Goal: Task Accomplishment & Management: Manage account settings

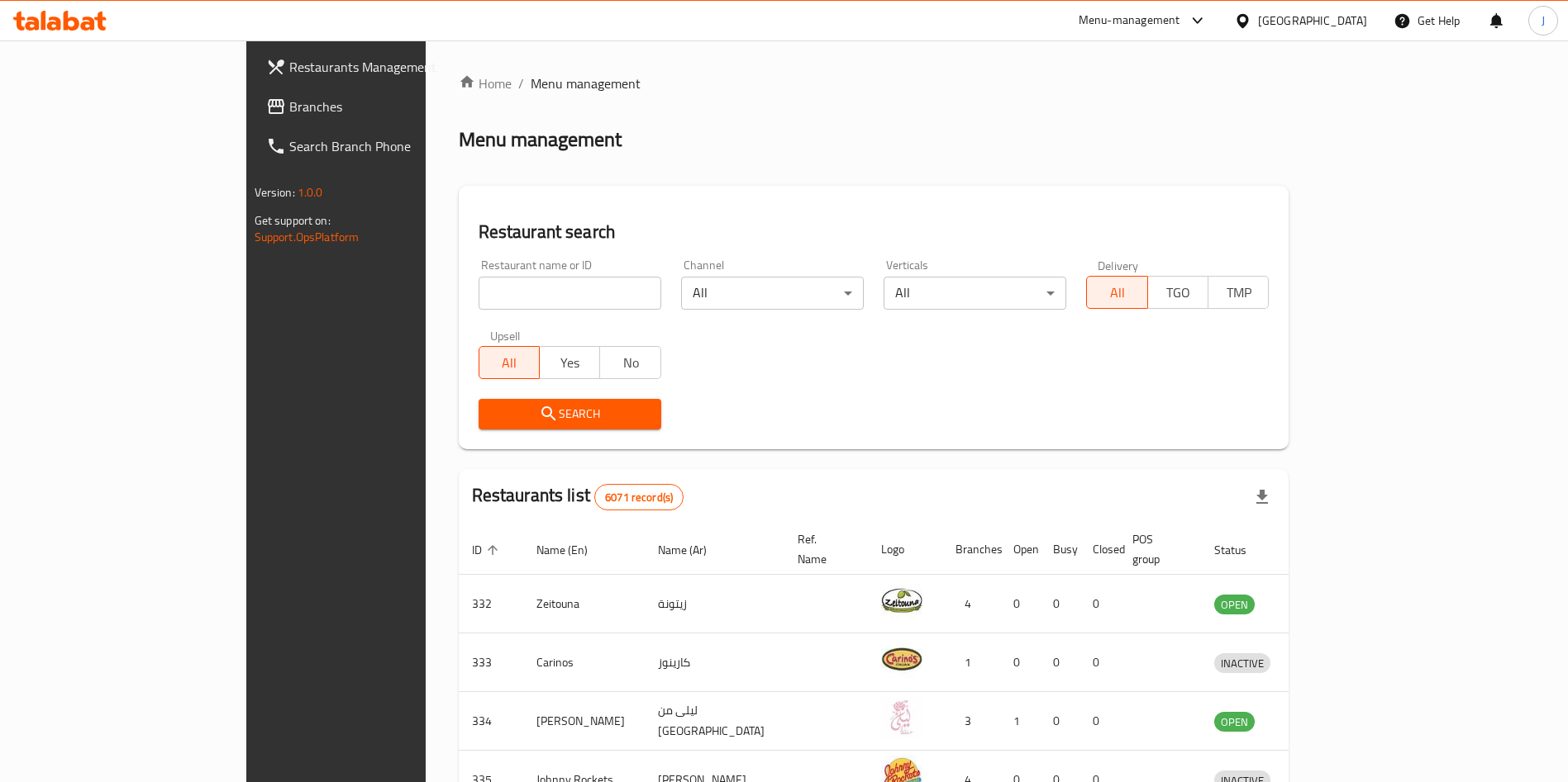
click at [479, 296] on input "search" at bounding box center [570, 293] width 183 height 33
type input "serra"
click button "Search" at bounding box center [570, 414] width 183 height 30
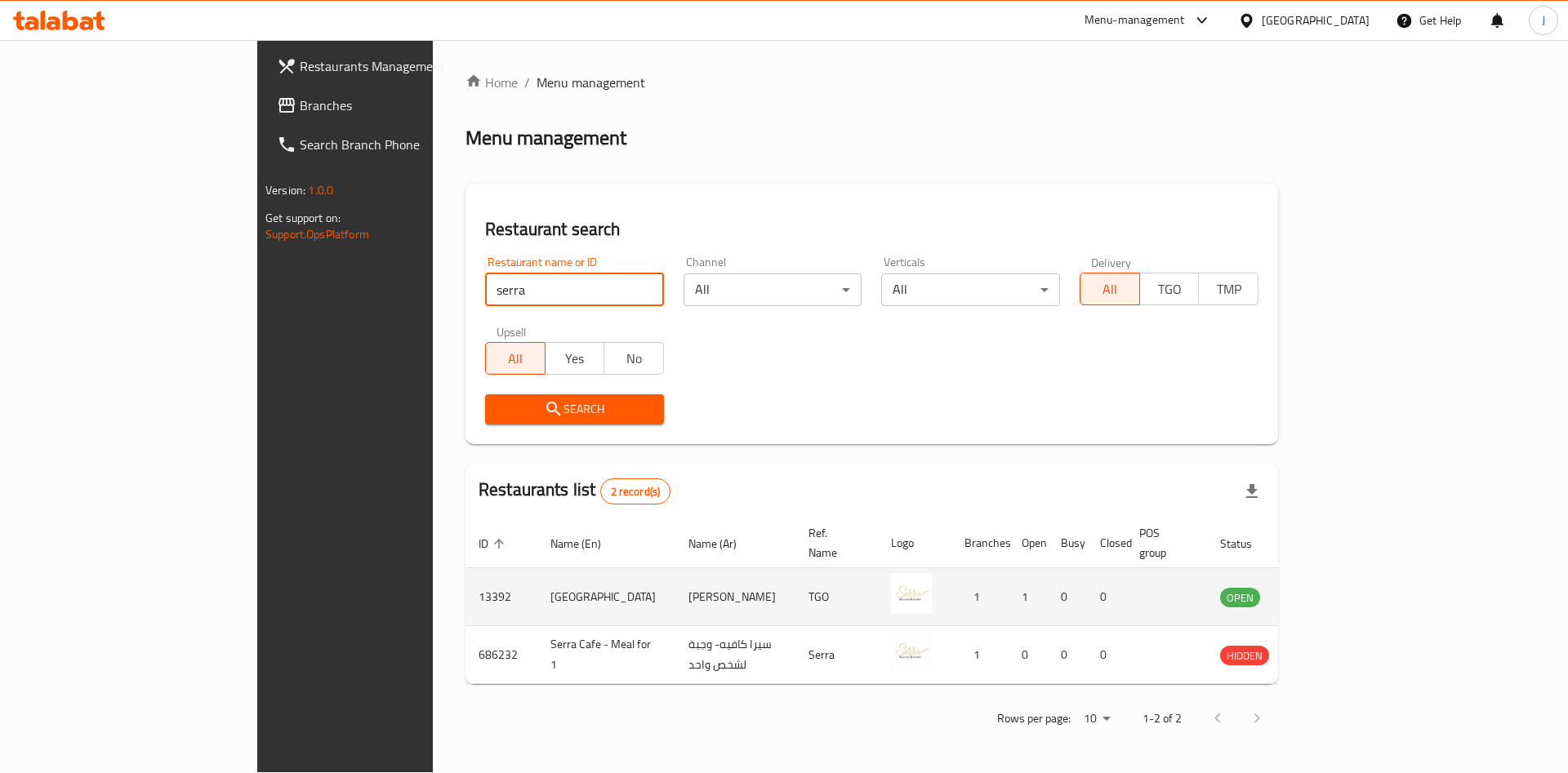
click at [1326, 587] on icon "enhanced table" at bounding box center [1315, 597] width 19 height 19
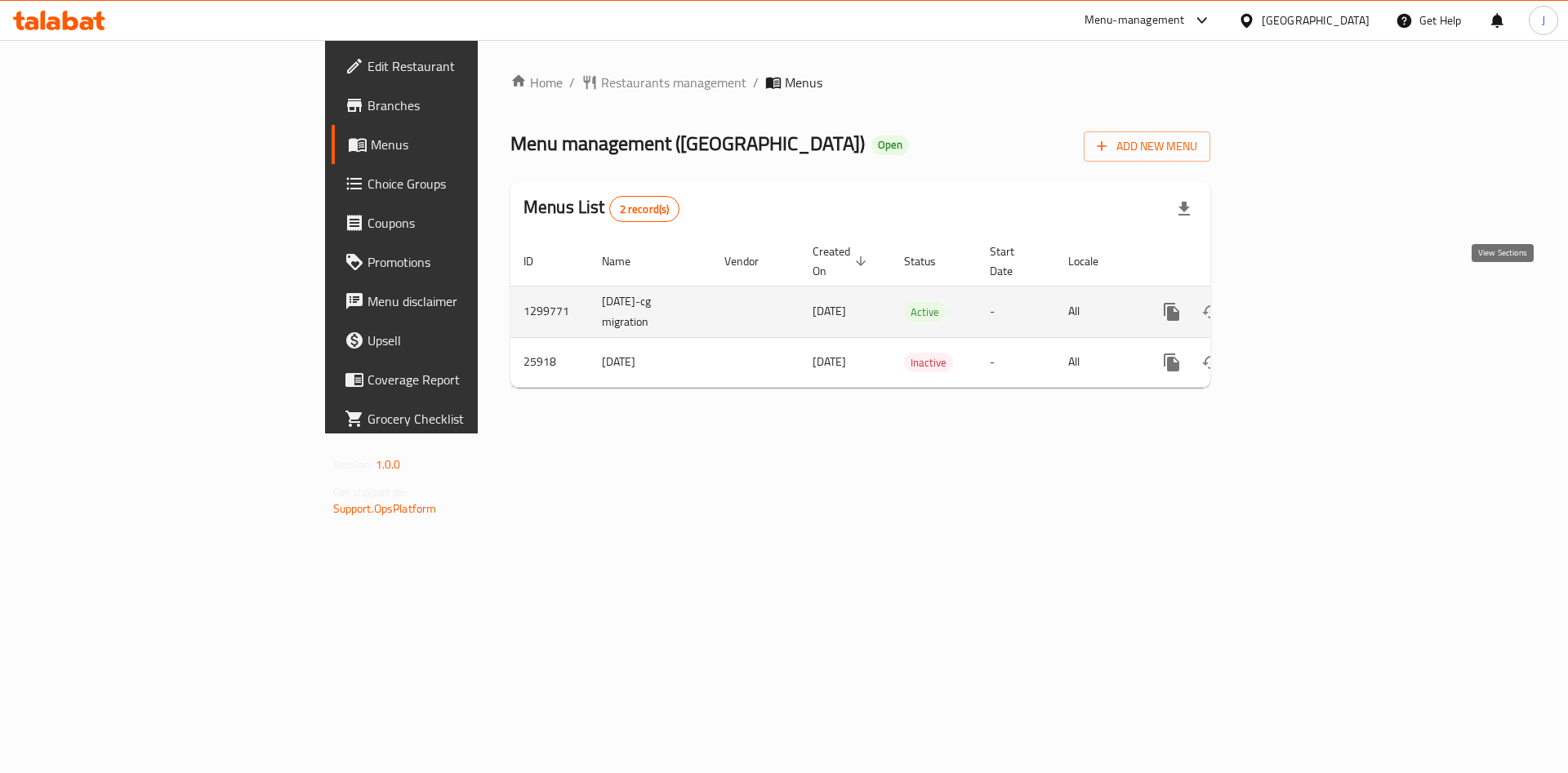
click at [1299, 302] on icon "enhanced table" at bounding box center [1289, 312] width 19 height 19
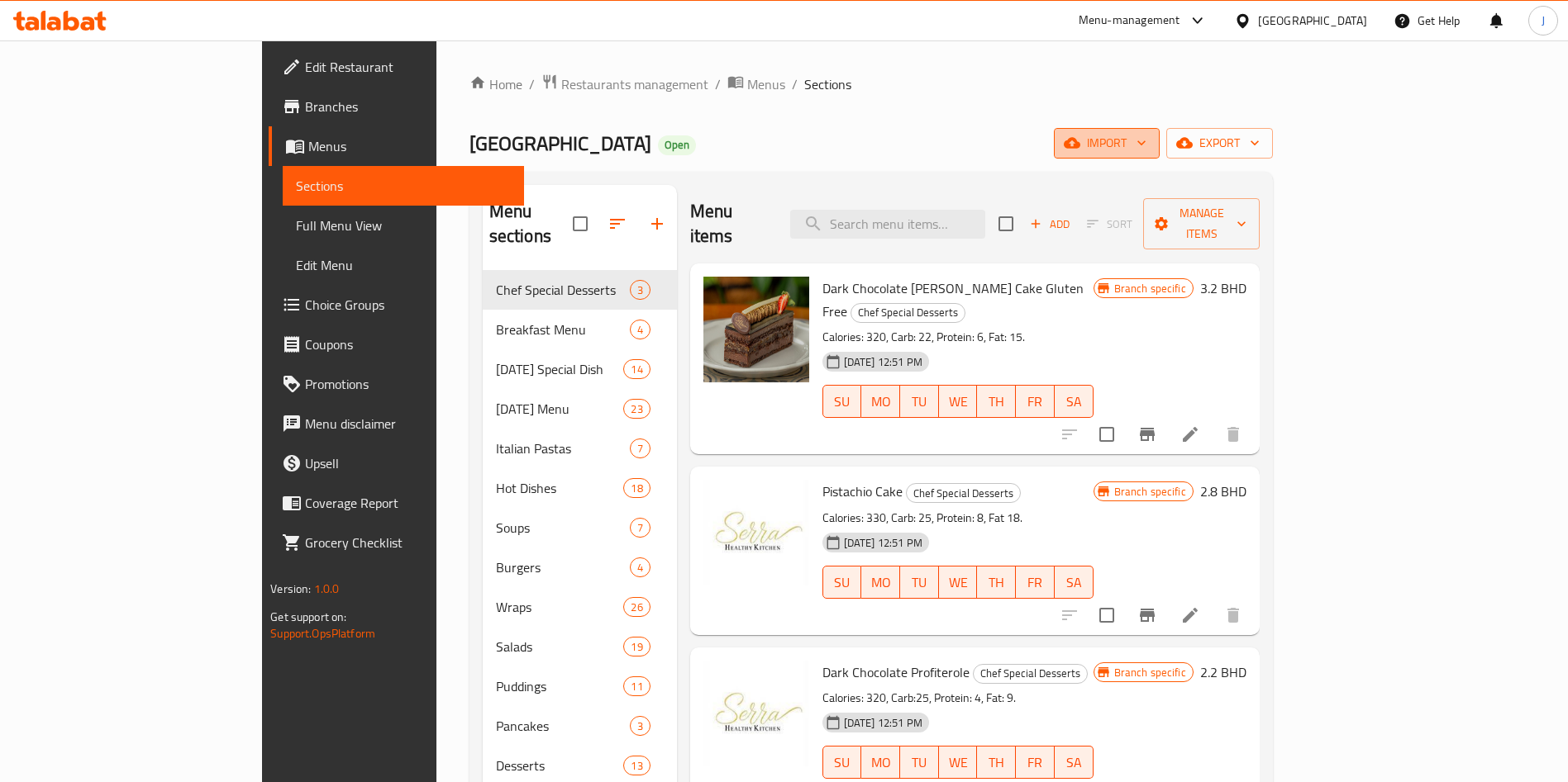
click at [1146, 145] on span "import" at bounding box center [1106, 143] width 80 height 21
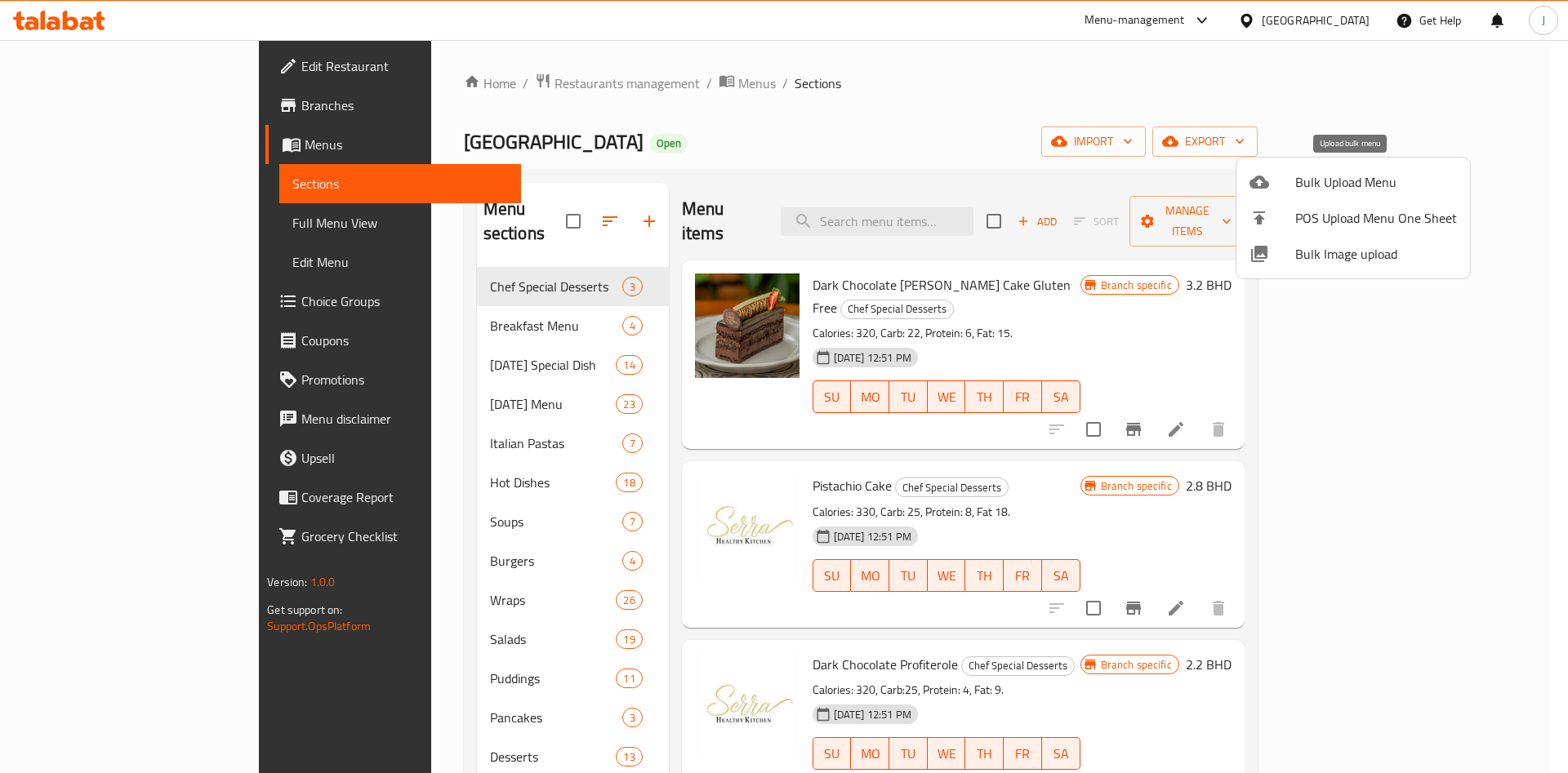
click at [1367, 178] on span "Bulk Upload Menu" at bounding box center [1375, 182] width 162 height 19
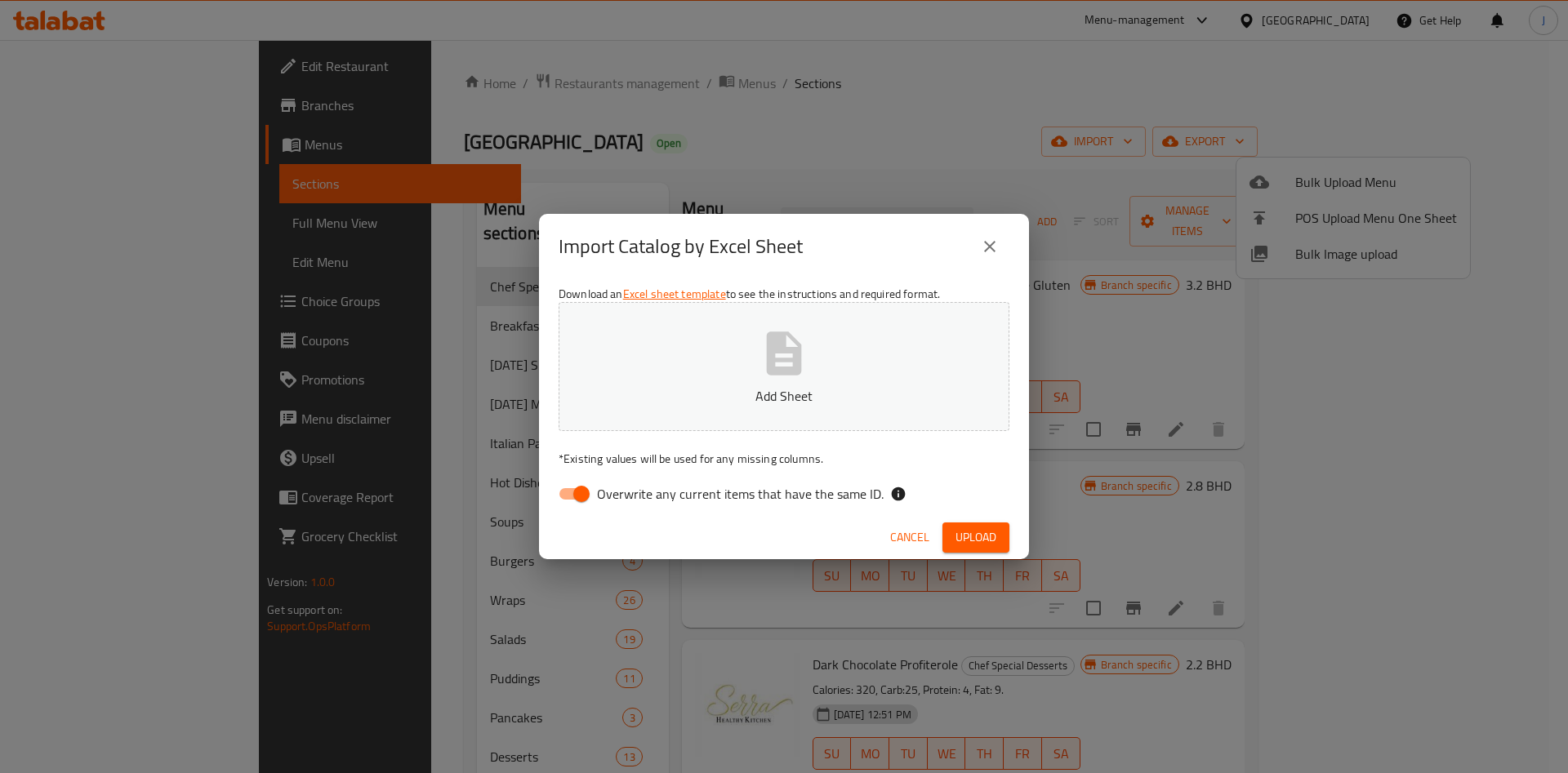
click at [808, 370] on icon "button" at bounding box center [784, 353] width 52 height 52
click at [983, 531] on span "Upload" at bounding box center [975, 537] width 41 height 20
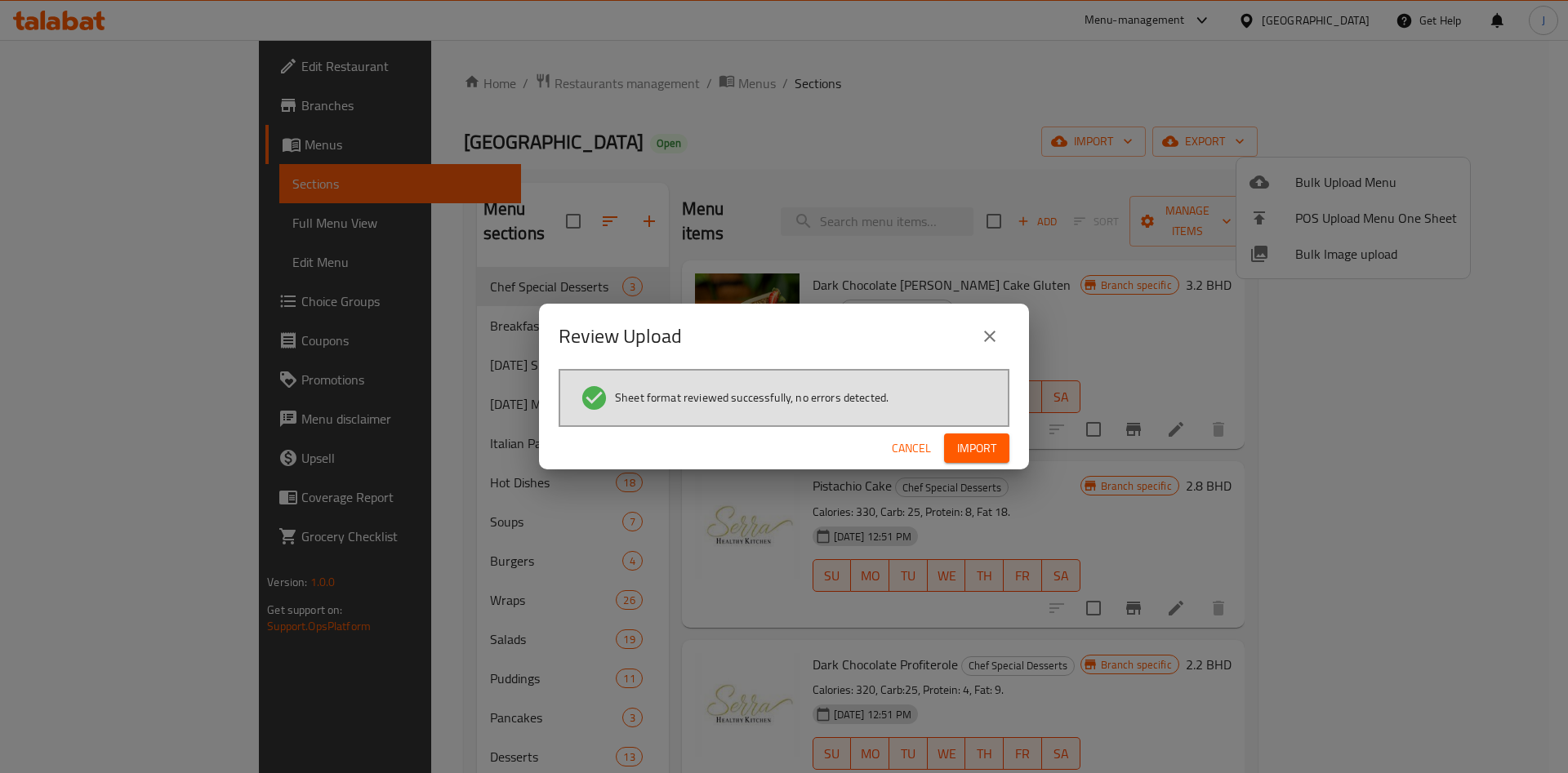
click at [964, 451] on span "Import" at bounding box center [976, 448] width 39 height 20
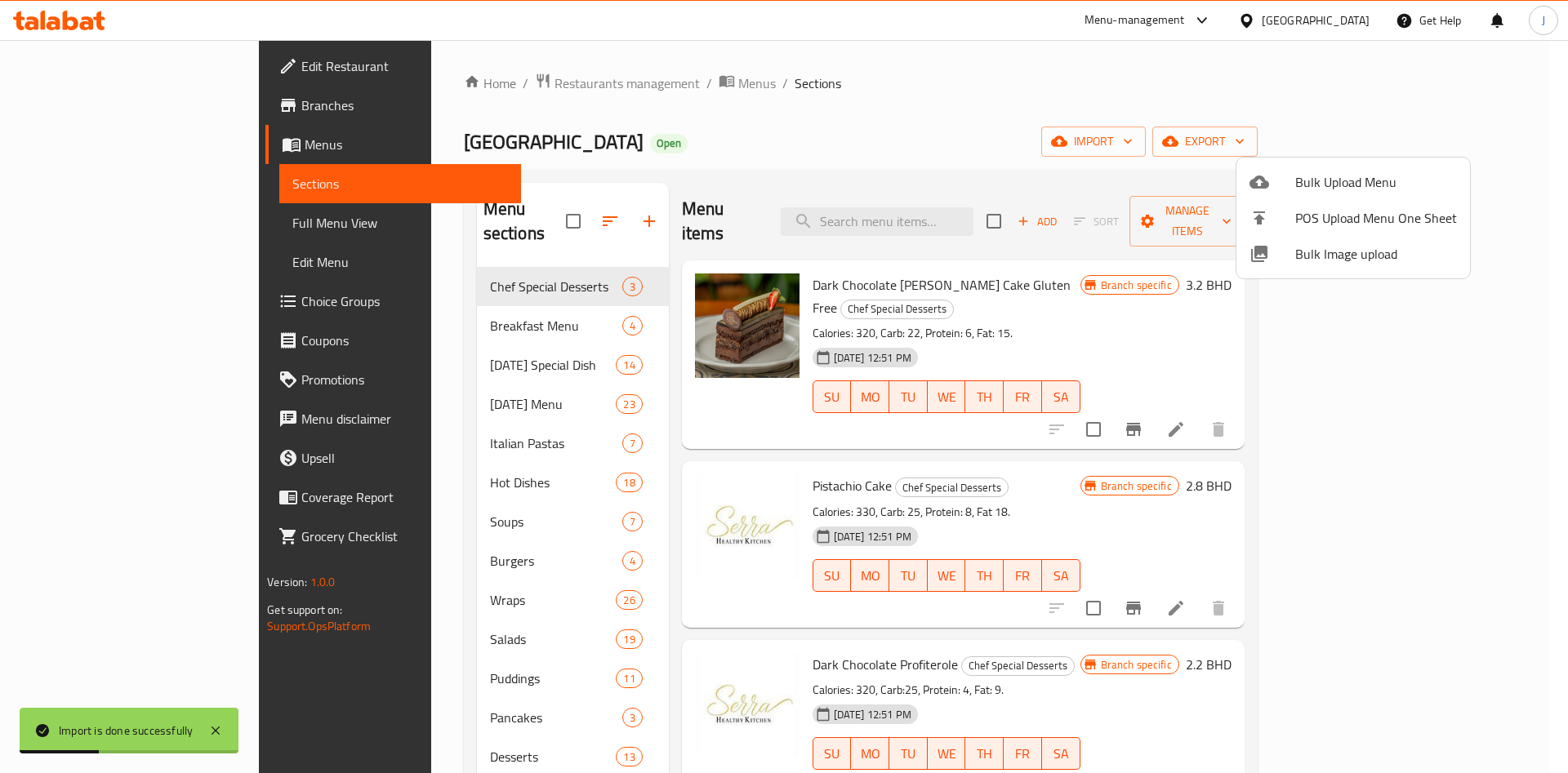
click at [87, 267] on div at bounding box center [784, 386] width 1568 height 773
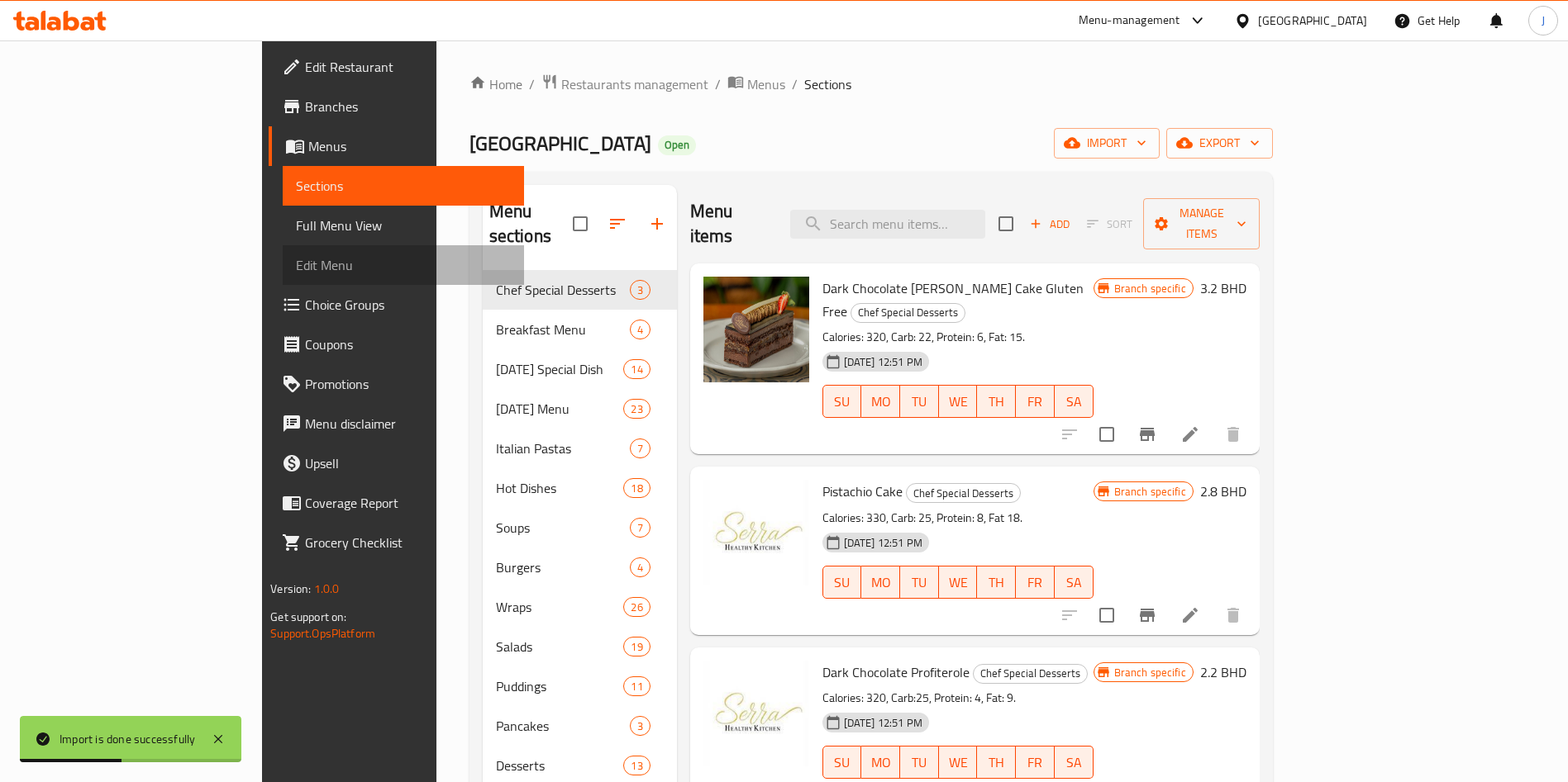
click at [296, 270] on span "Edit Menu" at bounding box center [404, 265] width 215 height 20
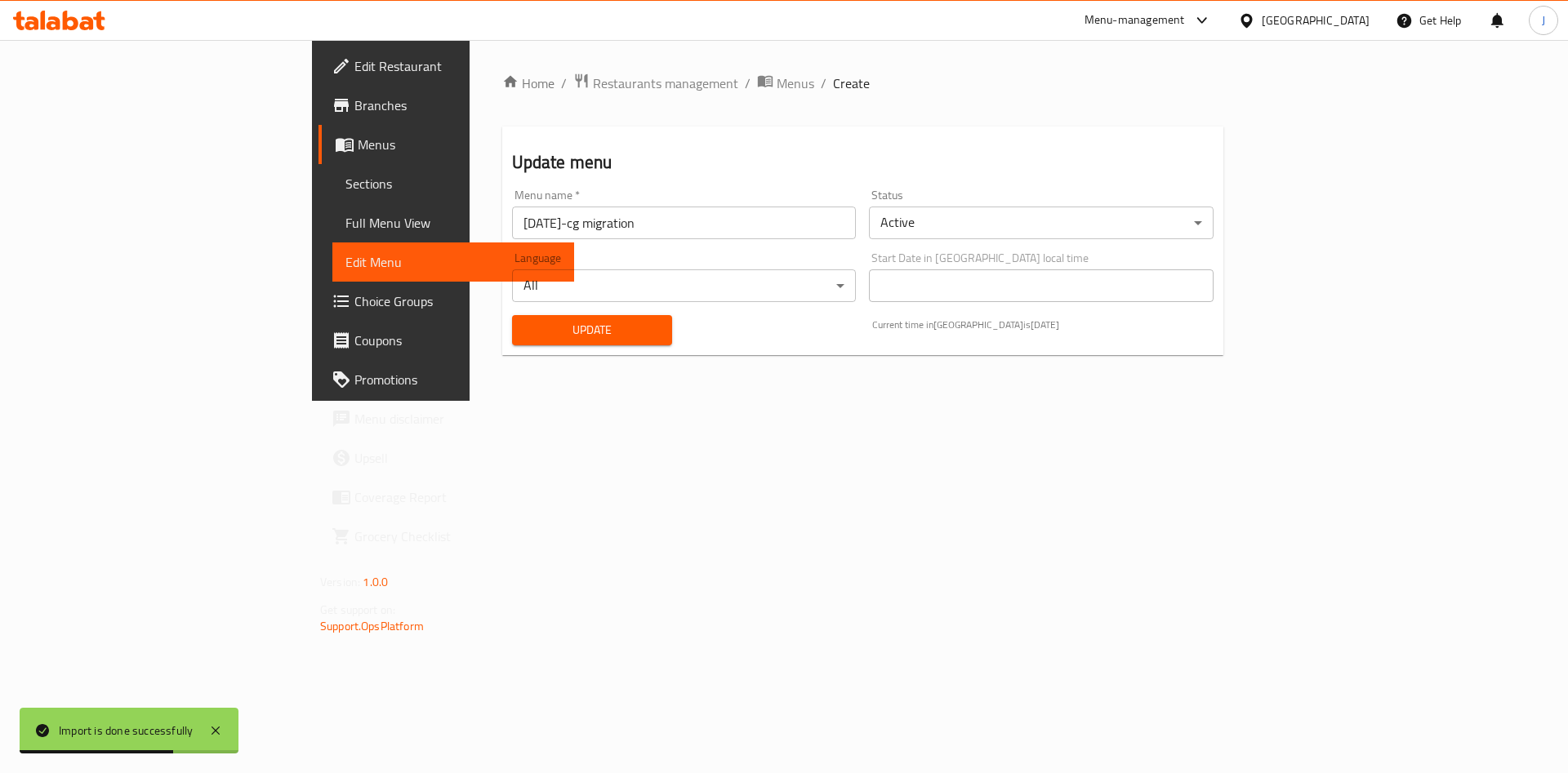
click at [525, 327] on span "Update" at bounding box center [593, 330] width 134 height 20
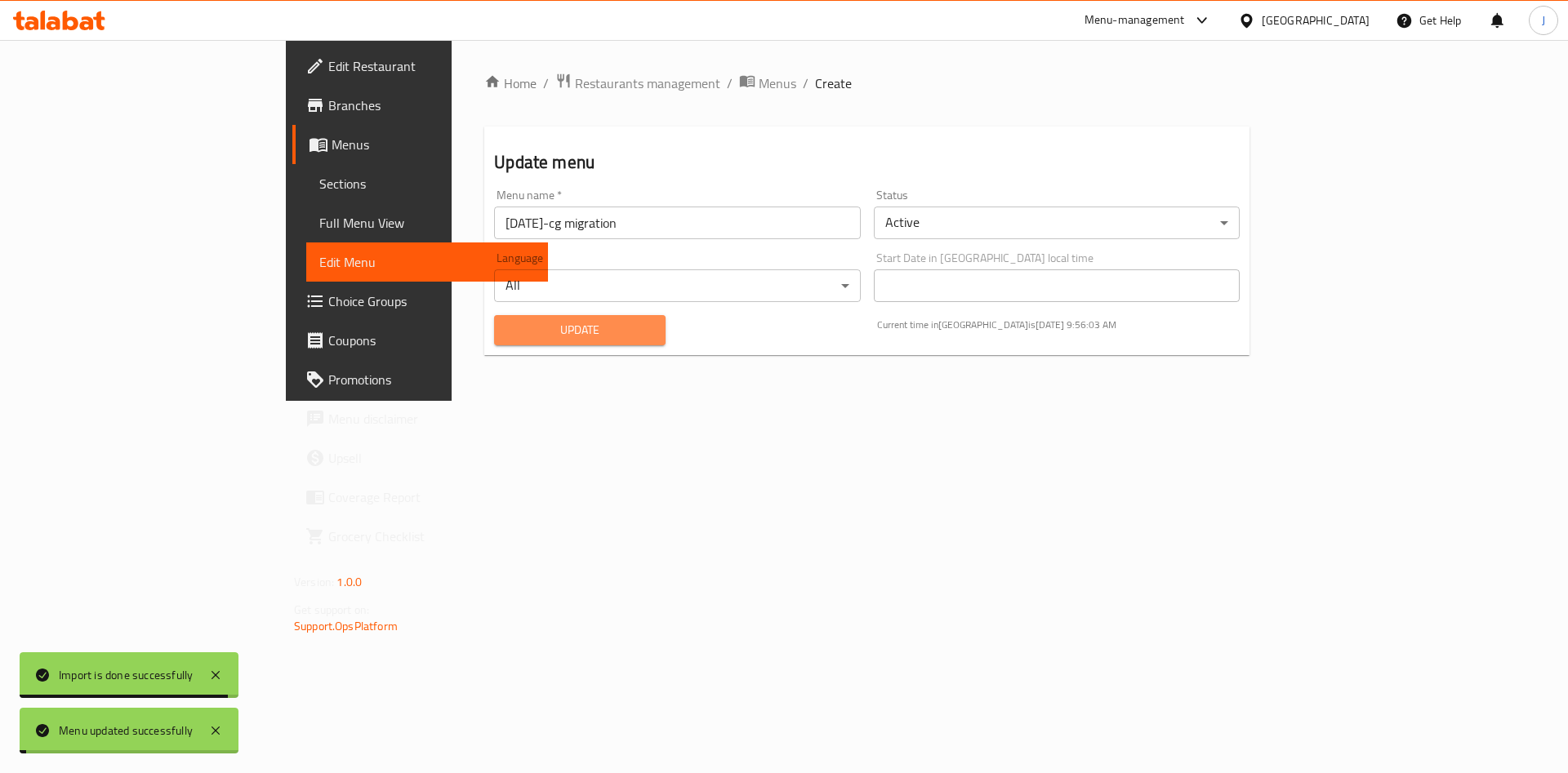
click at [507, 327] on span "Update" at bounding box center [579, 330] width 145 height 20
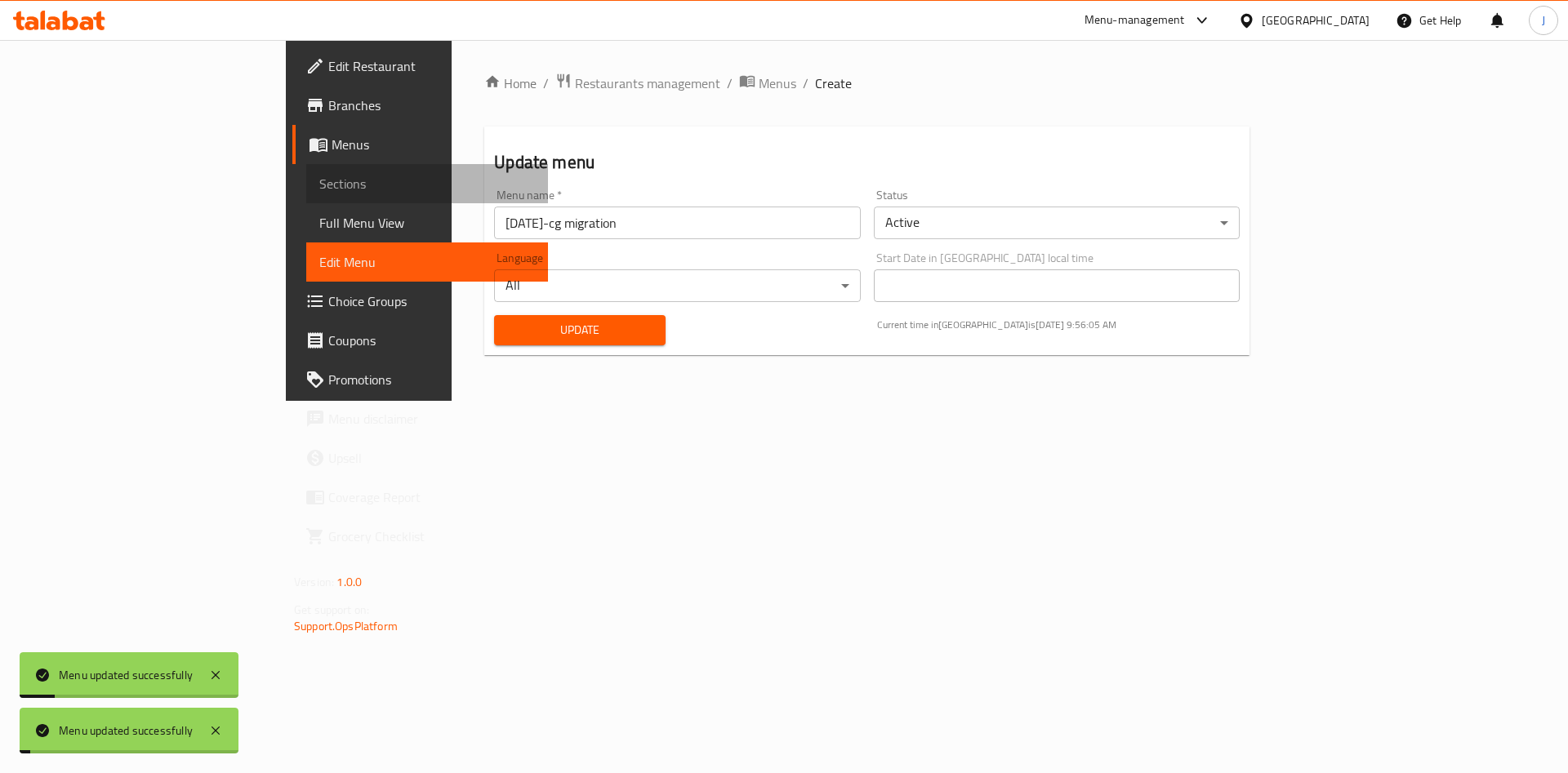
click at [319, 184] on span "Sections" at bounding box center [427, 184] width 216 height 19
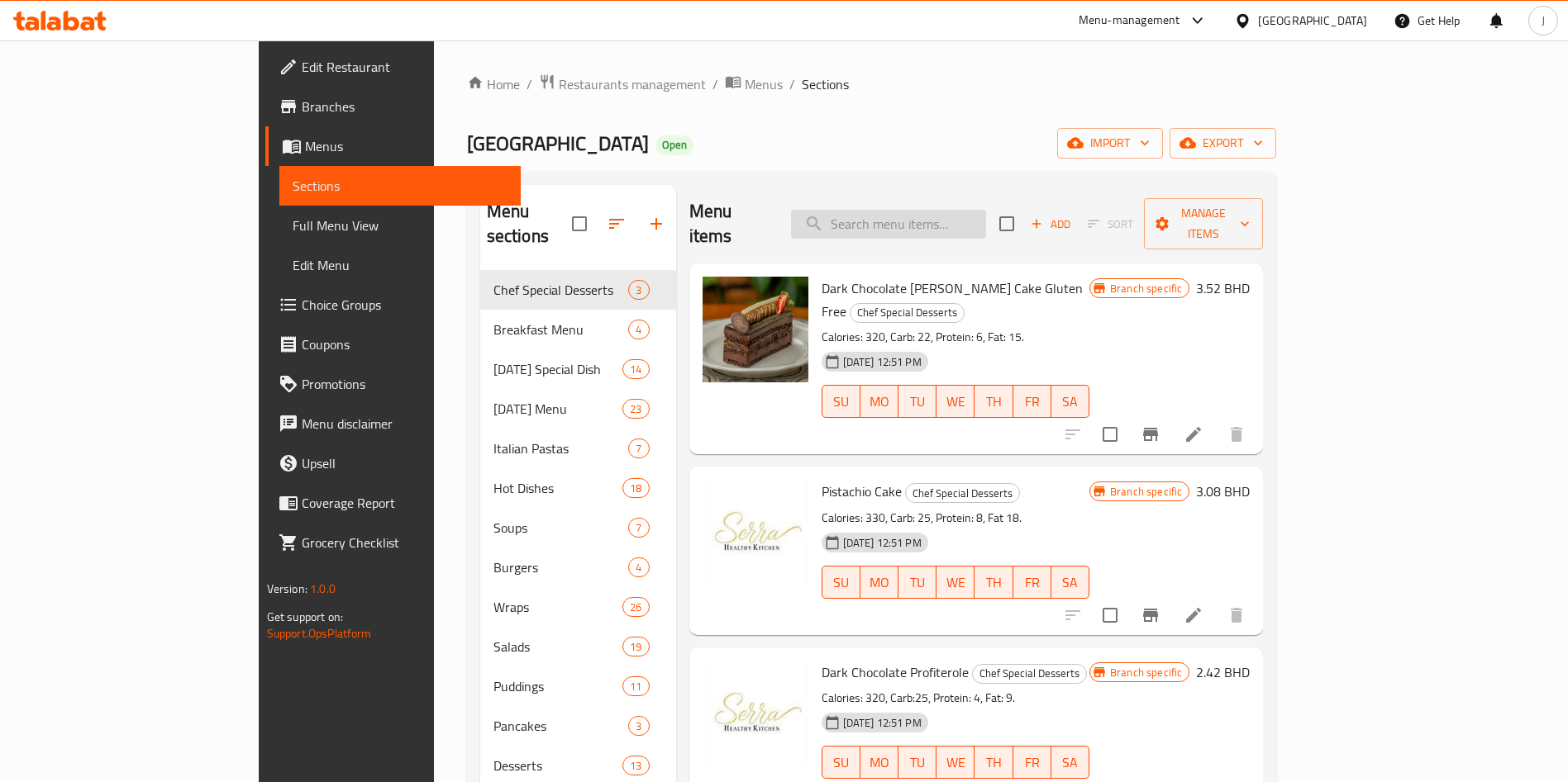
click at [964, 210] on input "search" at bounding box center [889, 225] width 195 height 29
paste input "Creamy Mushroom And Spinach Pasta"
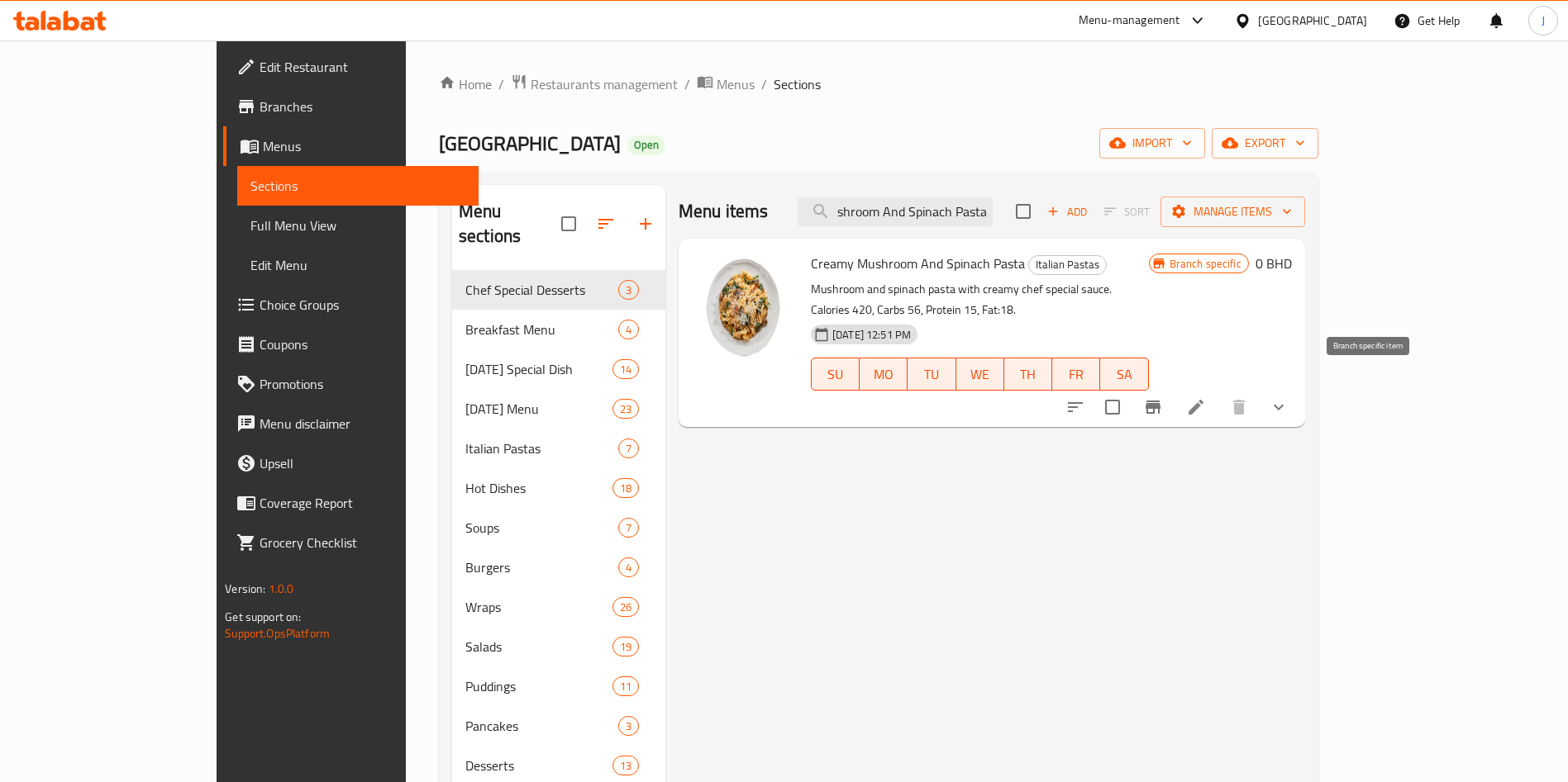
type input "Creamy Mushroom And Spinach Pasta"
click at [1172, 391] on button "Branch-specific-item" at bounding box center [1153, 407] width 39 height 39
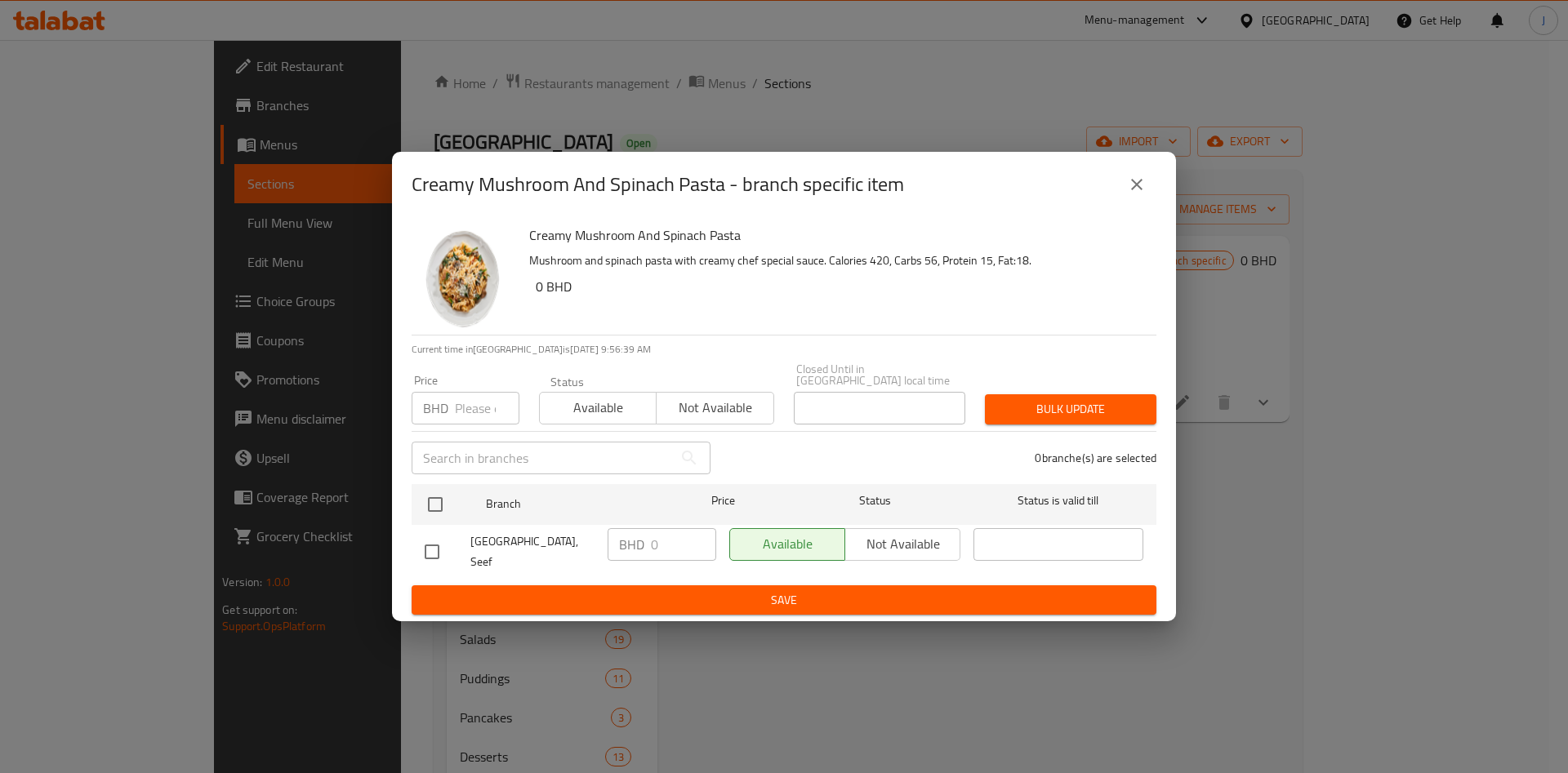
click at [1142, 187] on icon "close" at bounding box center [1136, 185] width 19 height 19
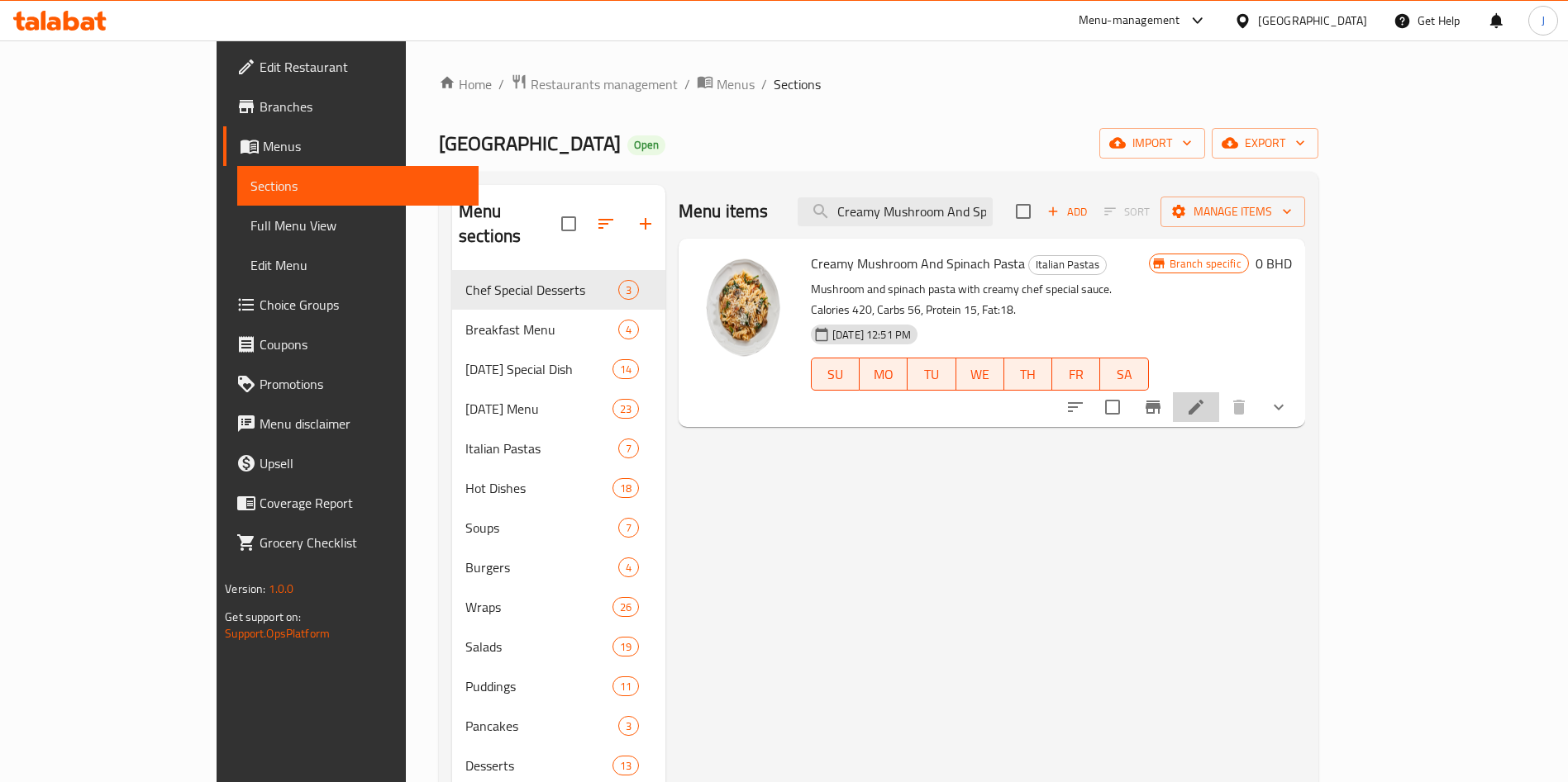
click at [1219, 393] on li at bounding box center [1196, 407] width 47 height 30
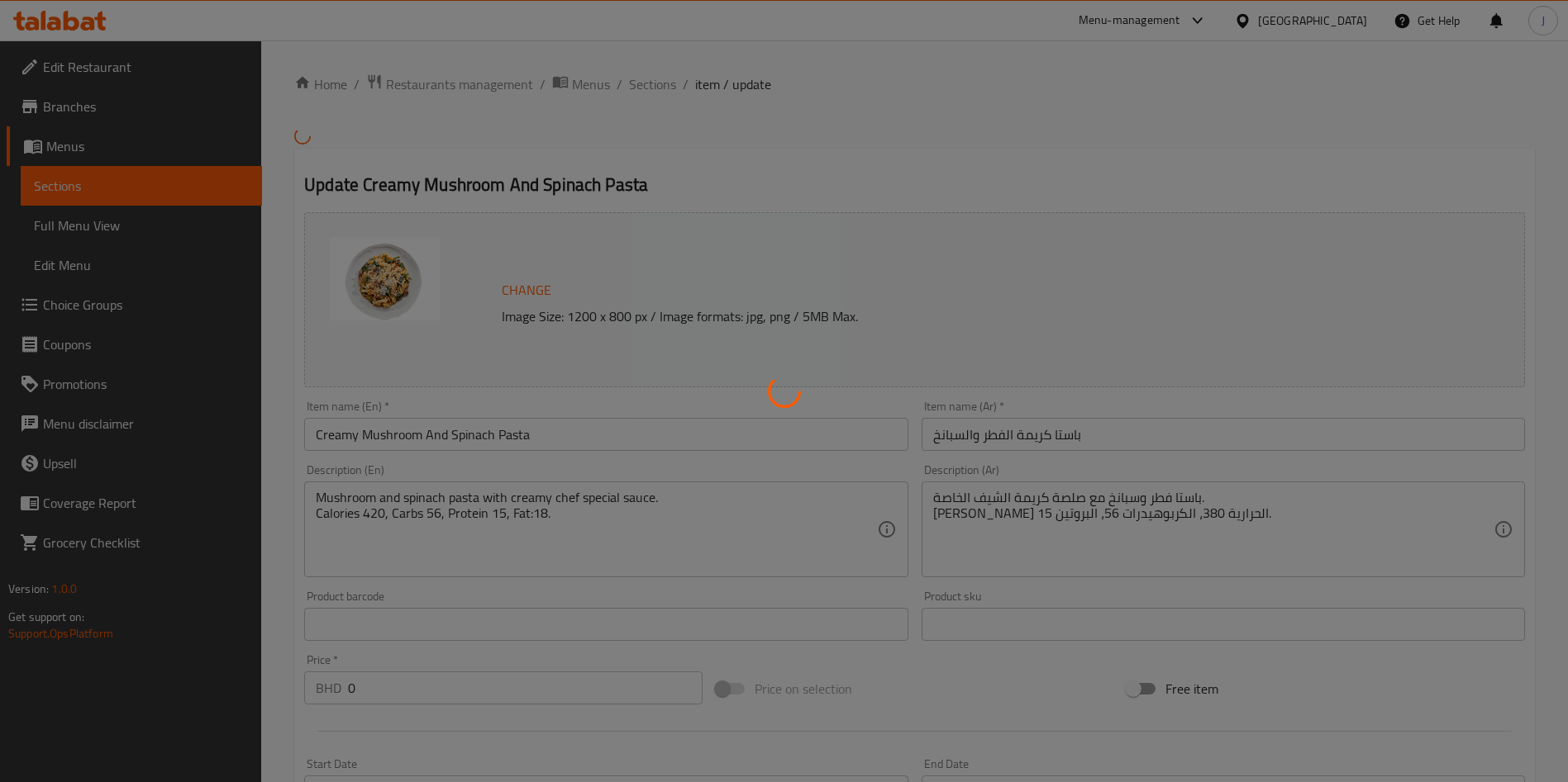
type input "اختيارك من الباستا:"
type input "1"
type input "الإضافات:"
type input "0"
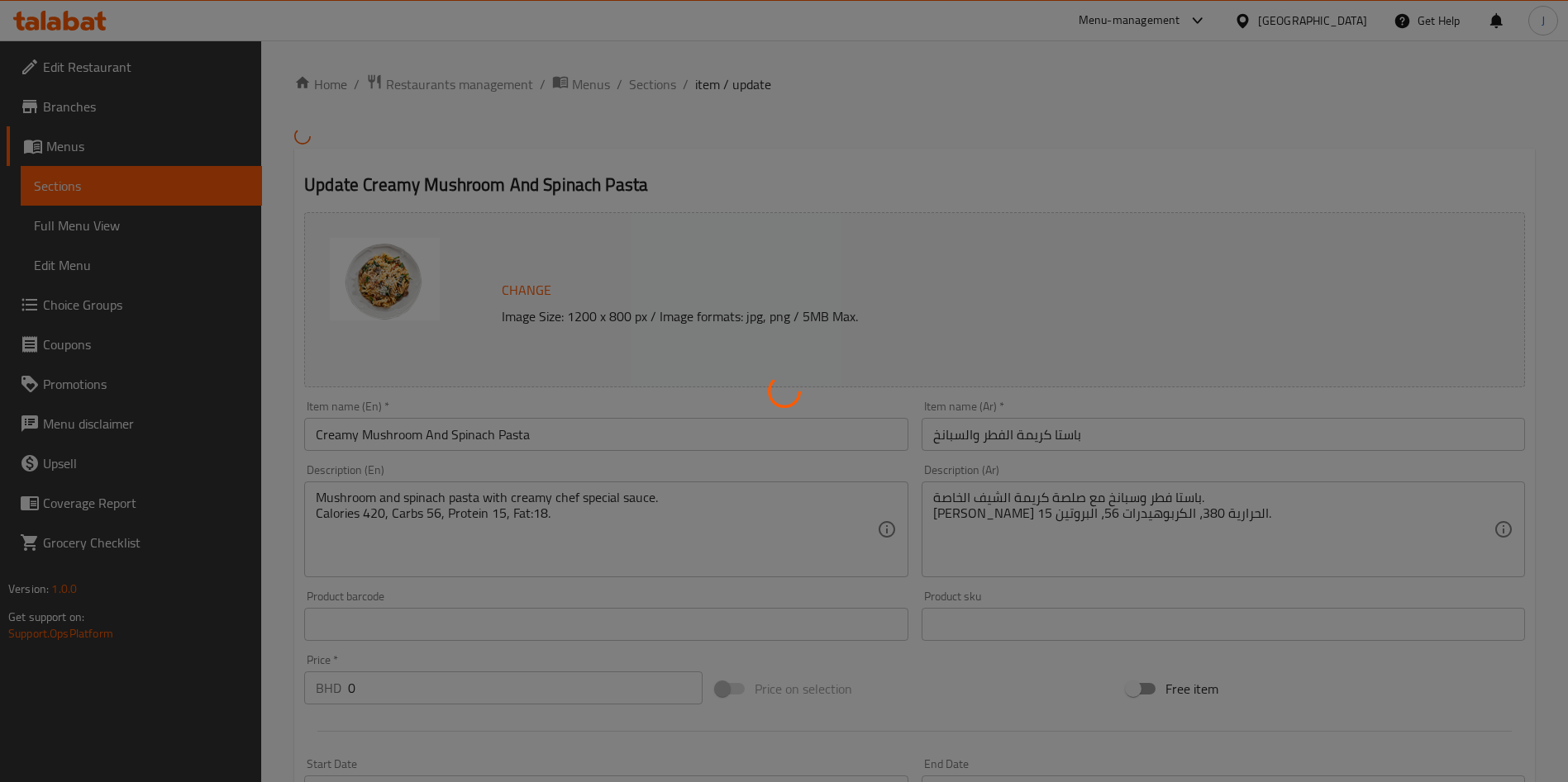
type input "0"
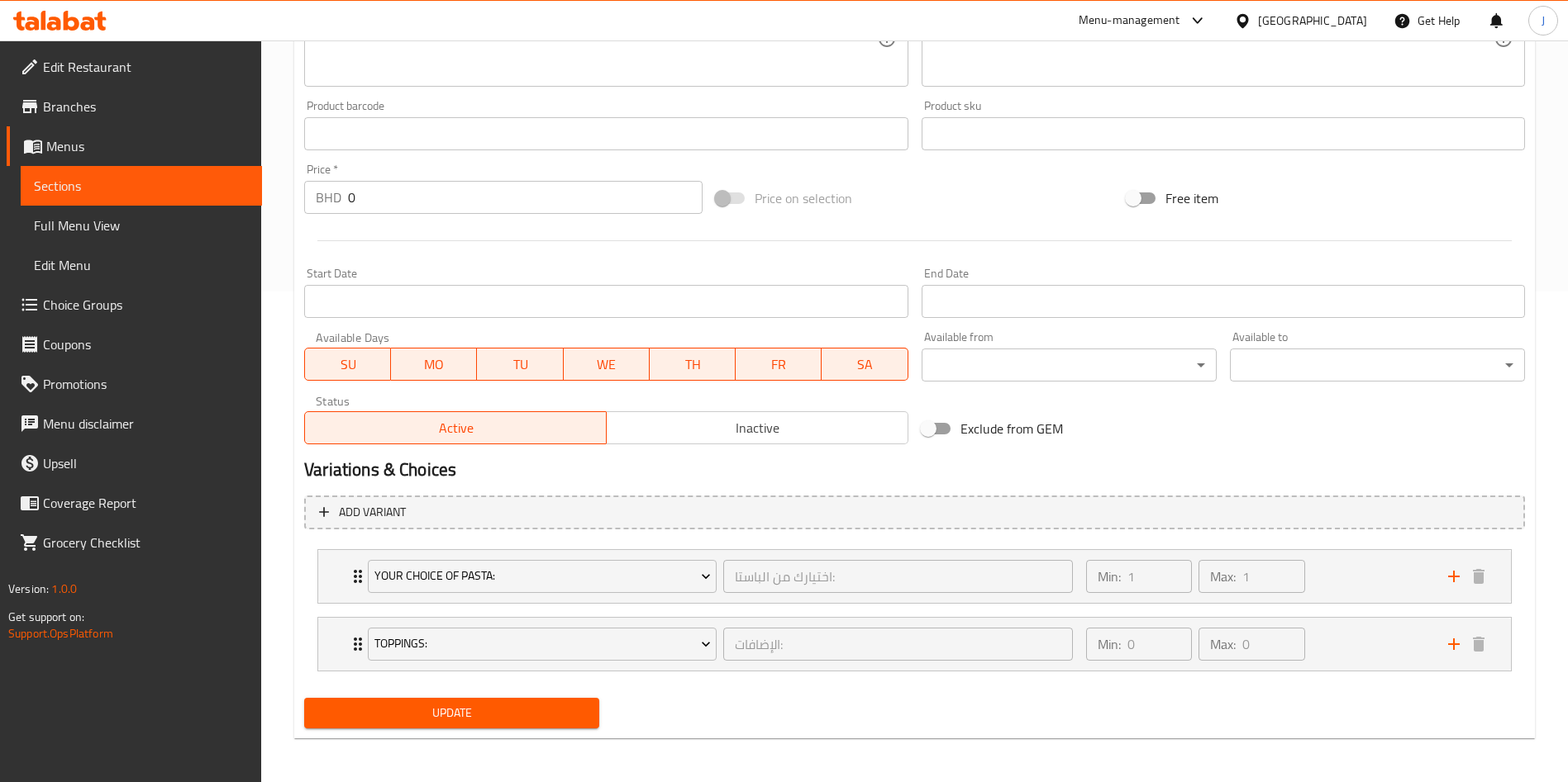
scroll to position [493, 0]
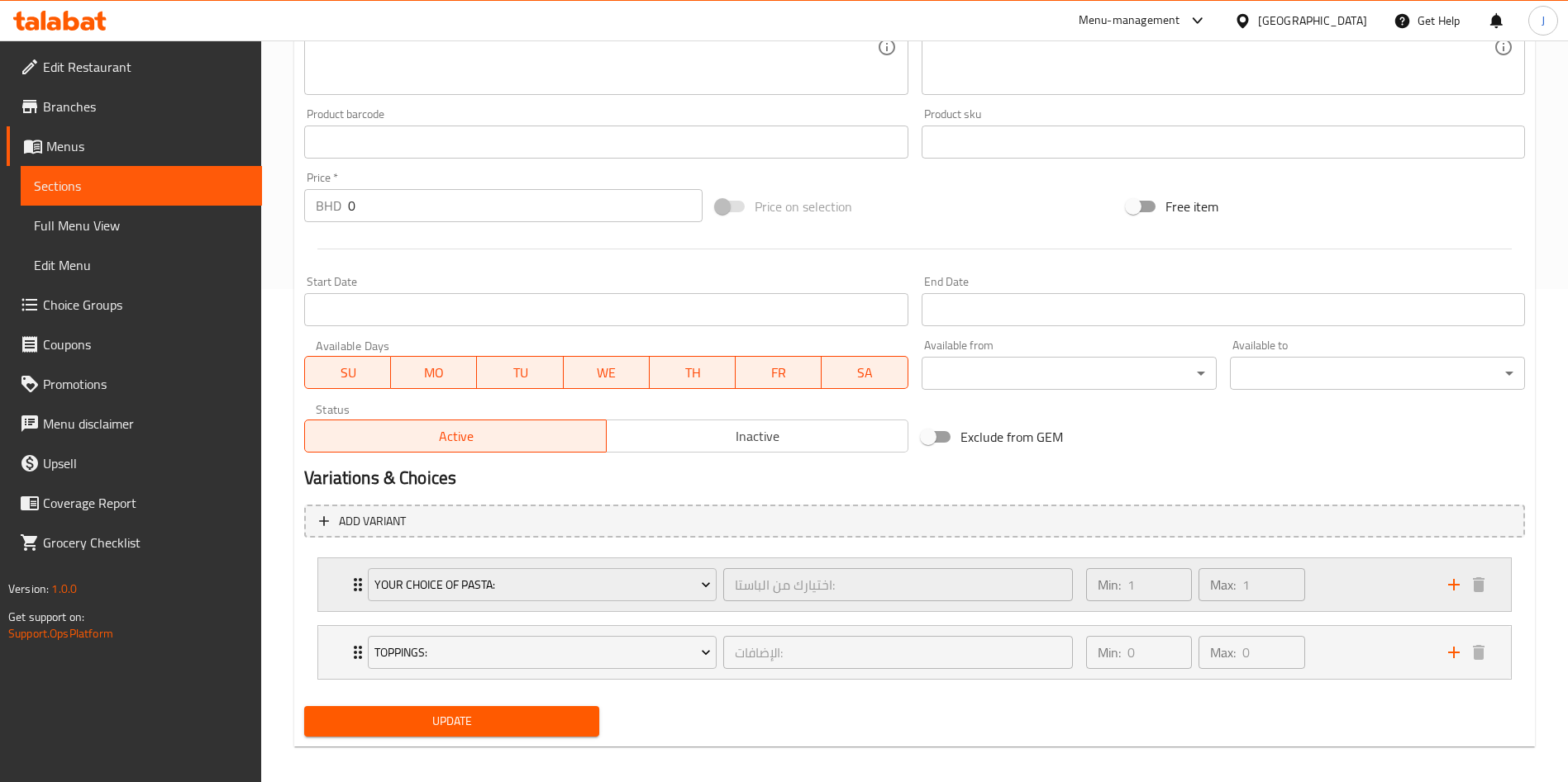
click at [355, 566] on div "Your Choice Of Pasta: اختيارك من الباستا: ​ Min: 1 ​ Max: 1 ​" at bounding box center [919, 584] width 1143 height 53
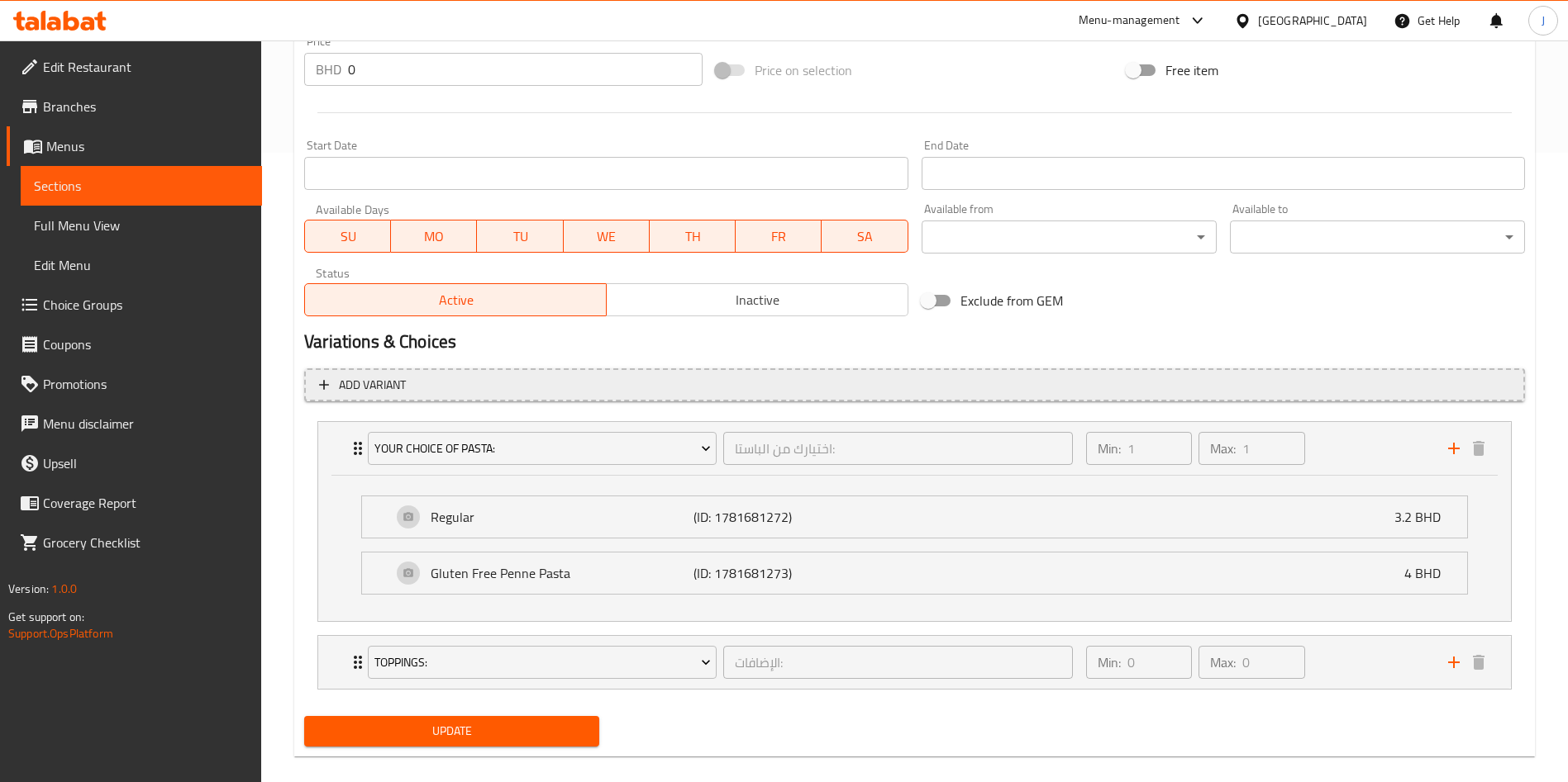
scroll to position [634, 0]
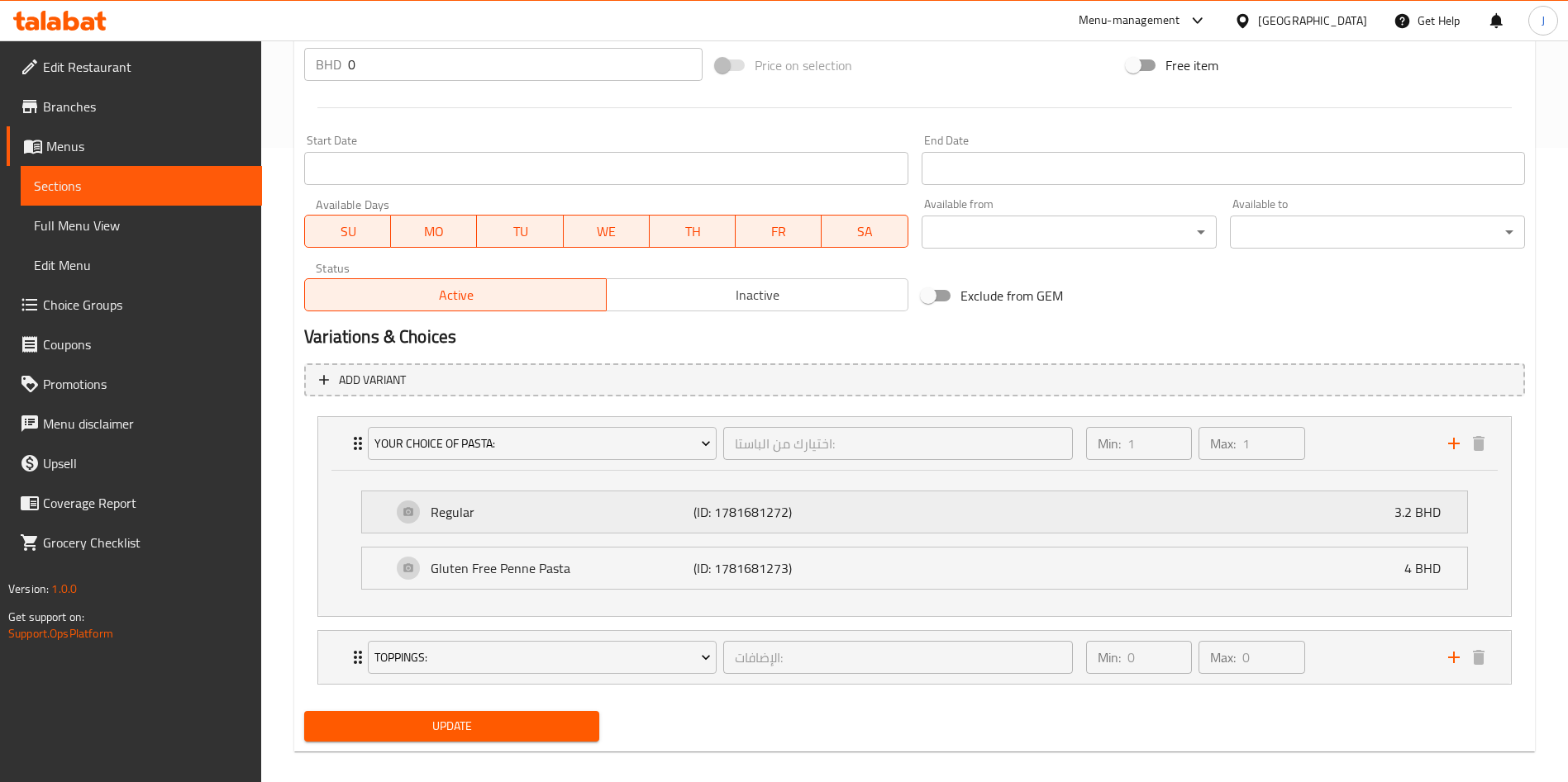
click at [604, 518] on p "Regular" at bounding box center [562, 512] width 263 height 20
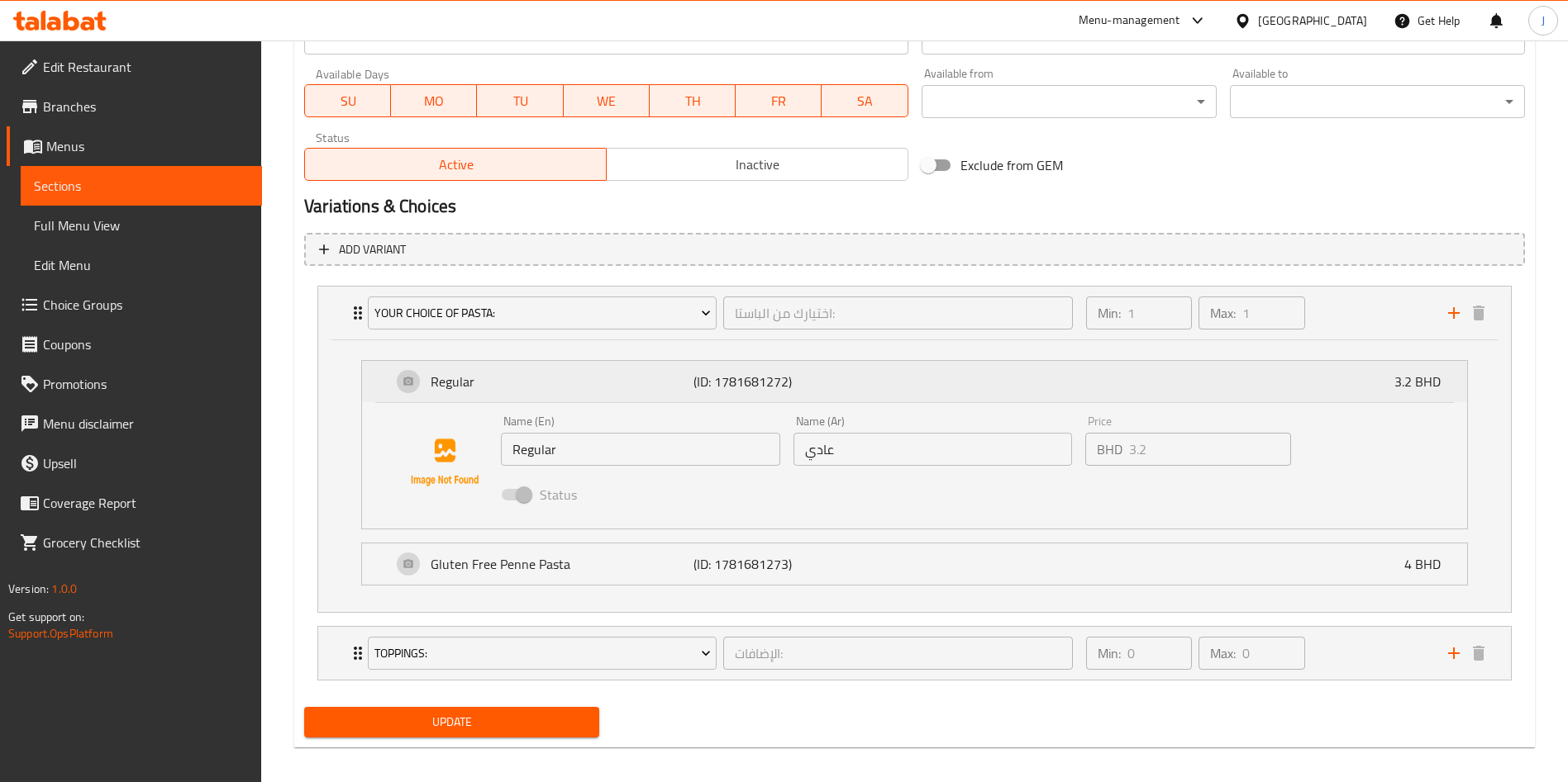
scroll to position [769, 0]
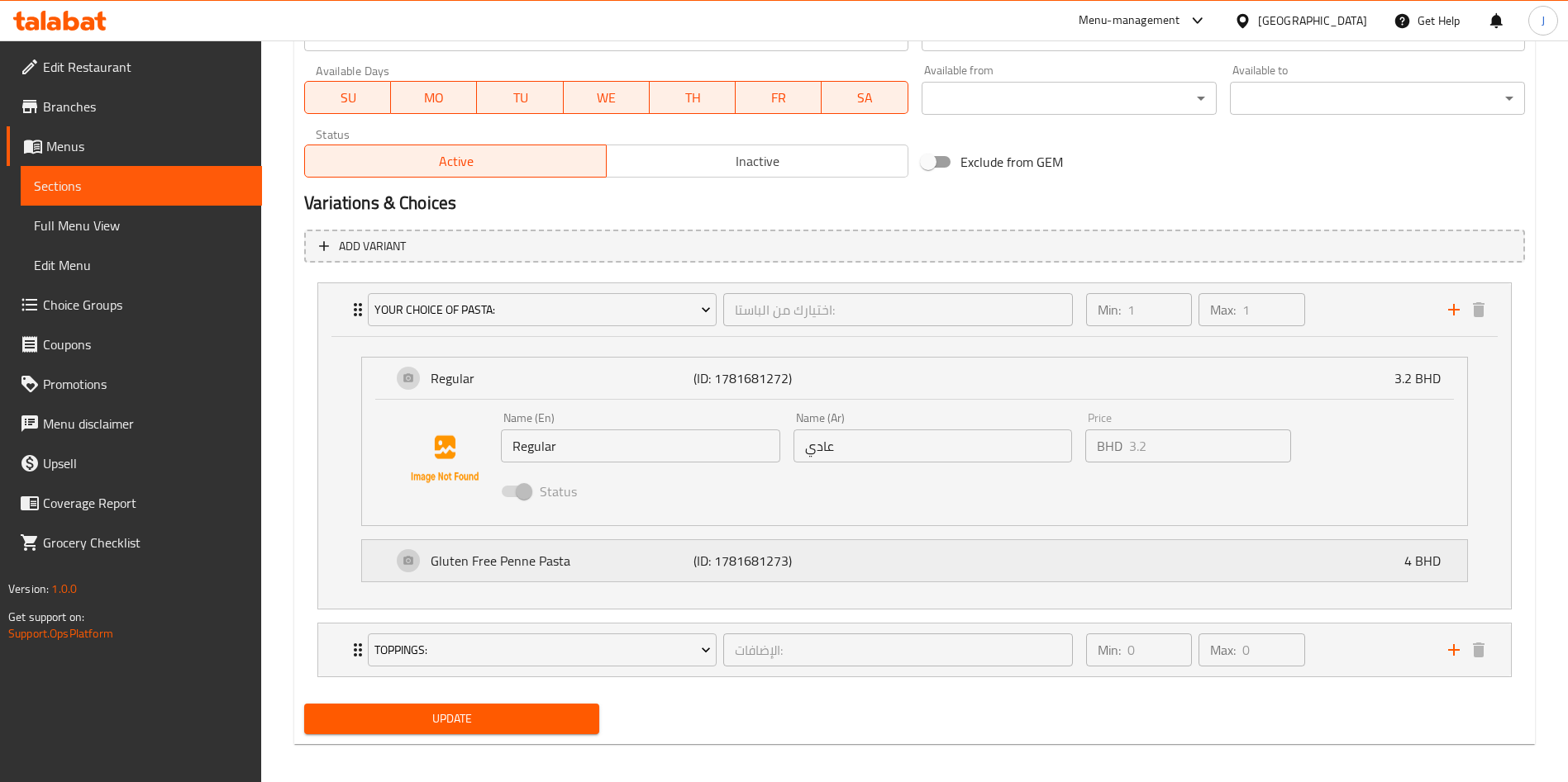
click at [562, 574] on div "Gluten Free Penne Pasta (ID: 1781681273) 4 BHD" at bounding box center [919, 561] width 1055 height 41
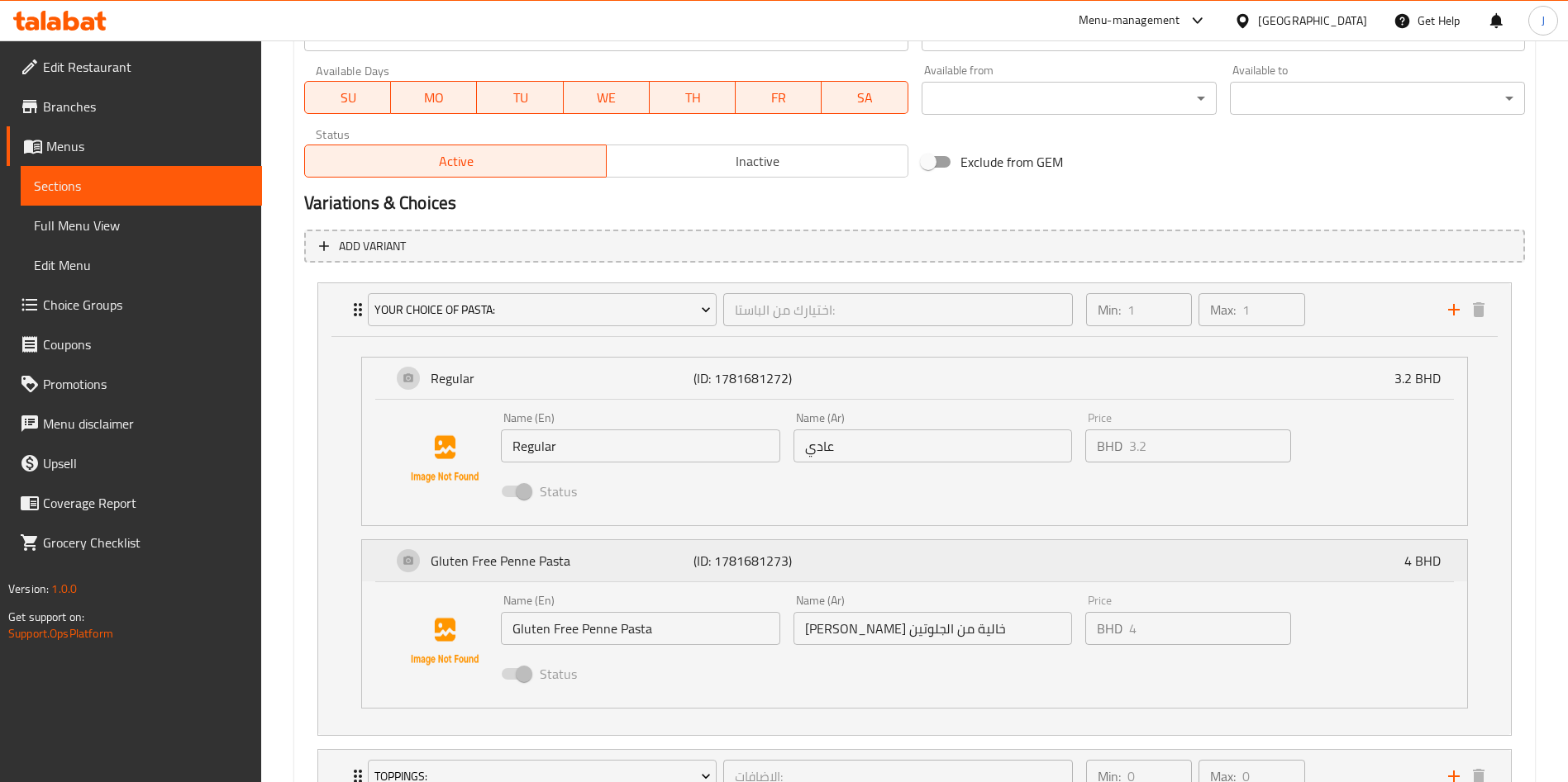
scroll to position [903, 0]
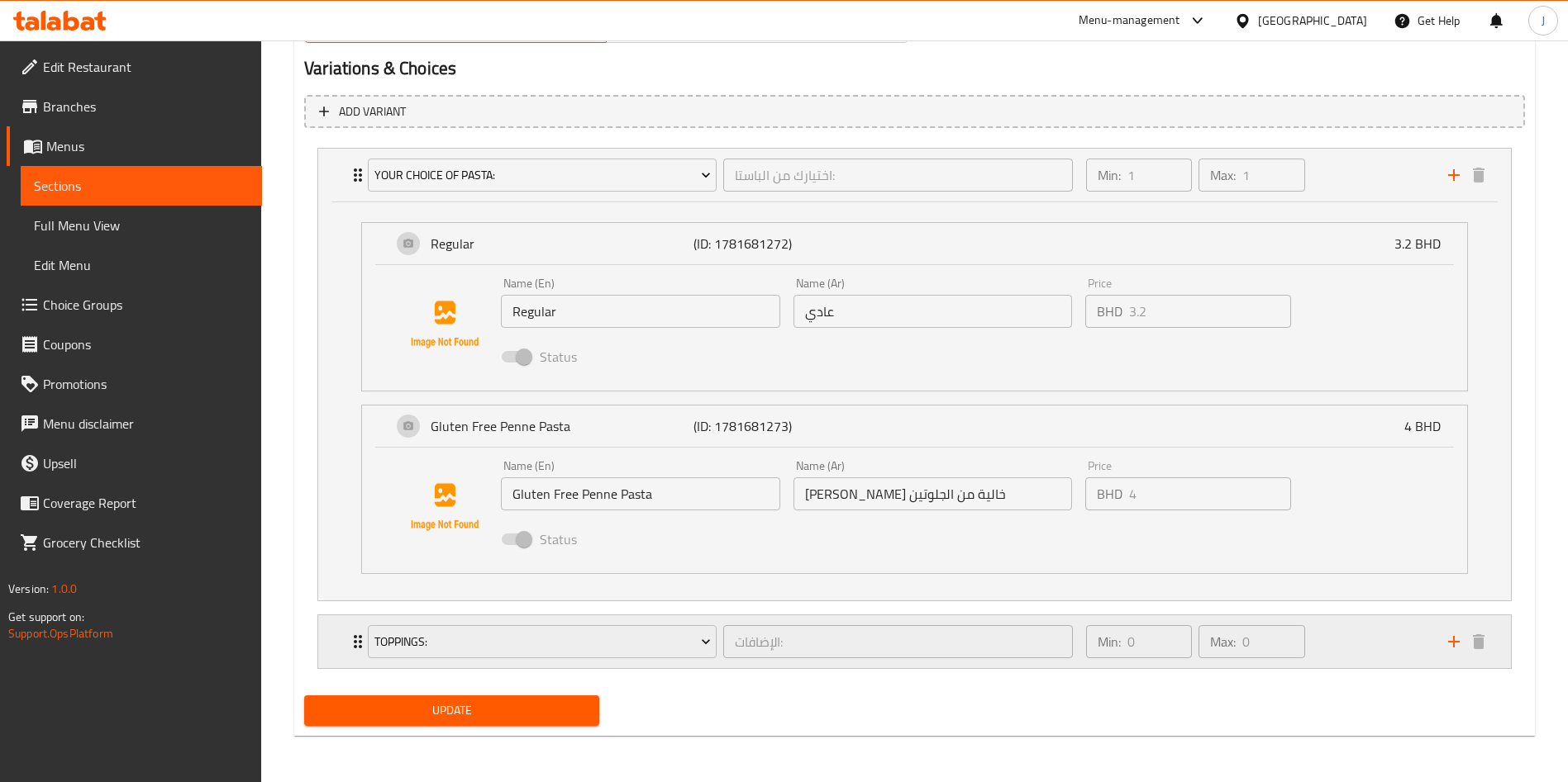
click at [347, 650] on div "Toppings: الإضافات: ​ Min: 0 ​ Max: 0 ​" at bounding box center [914, 642] width 1192 height 53
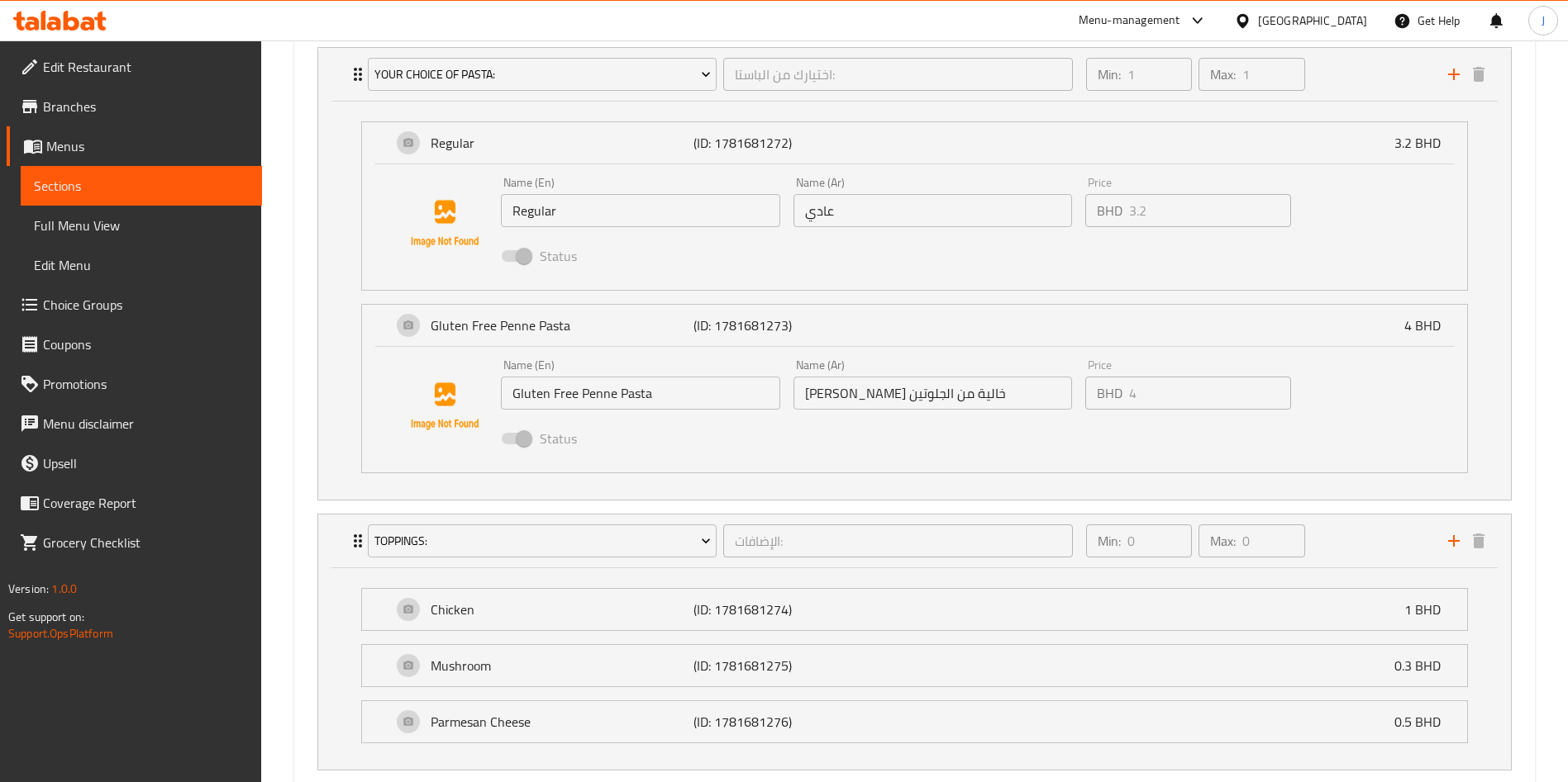
scroll to position [956, 0]
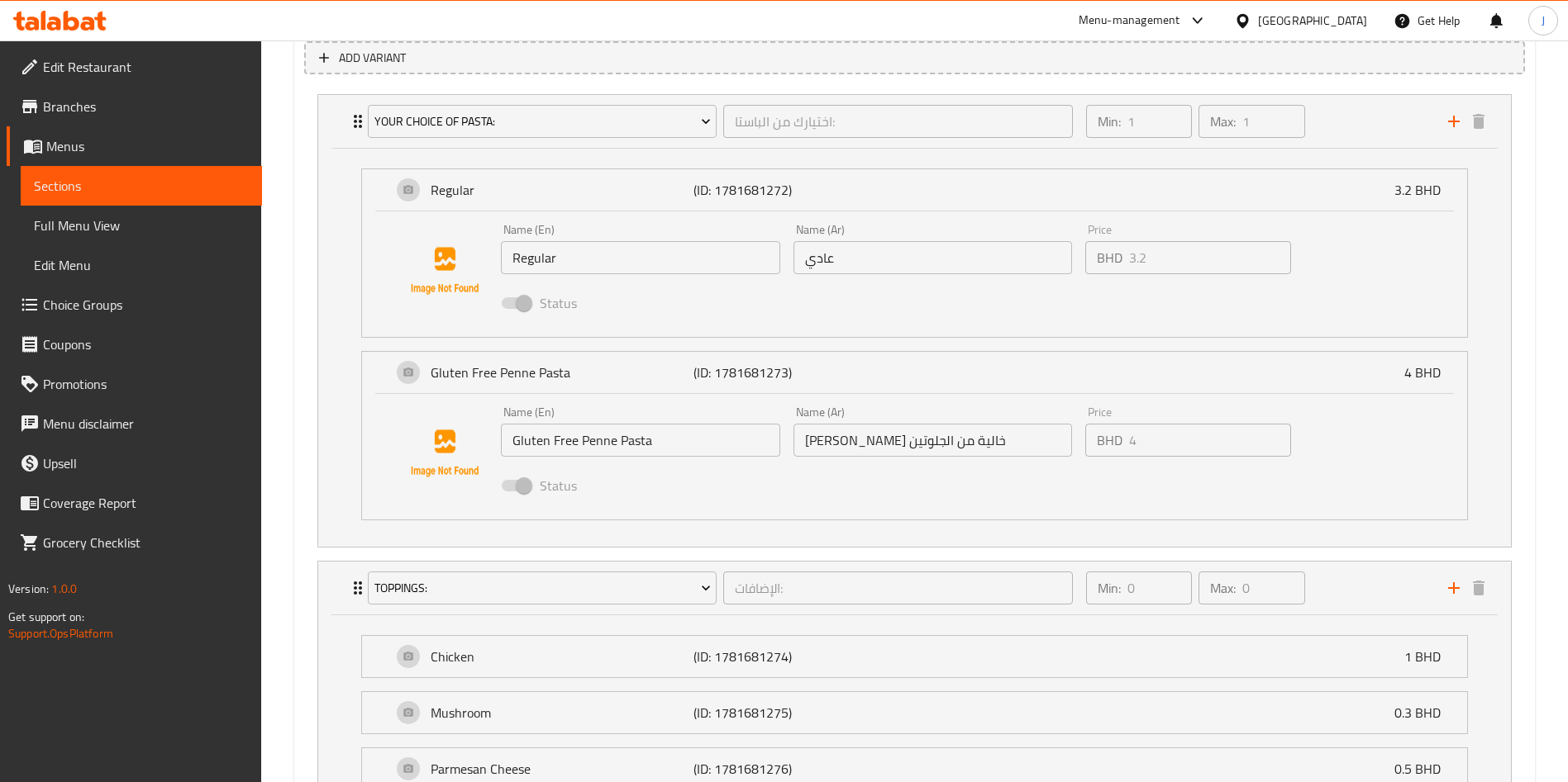
click at [115, 298] on span "Choice Groups" at bounding box center [146, 305] width 206 height 20
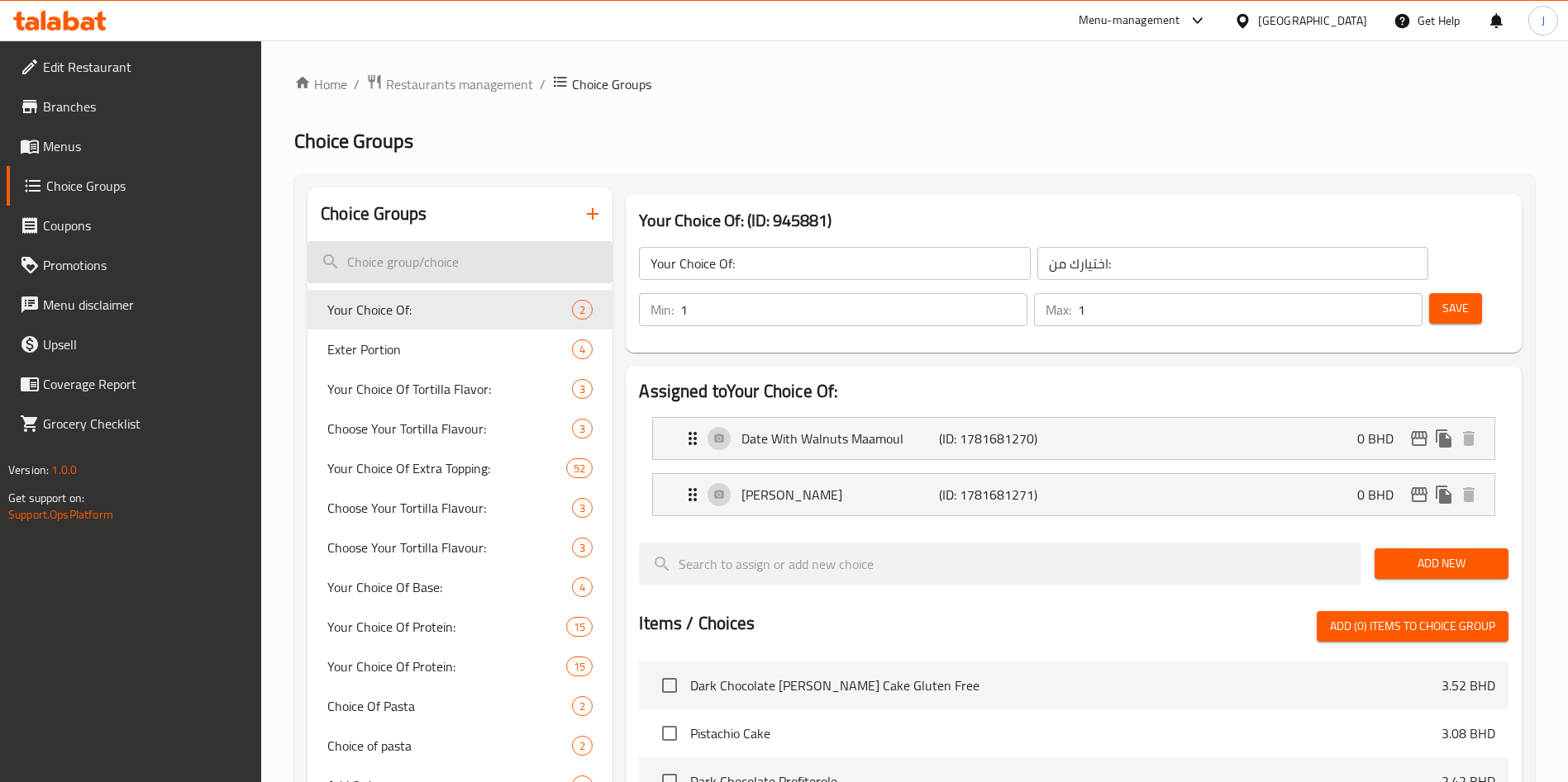
click at [464, 255] on input "search" at bounding box center [459, 262] width 305 height 42
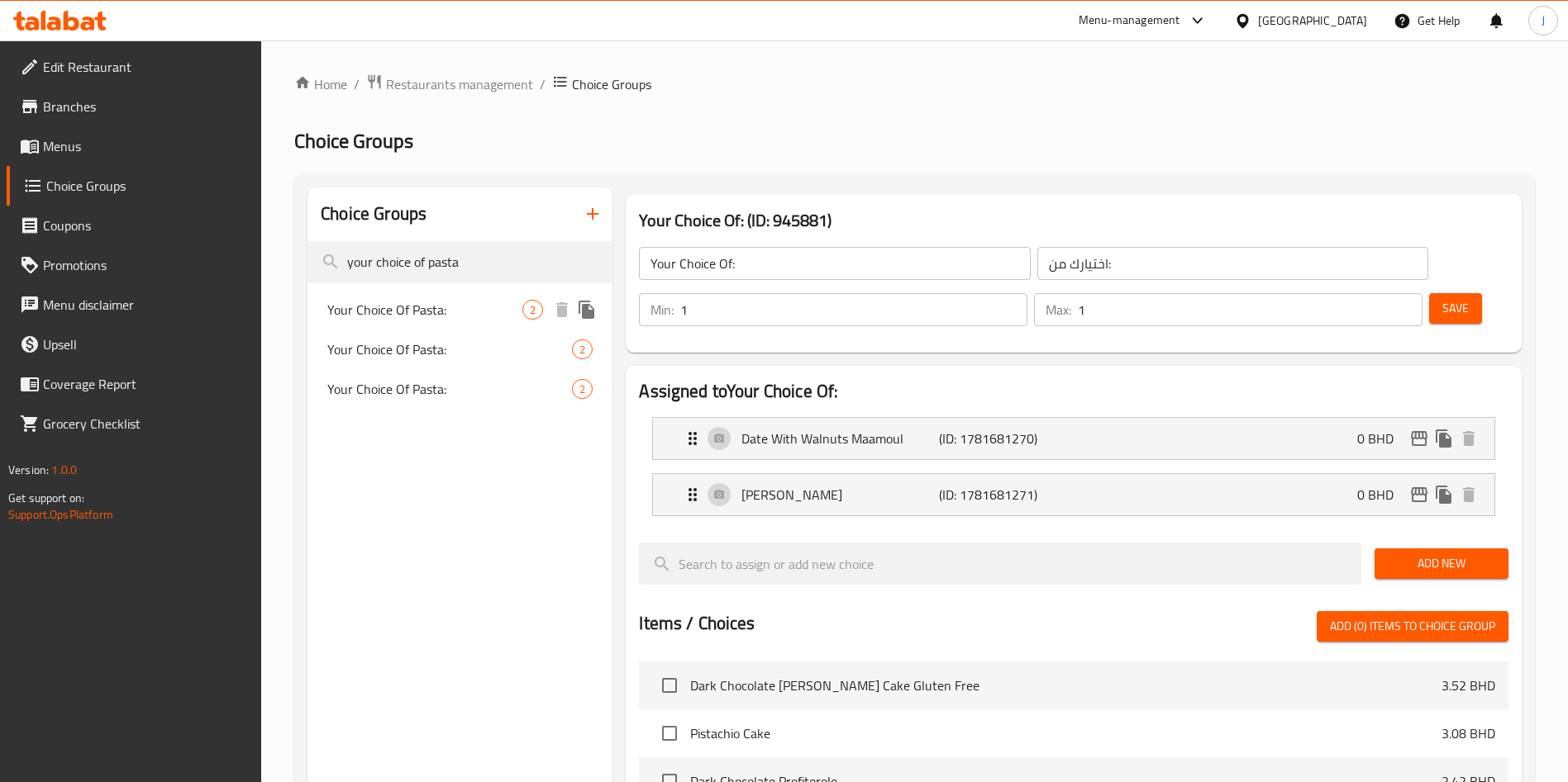
type input "your choice of pasta"
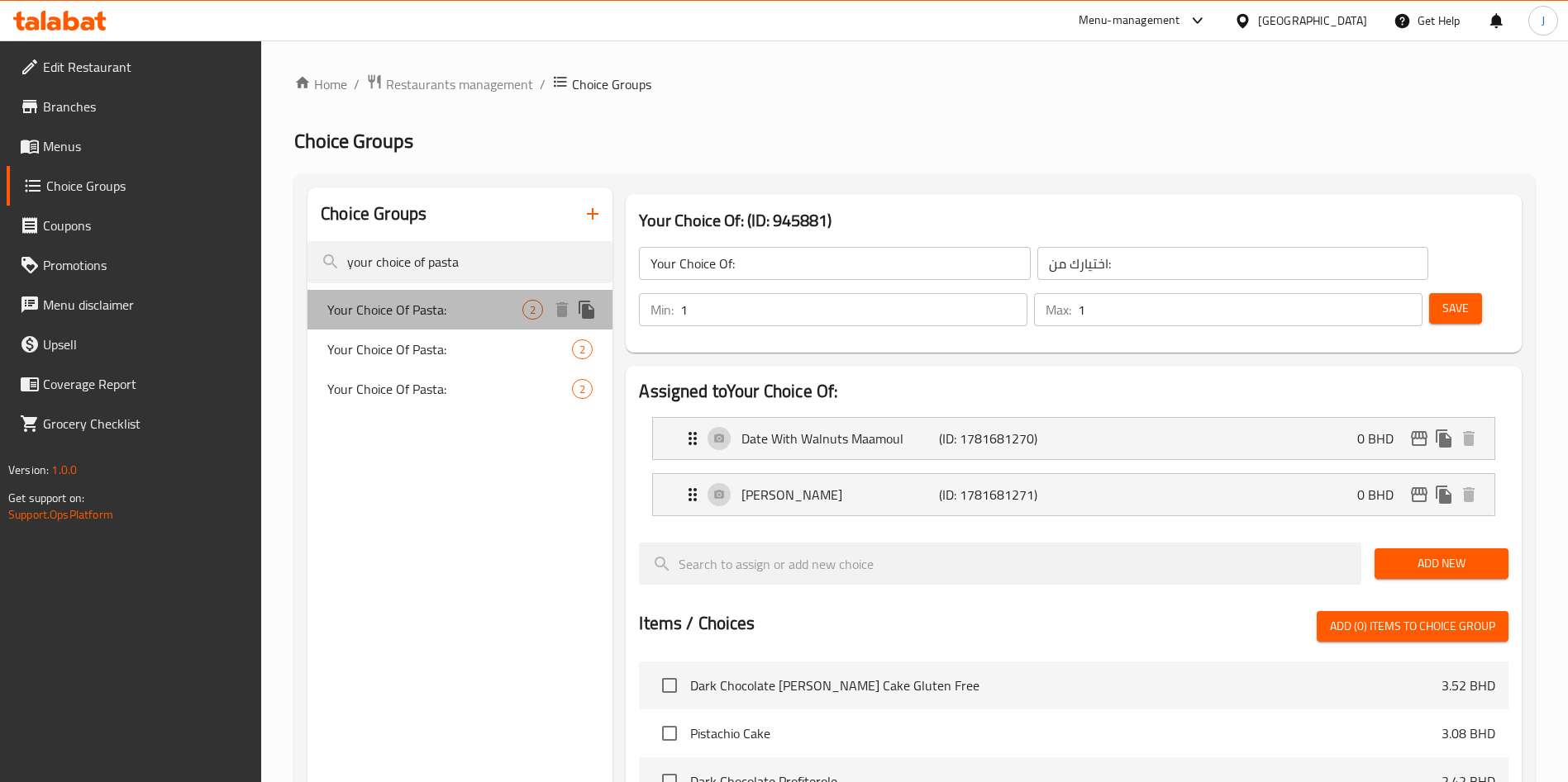
click at [460, 305] on span "Your Choice Of Pasta:" at bounding box center [425, 310] width 195 height 20
type input "Your Choice Of Pasta:"
type input "اختيارك من الباستا:"
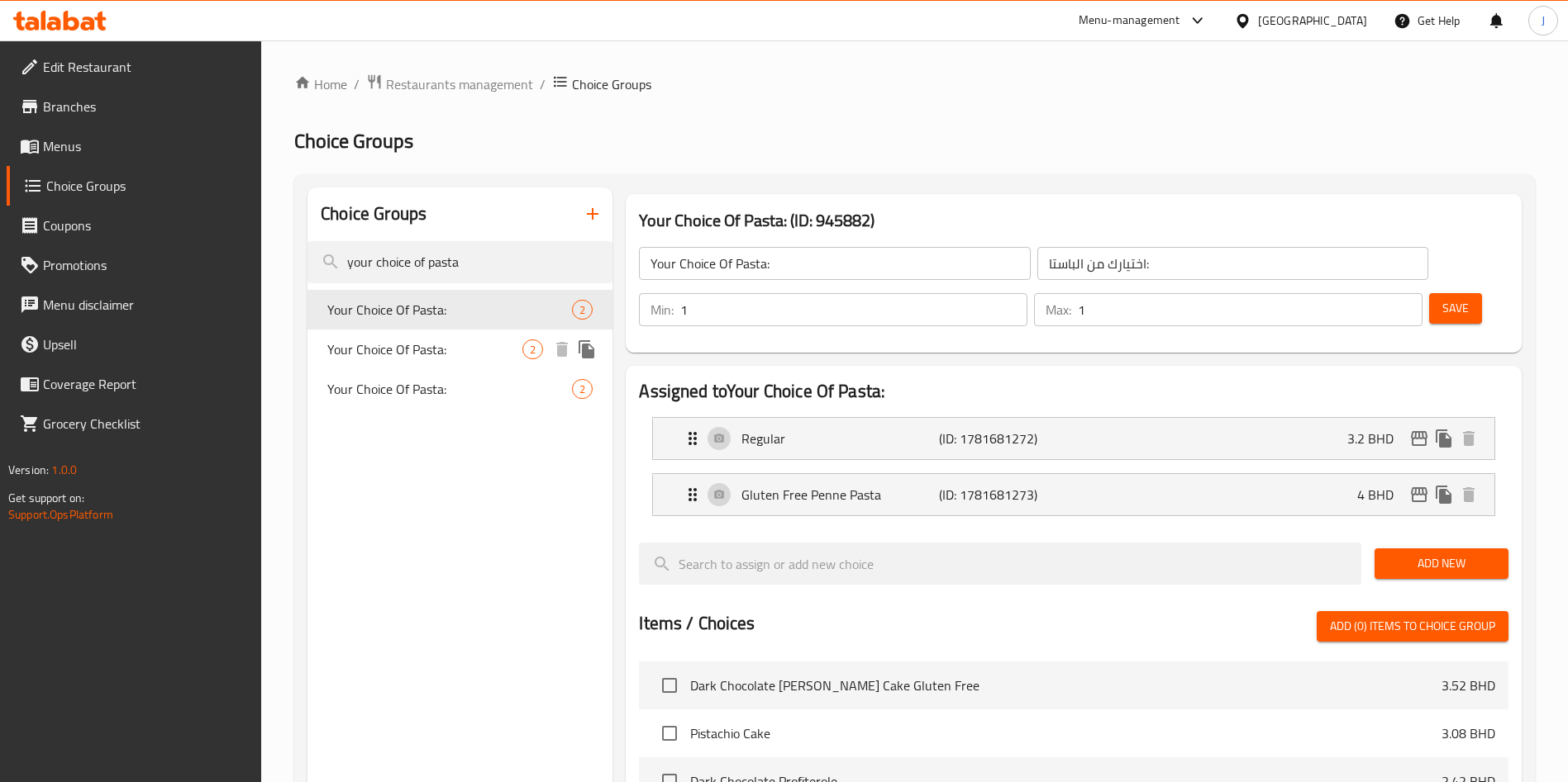
click at [453, 356] on span "Your Choice Of Pasta:" at bounding box center [425, 350] width 195 height 20
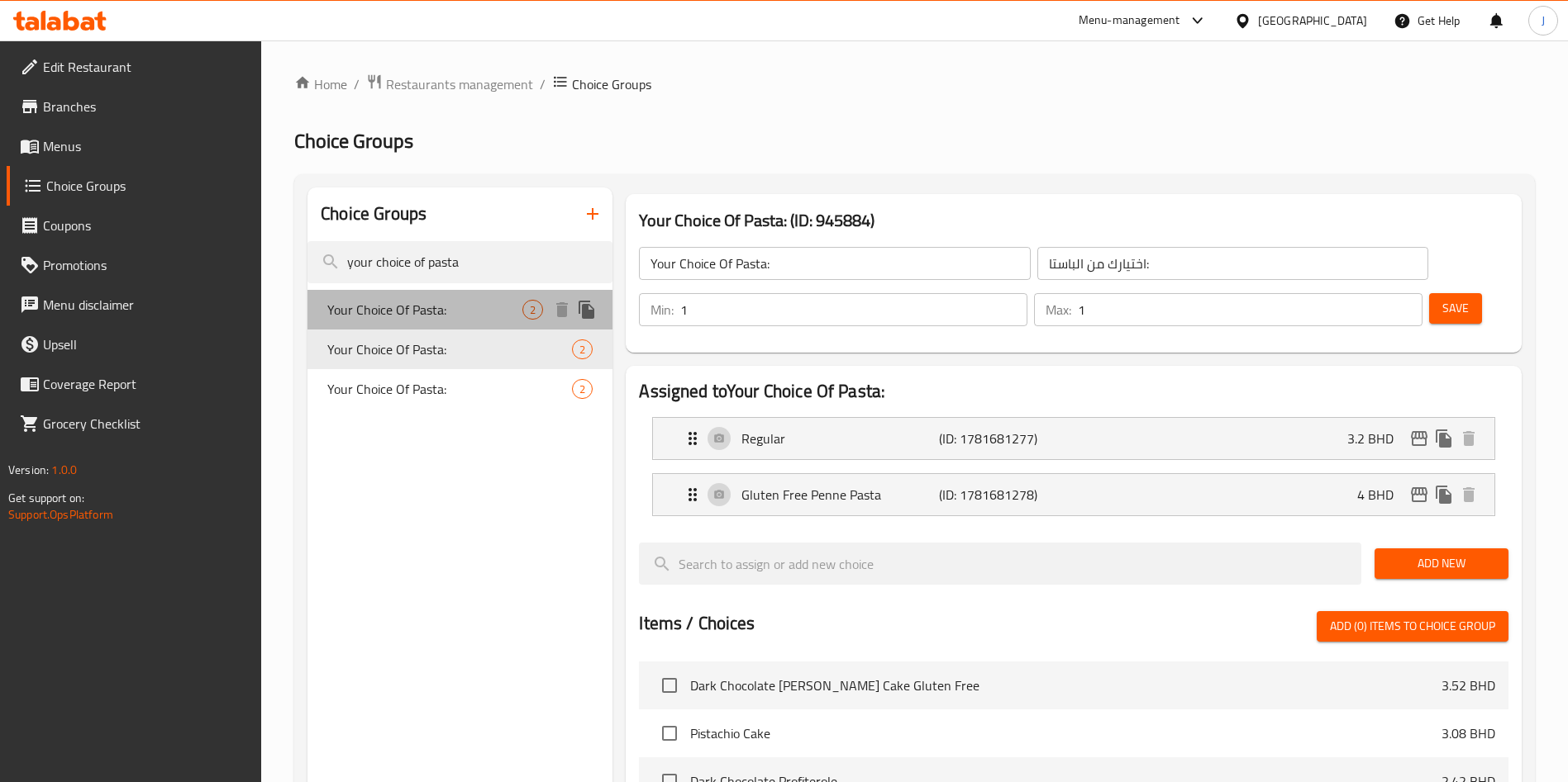
click at [442, 311] on span "Your Choice Of Pasta:" at bounding box center [425, 310] width 195 height 20
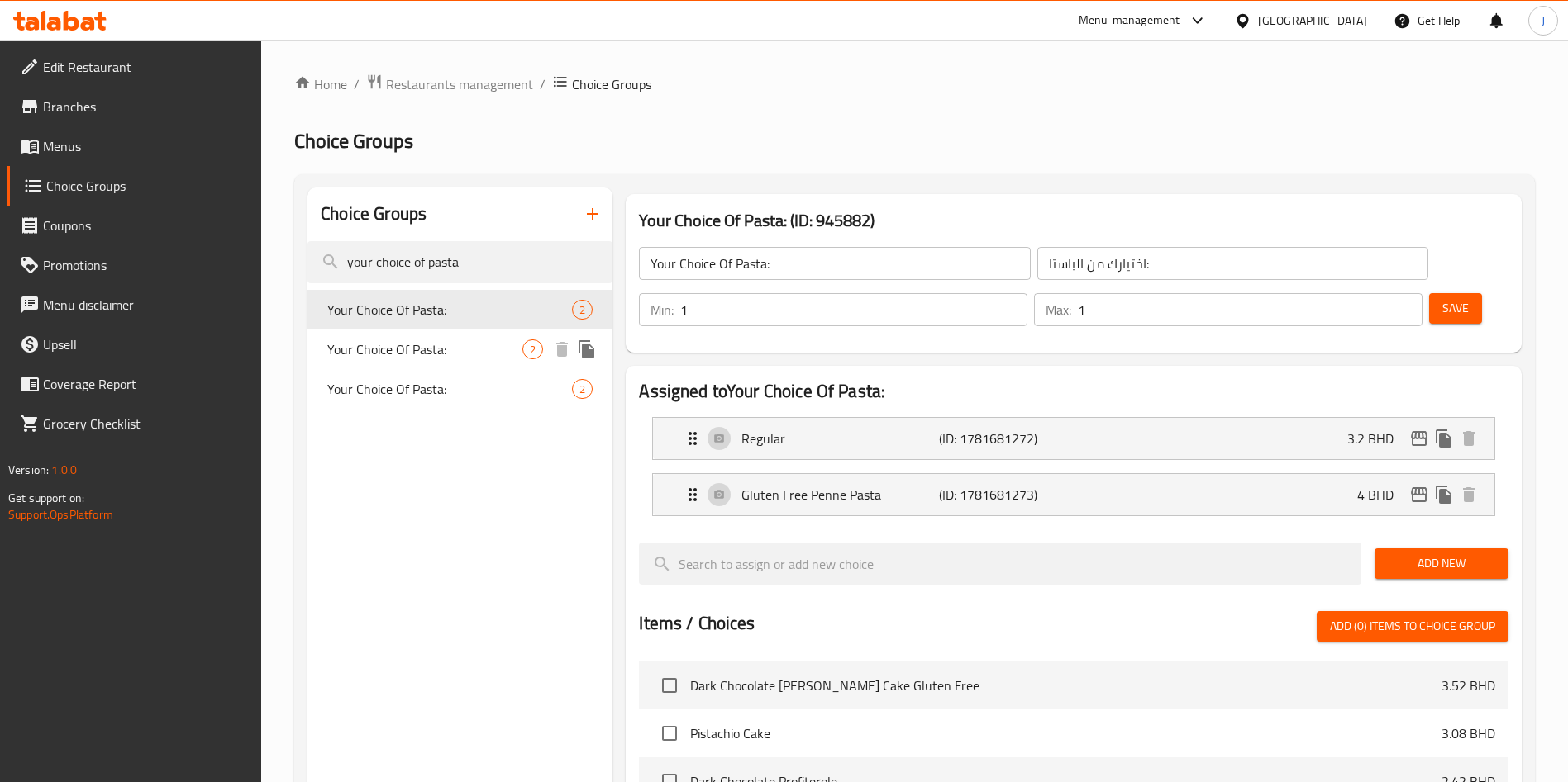
click at [426, 344] on span "Your Choice Of Pasta:" at bounding box center [425, 350] width 195 height 20
click at [424, 380] on span "Your Choice Of Pasta:" at bounding box center [449, 389] width 244 height 20
click at [426, 394] on span "Your Choice Of Pasta:" at bounding box center [449, 389] width 244 height 20
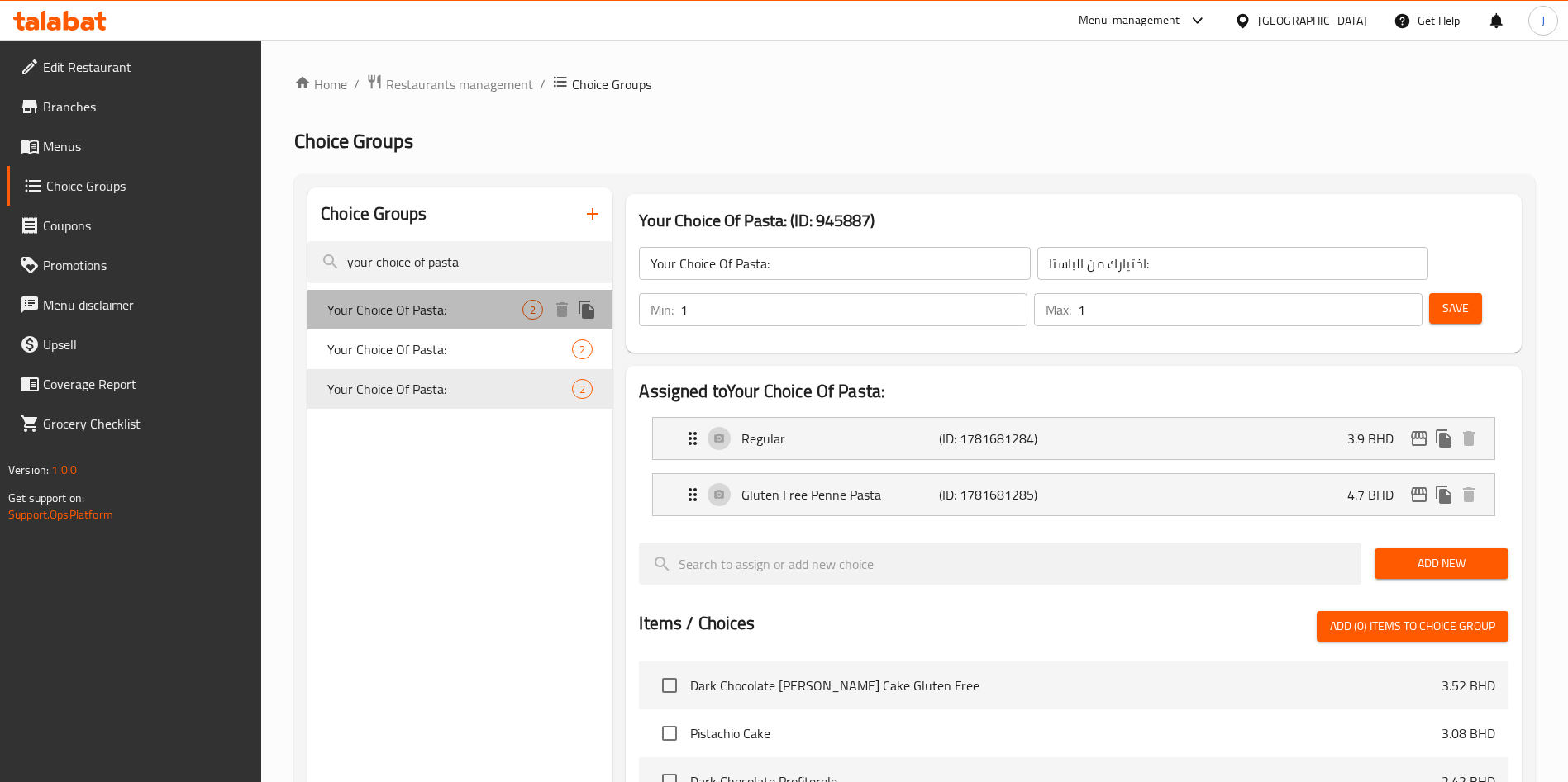
click at [472, 319] on div "Your Choice Of Pasta: 2" at bounding box center [459, 310] width 305 height 39
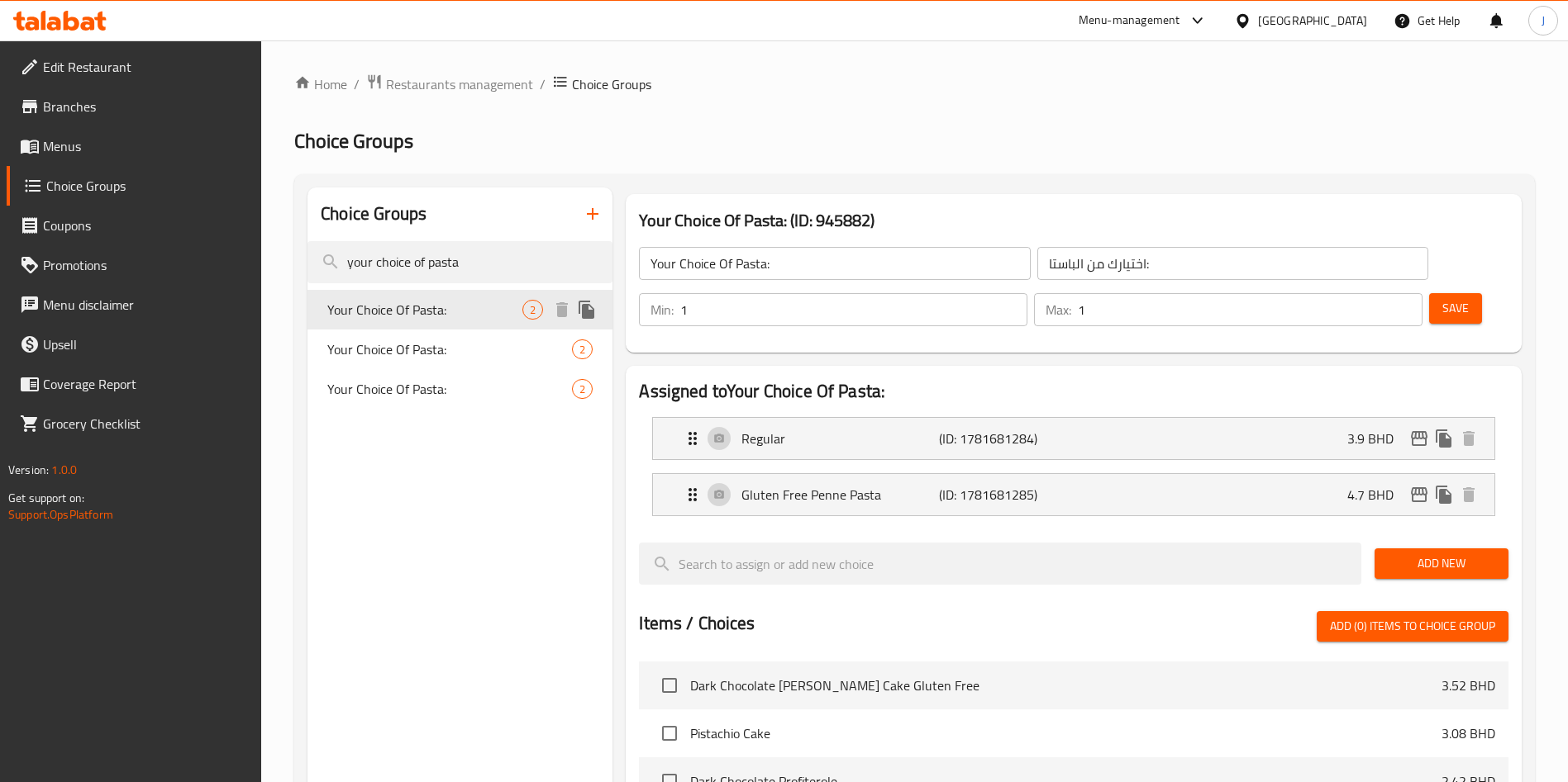
click at [459, 353] on span "Your Choice Of Pasta:" at bounding box center [449, 350] width 244 height 20
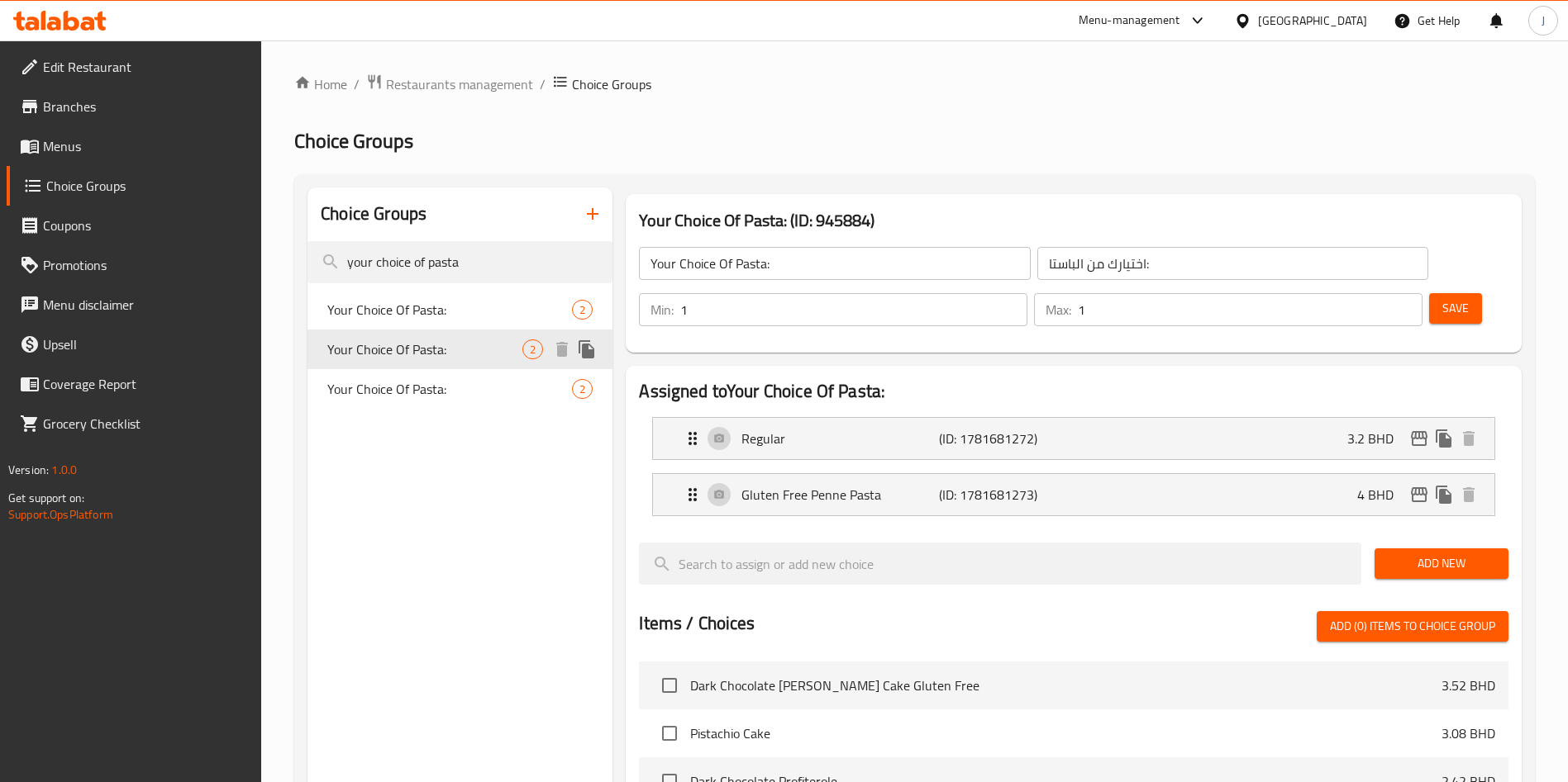
click at [445, 353] on span "Your Choice Of Pasta:" at bounding box center [425, 350] width 195 height 20
click at [857, 485] on p "Gluten Free Penne Pasta" at bounding box center [839, 495] width 197 height 20
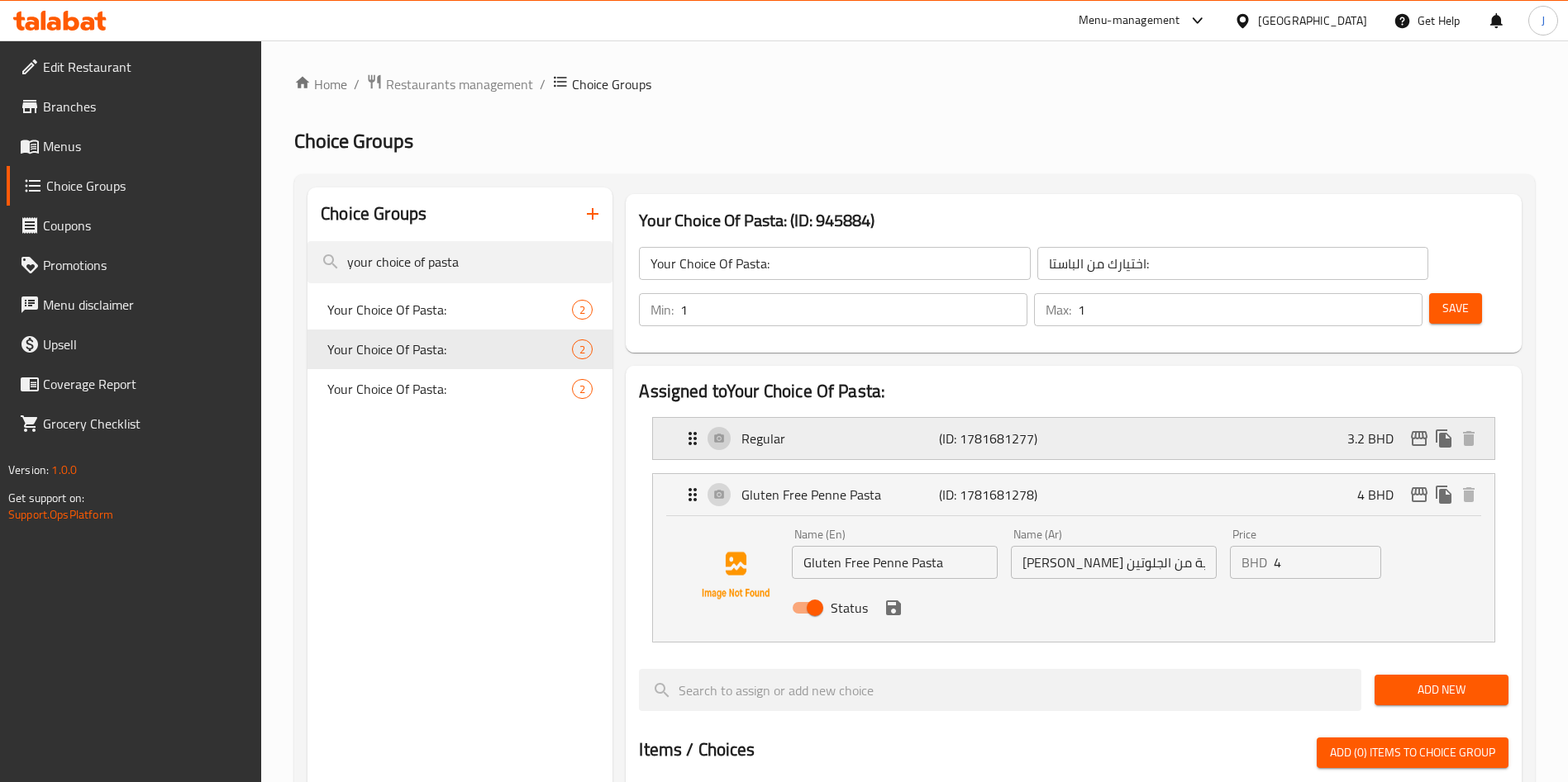
click at [827, 418] on div "Regular (ID: 1781681277) 3.2 BHD" at bounding box center [1078, 438] width 792 height 41
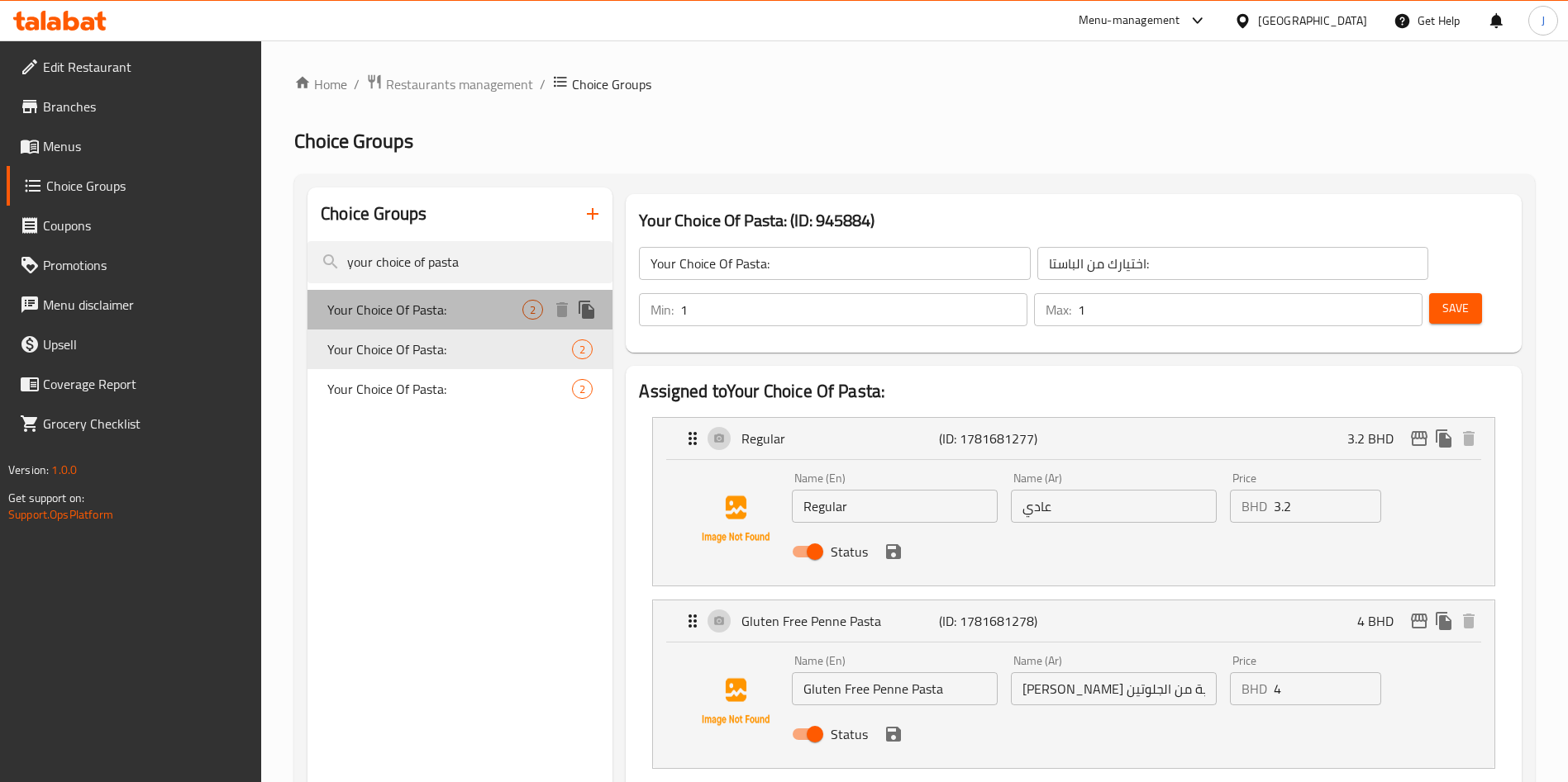
click at [451, 324] on div "Your Choice Of Pasta: 2" at bounding box center [459, 310] width 305 height 39
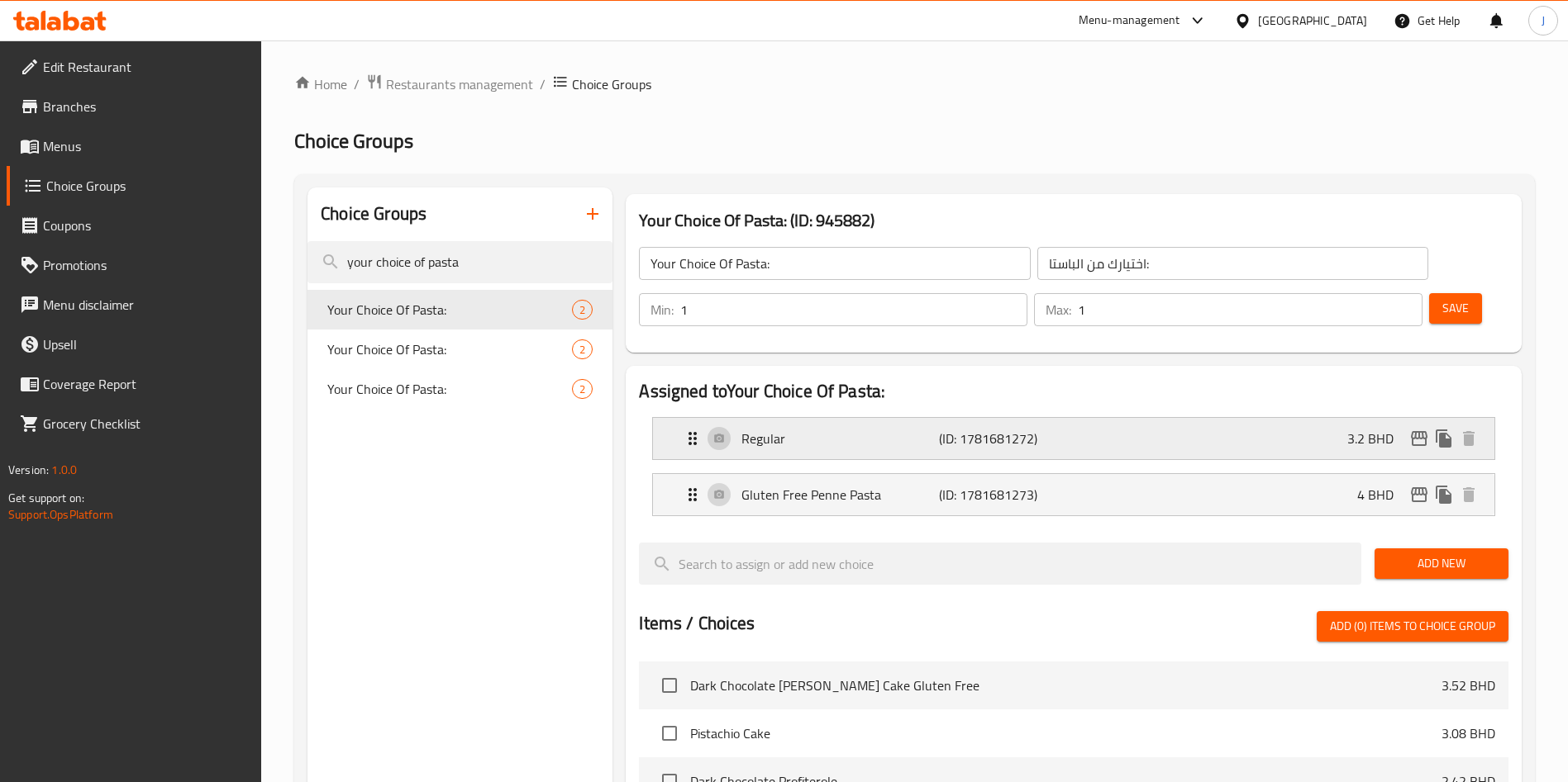
click at [813, 418] on div "Regular (ID: 1781681272) 3.2 BHD" at bounding box center [1078, 438] width 792 height 41
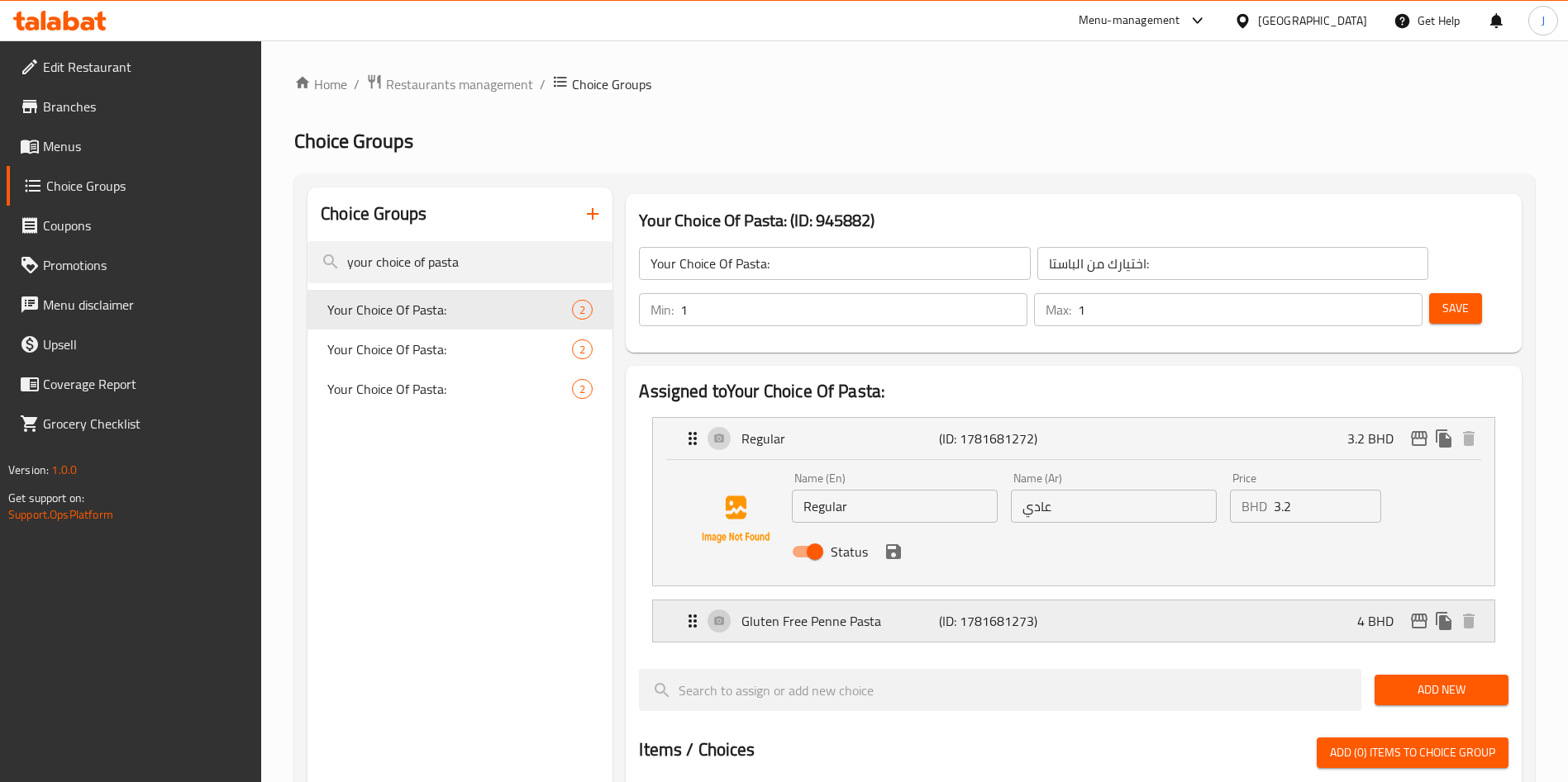
click at [819, 611] on p "Gluten Free Penne Pasta" at bounding box center [839, 621] width 197 height 20
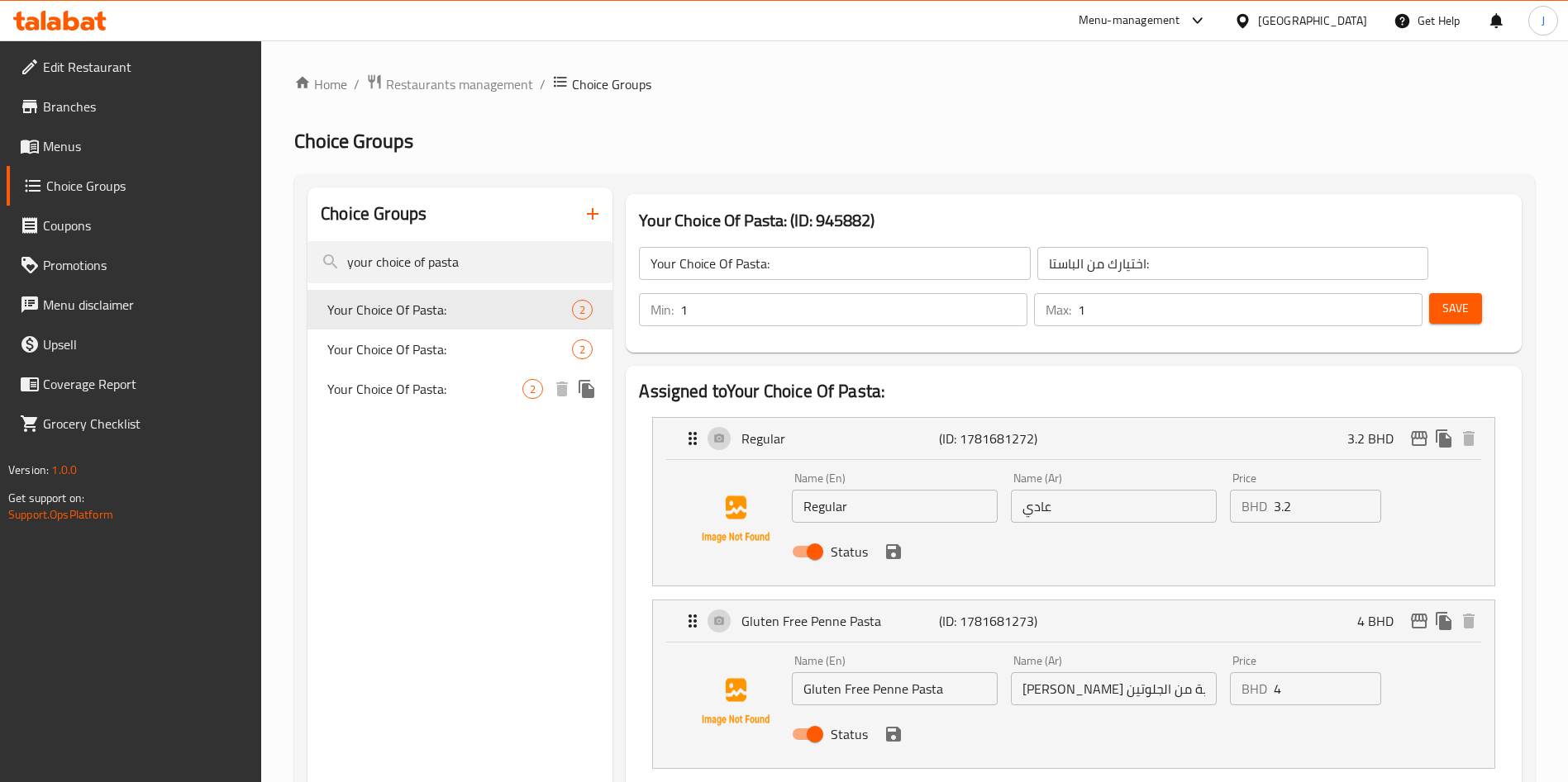
click at [422, 396] on span "Your Choice Of Pasta:" at bounding box center [425, 389] width 195 height 20
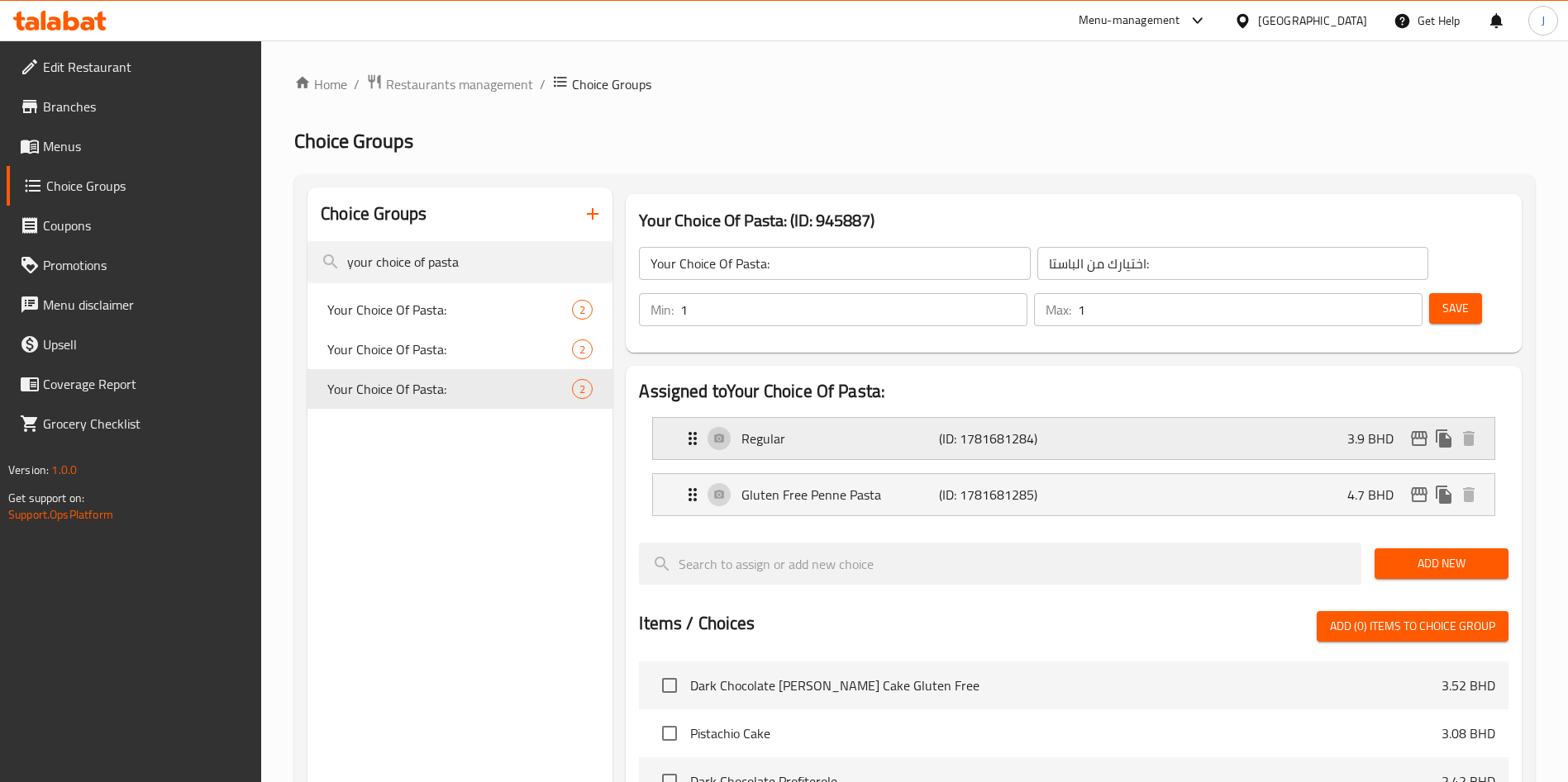
click at [836, 429] on p "Regular" at bounding box center [839, 438] width 197 height 20
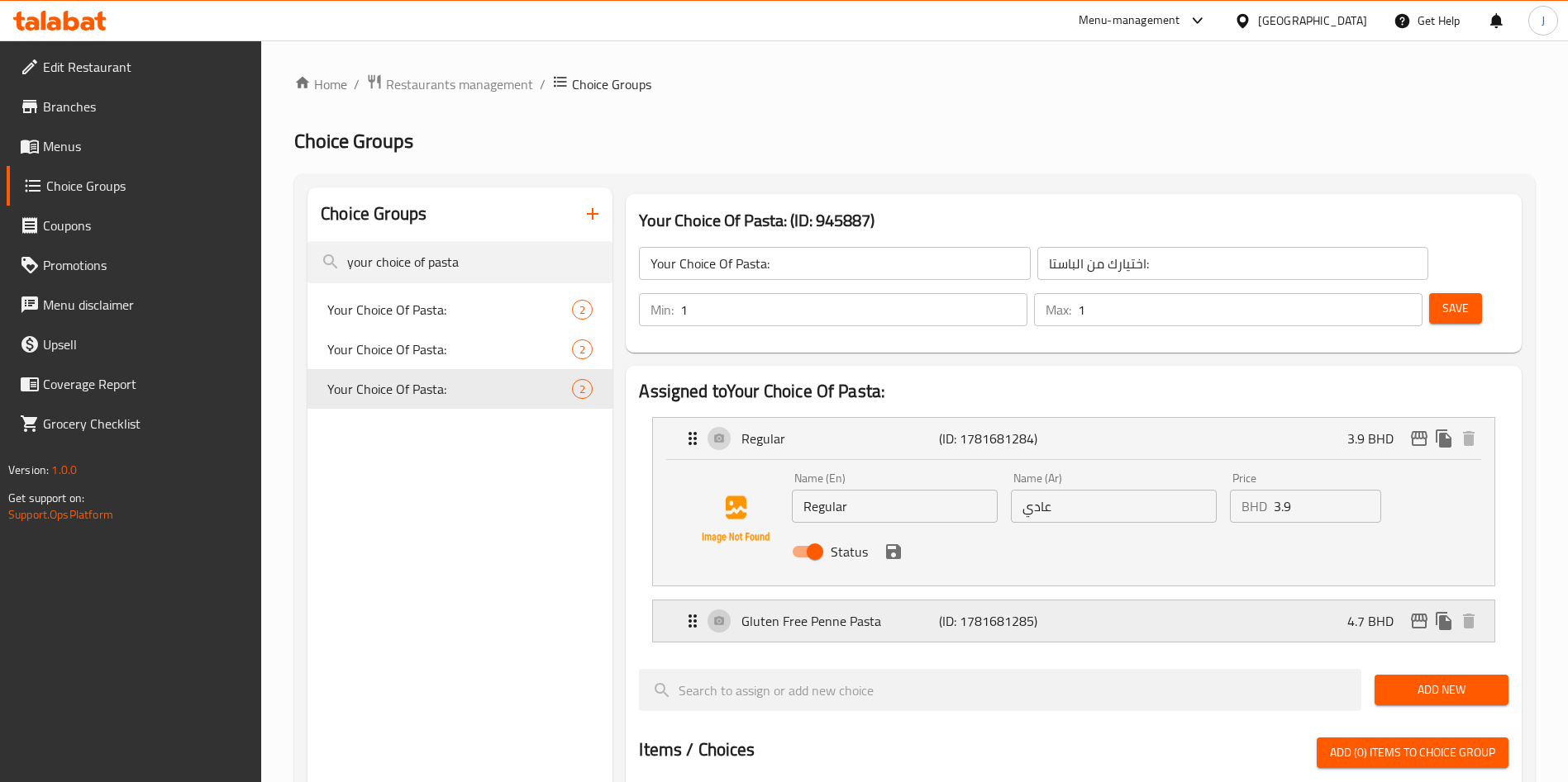
click at [780, 611] on p "Gluten Free Penne Pasta" at bounding box center [839, 621] width 197 height 20
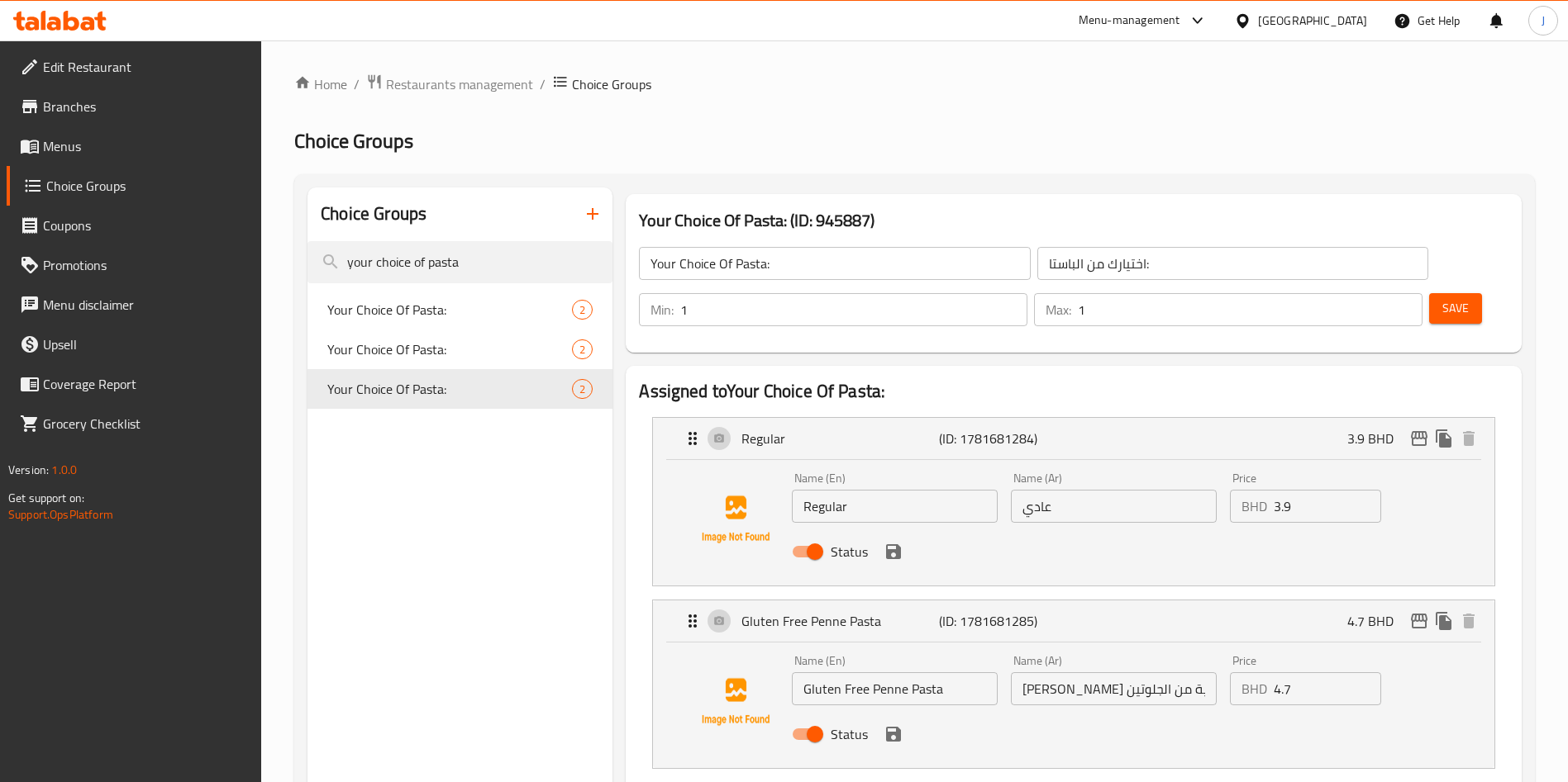
click at [96, 137] on span "Menus" at bounding box center [146, 146] width 206 height 20
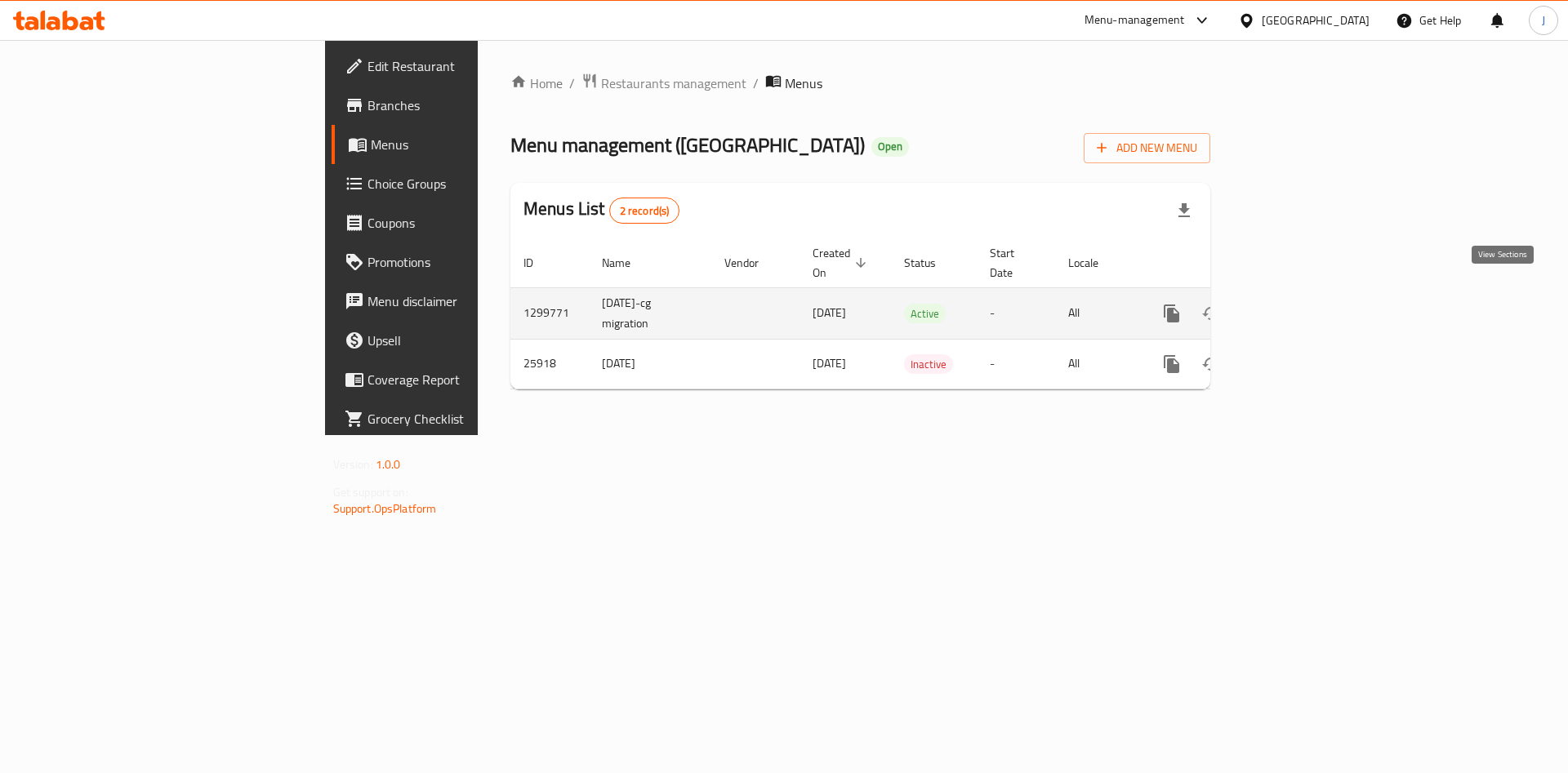
click at [1299, 303] on icon "enhanced table" at bounding box center [1289, 313] width 19 height 19
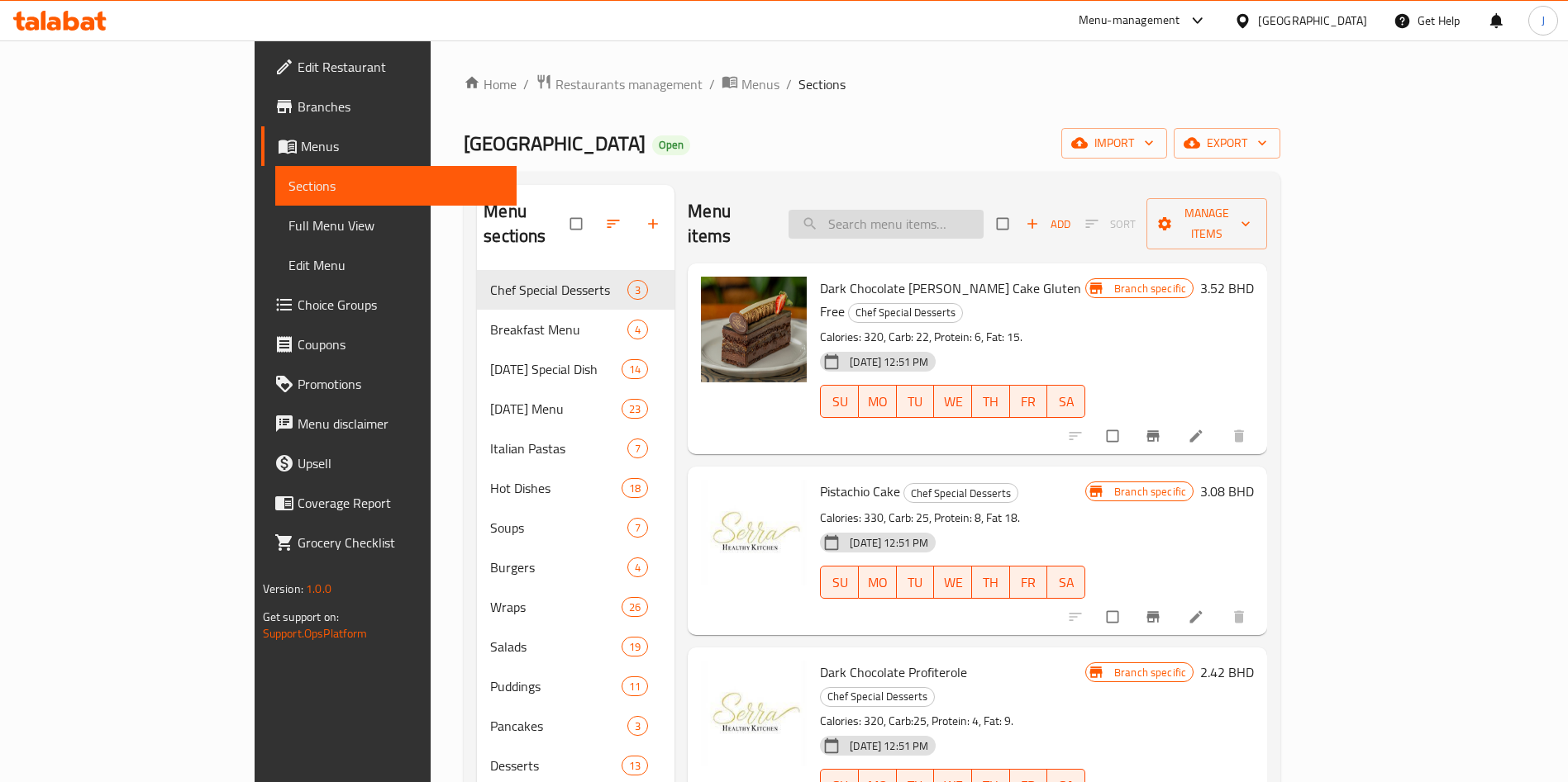
click at [972, 221] on input "search" at bounding box center [886, 225] width 195 height 29
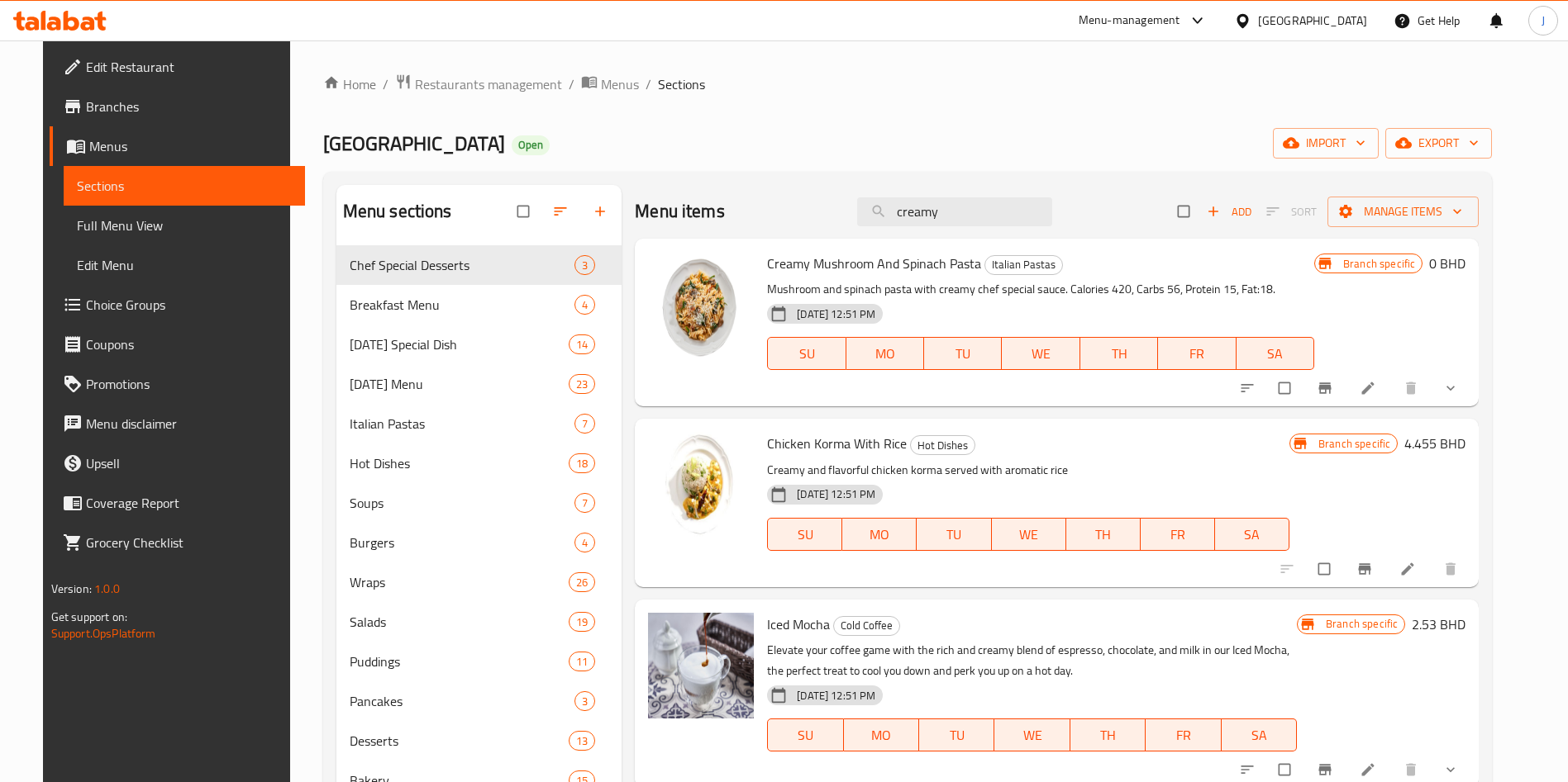
type input "creamy"
click at [1376, 387] on icon at bounding box center [1368, 388] width 16 height 16
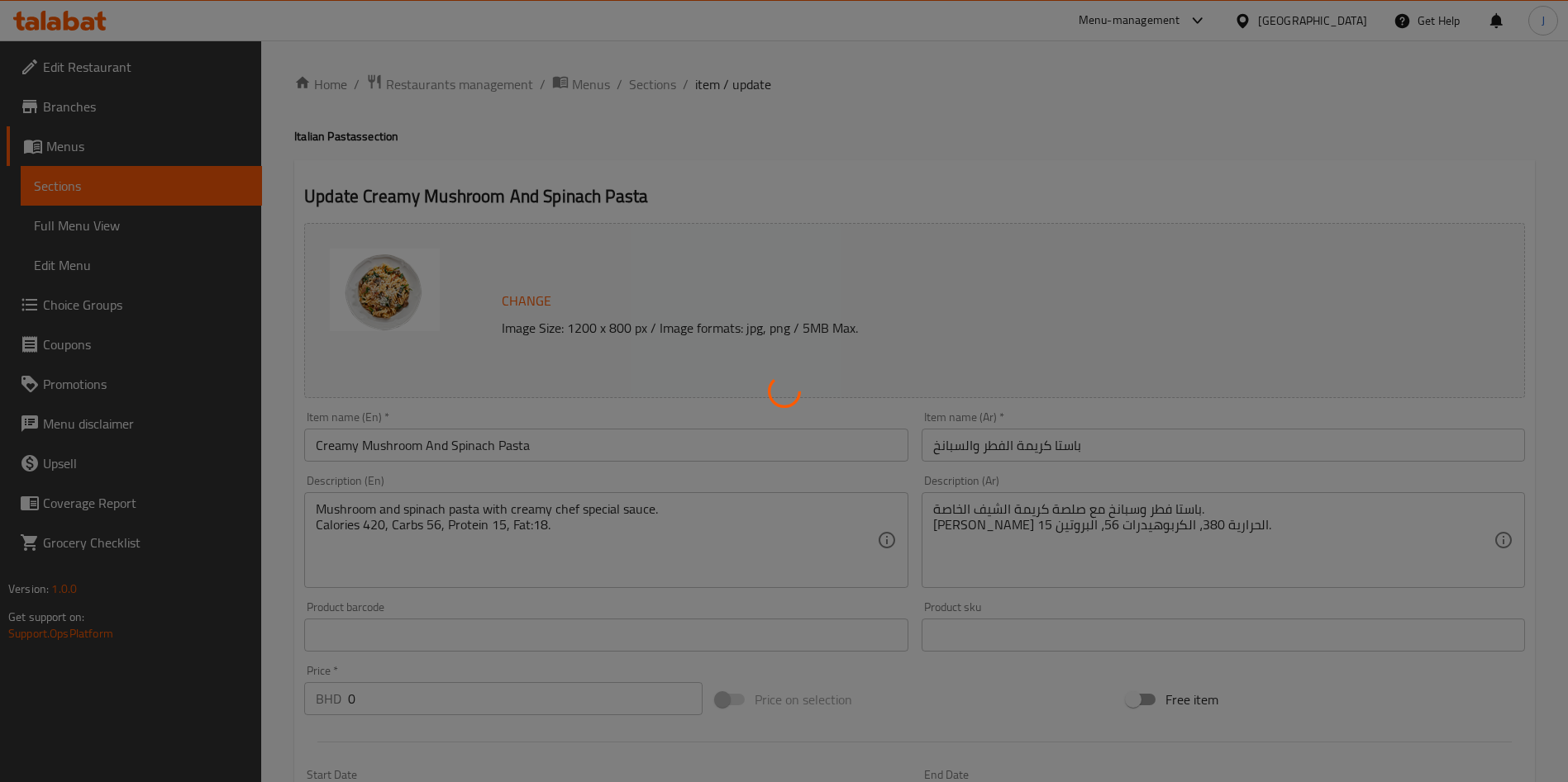
type input "اختيارك من الباستا:"
type input "1"
type input "الإضافات:"
type input "0"
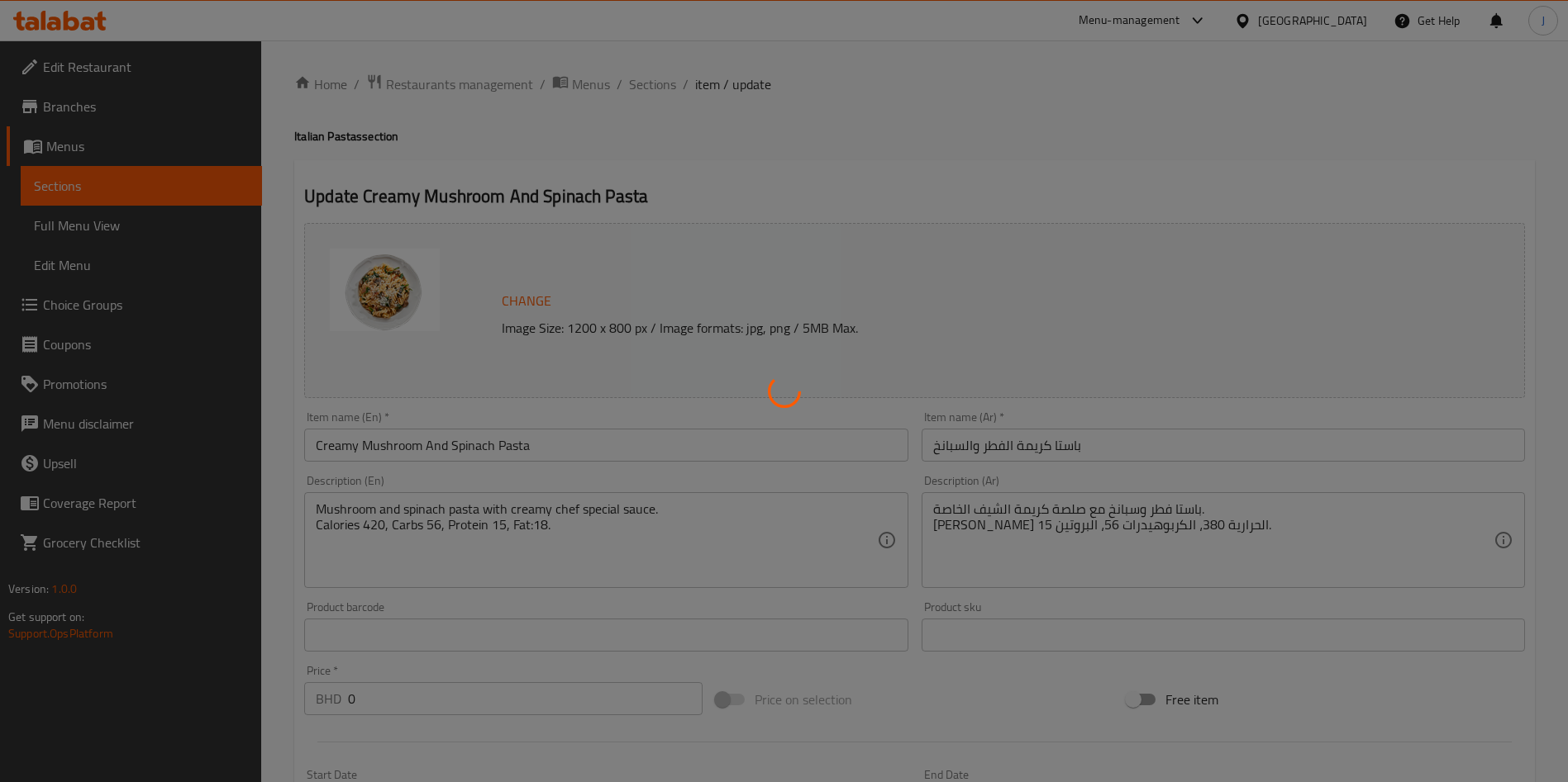
type input "0"
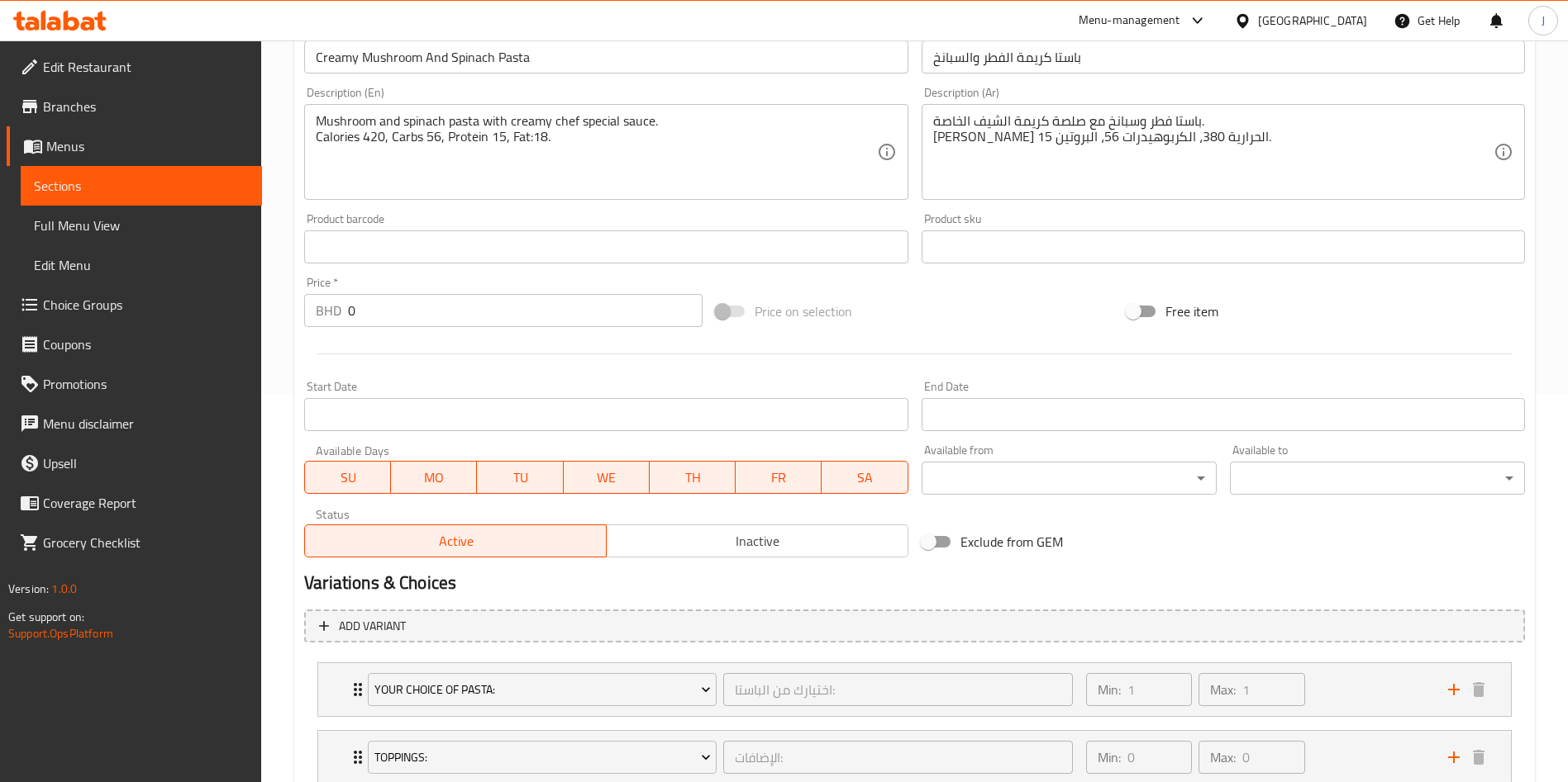
scroll to position [504, 0]
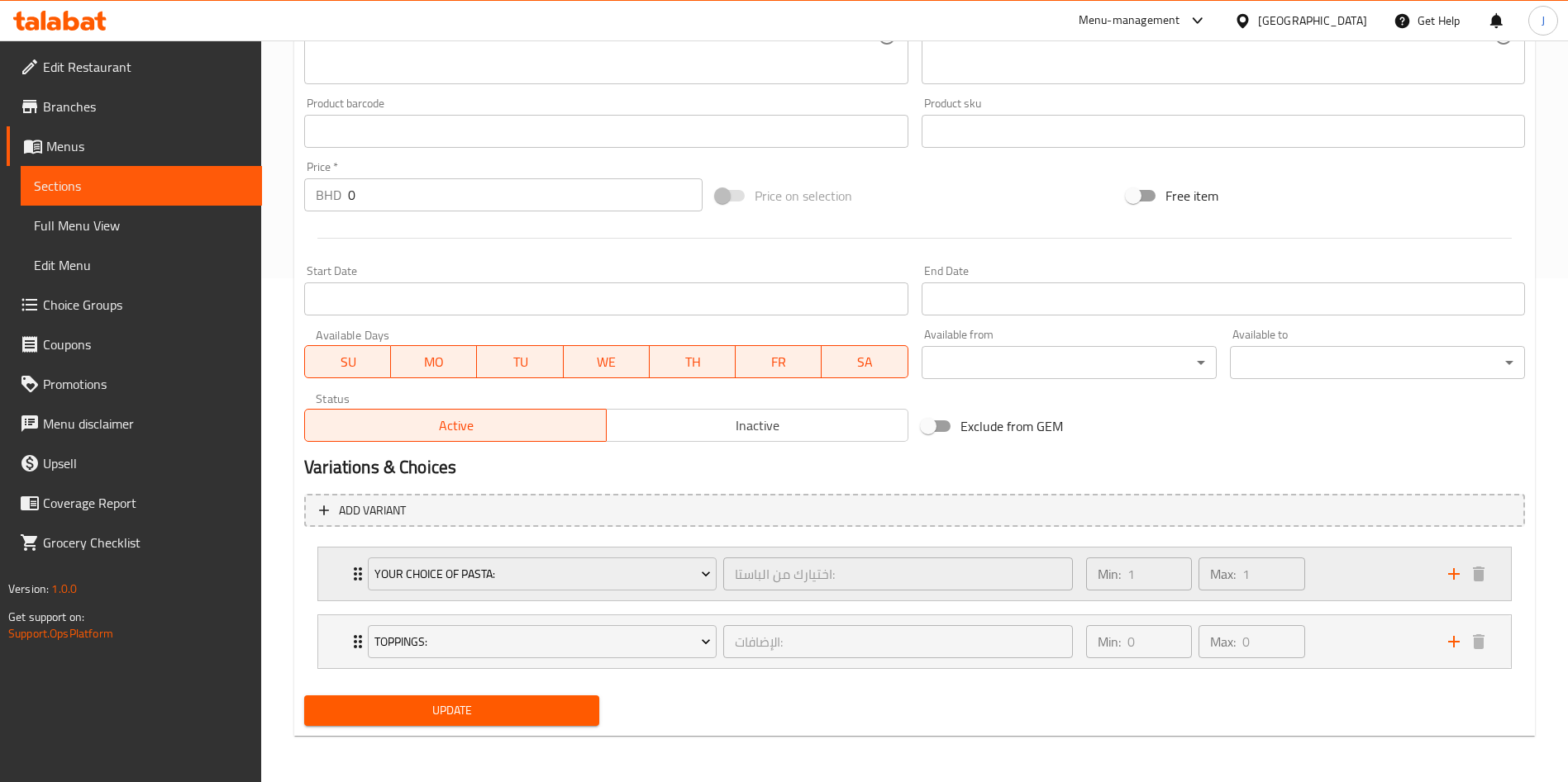
click at [354, 577] on icon "Expand" at bounding box center [358, 574] width 20 height 20
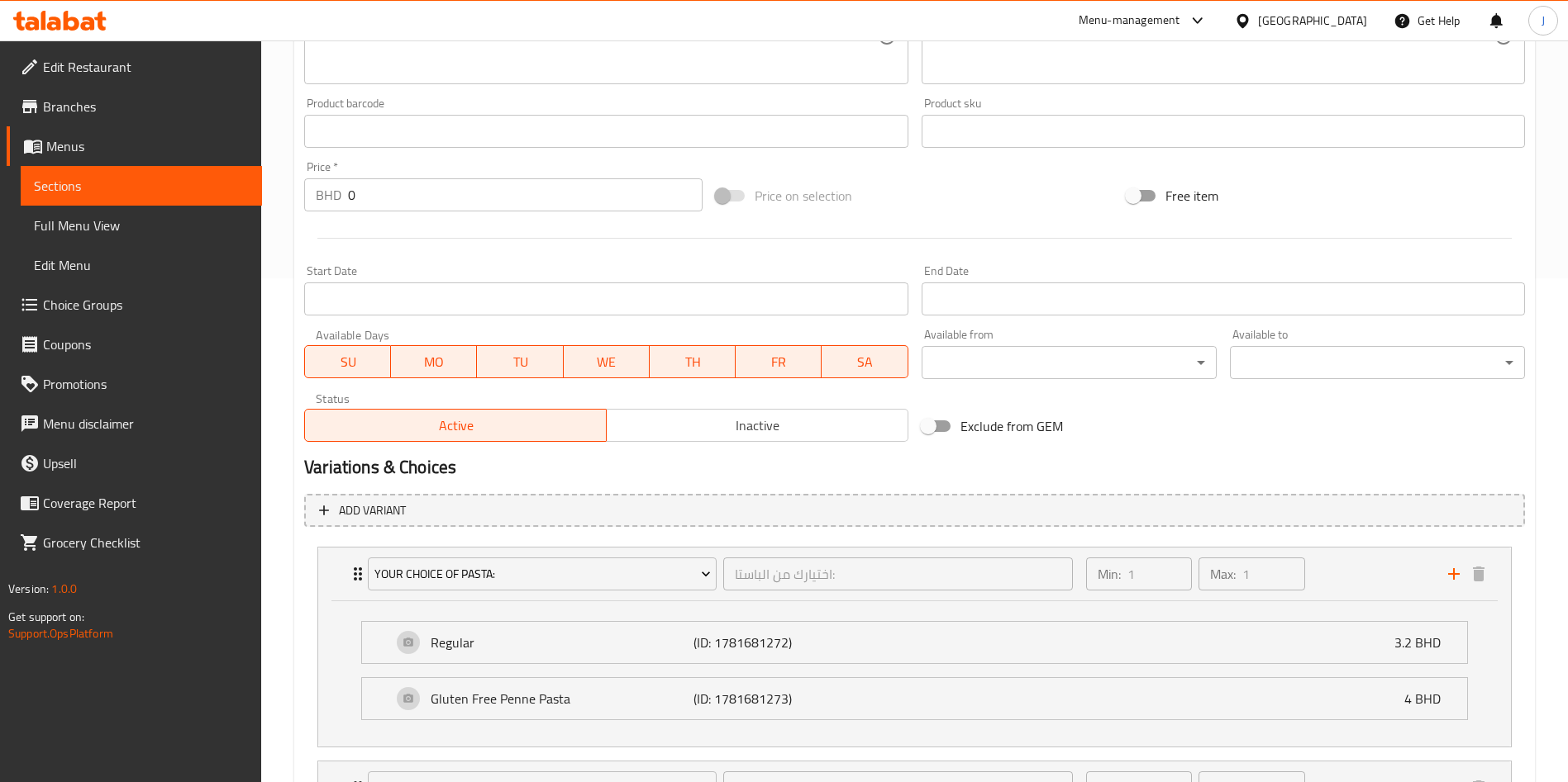
scroll to position [650, 0]
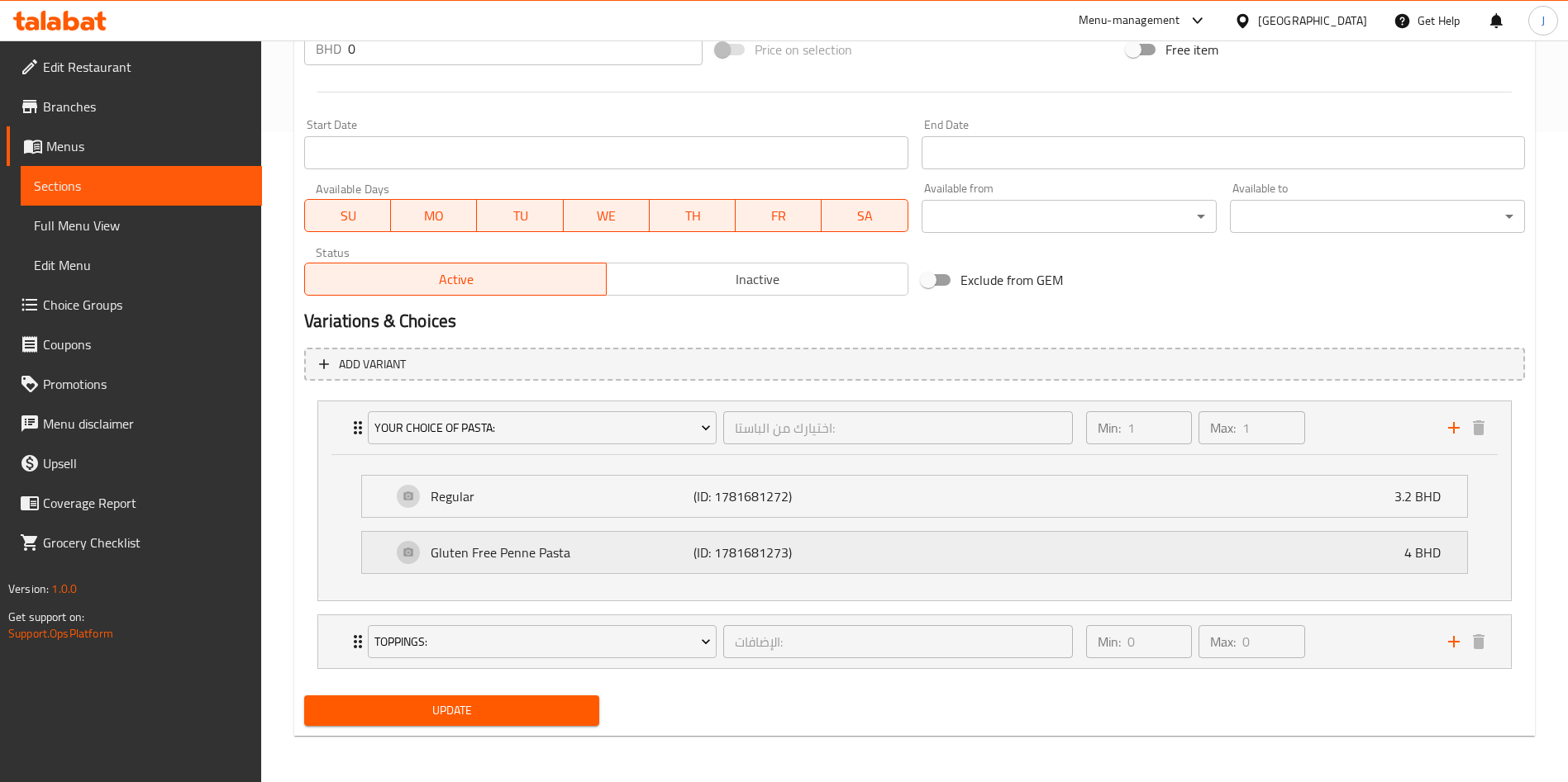
click at [523, 561] on p "Gluten Free Penne Pasta" at bounding box center [562, 553] width 263 height 20
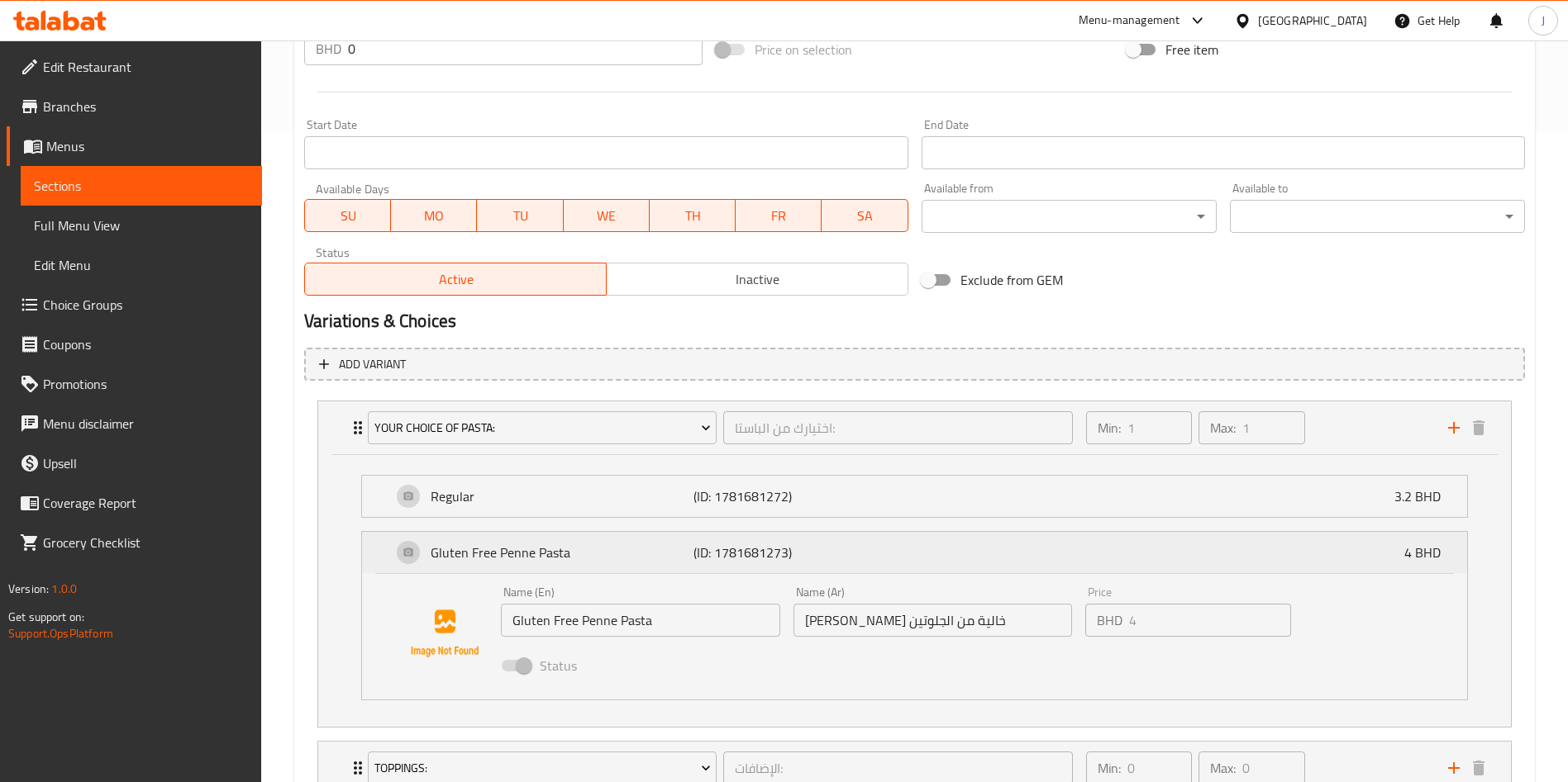
click at [523, 561] on p "Gluten Free Penne Pasta" at bounding box center [562, 553] width 263 height 20
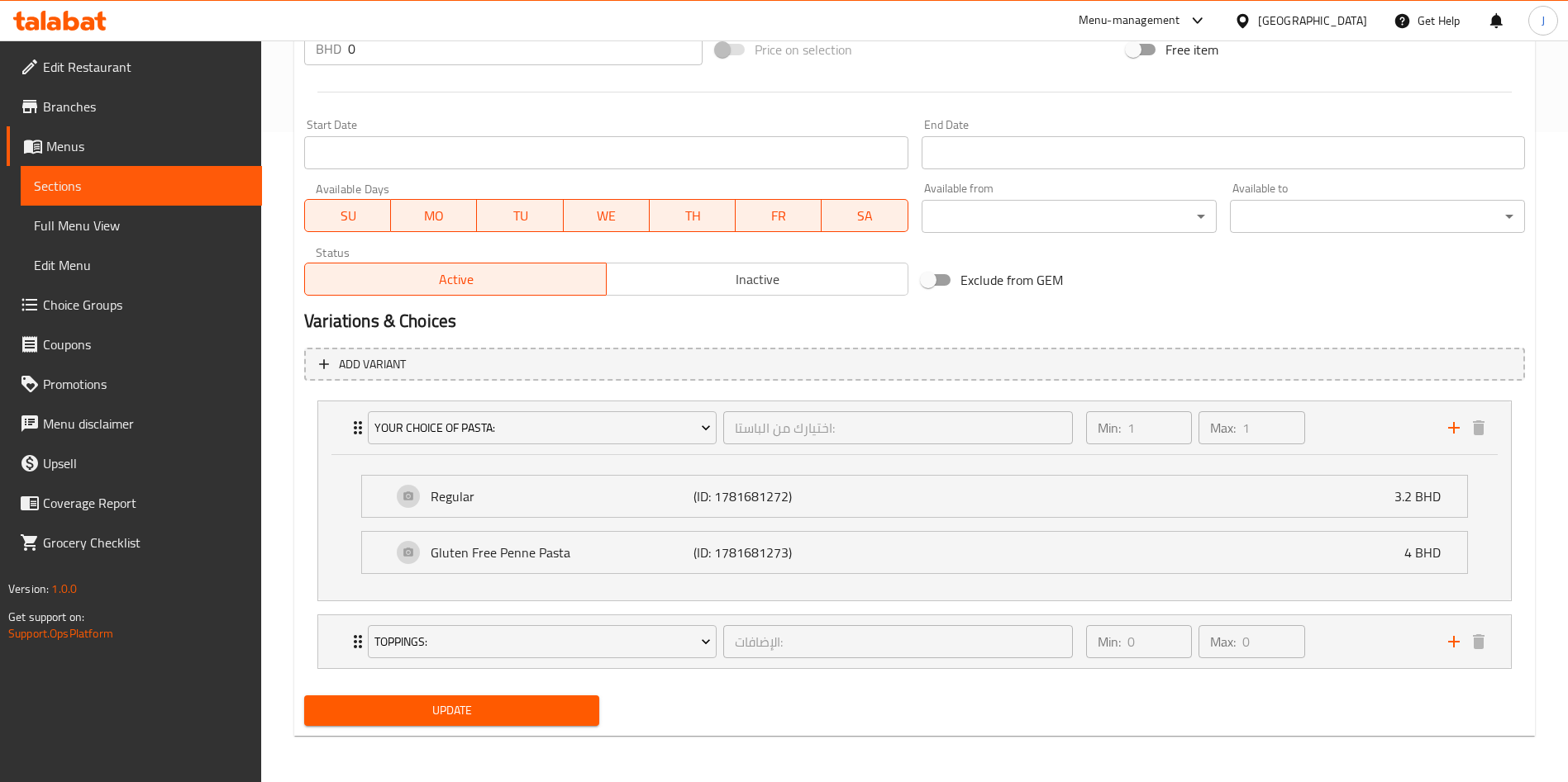
scroll to position [0, 0]
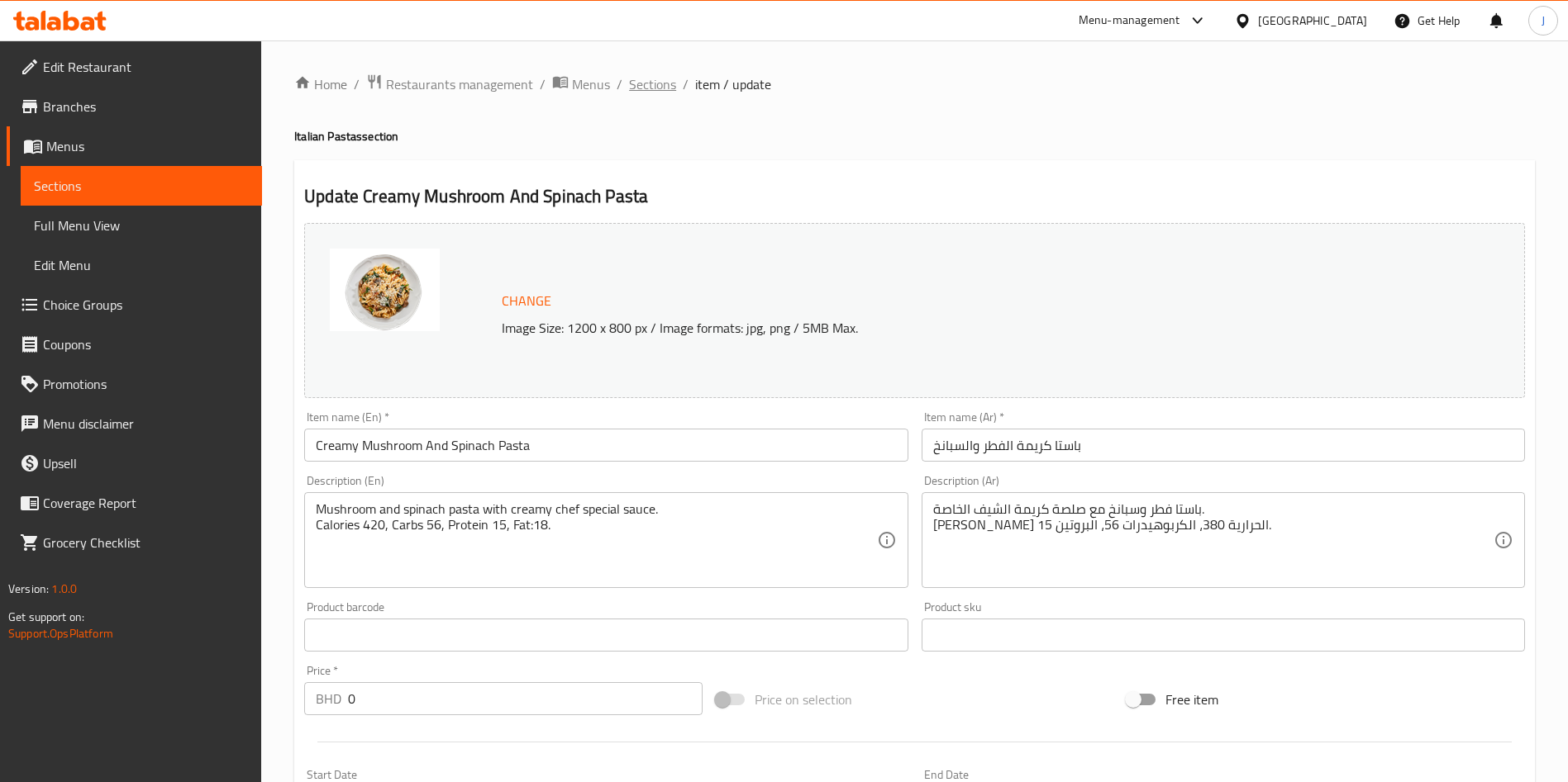
click at [659, 83] on span "Sections" at bounding box center [652, 84] width 47 height 20
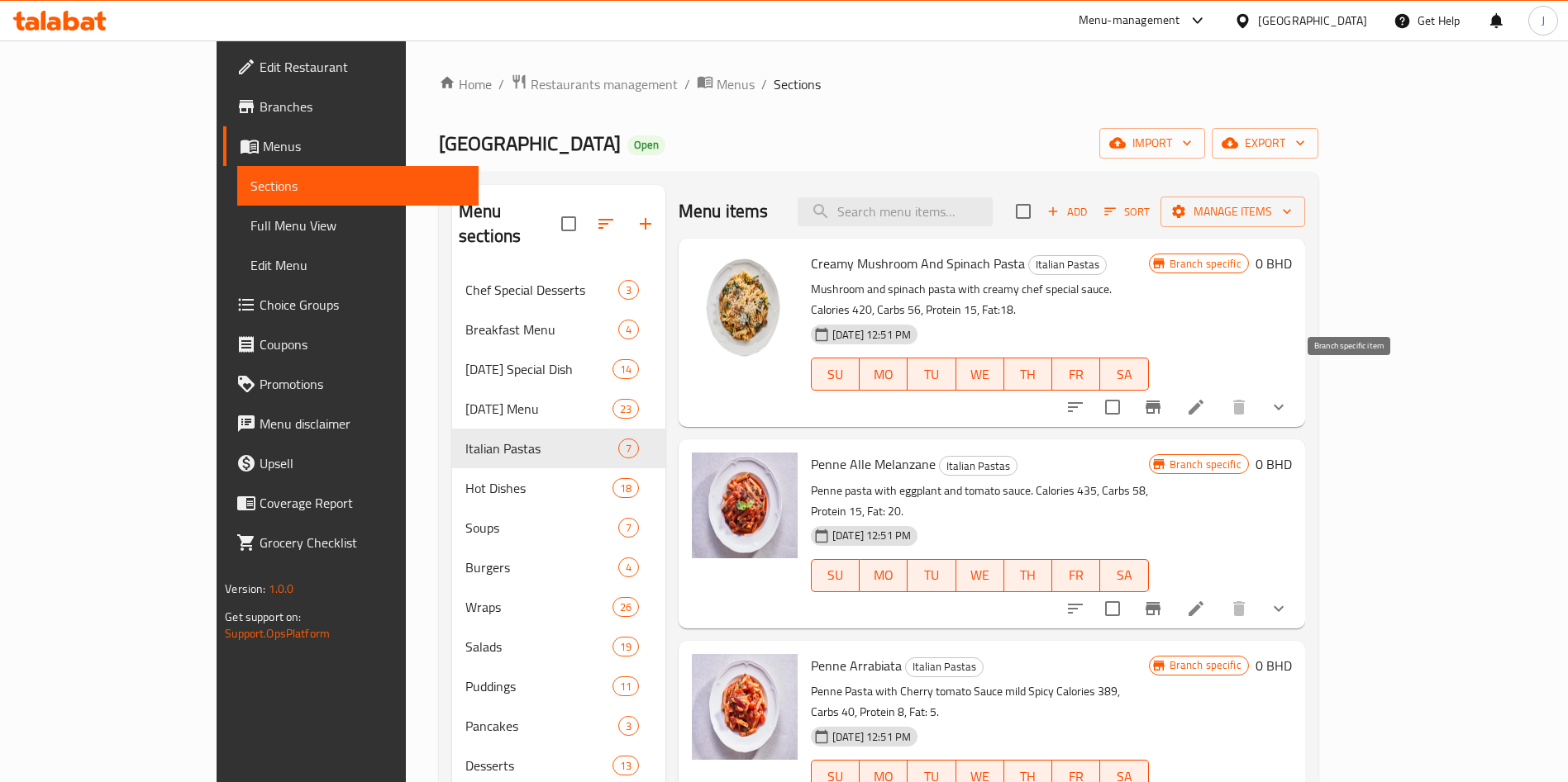
click at [1163, 397] on icon "Branch-specific-item" at bounding box center [1153, 407] width 20 height 20
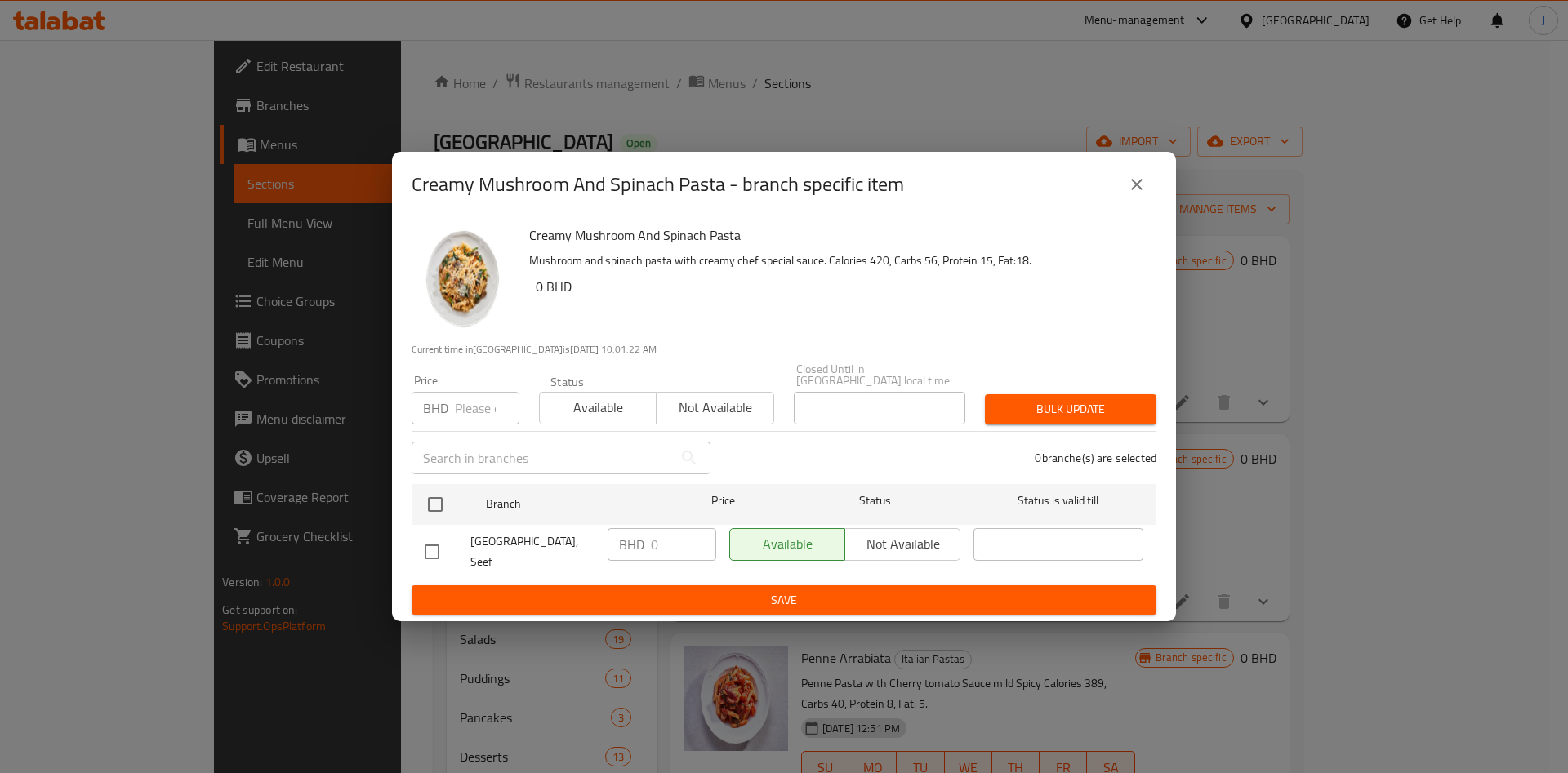
drag, startPoint x: 1145, startPoint y: 196, endPoint x: 1205, endPoint y: 223, distance: 65.8
click at [1145, 195] on icon "close" at bounding box center [1136, 185] width 19 height 19
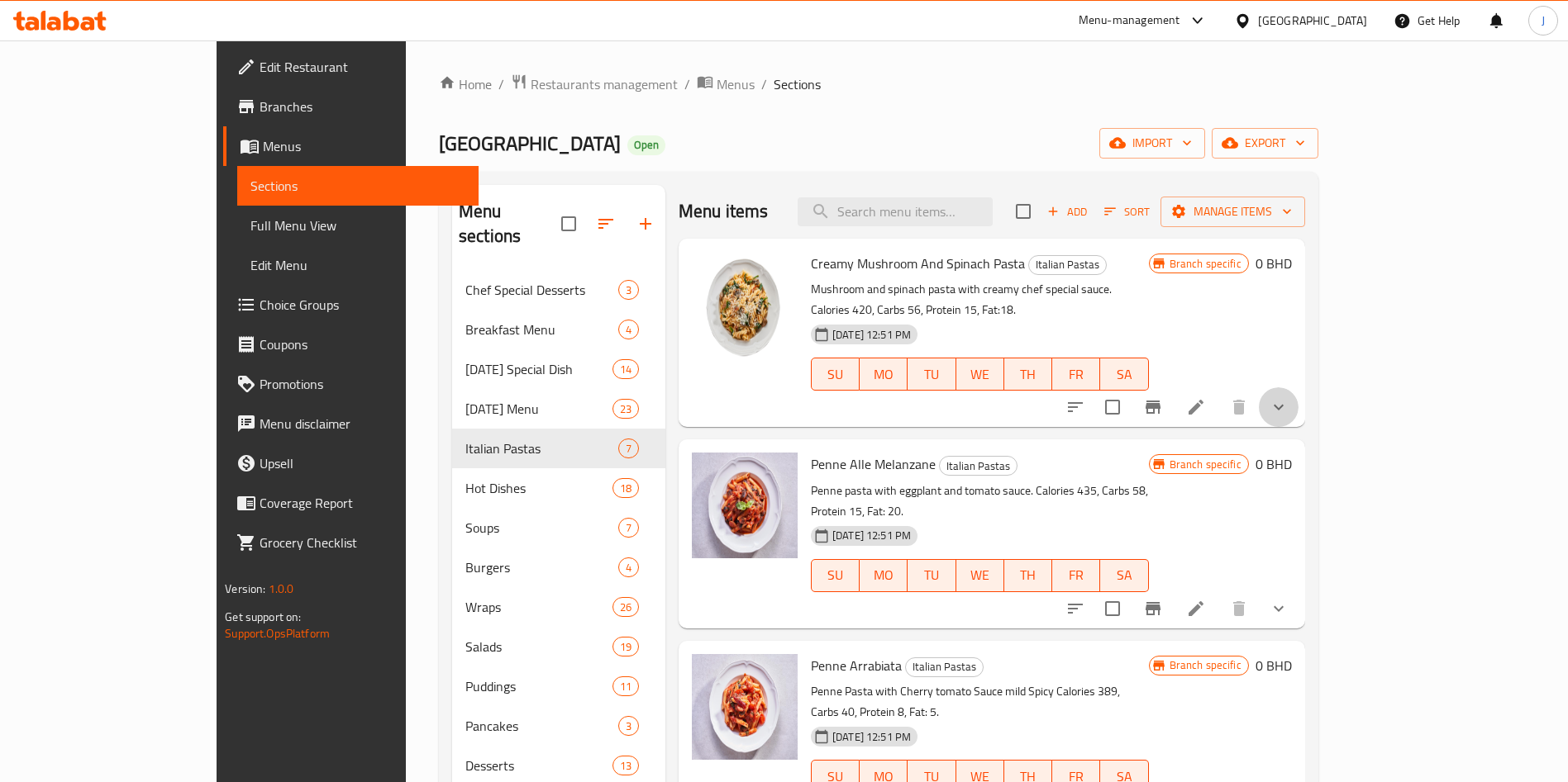
click at [1289, 397] on icon "show more" at bounding box center [1278, 407] width 20 height 20
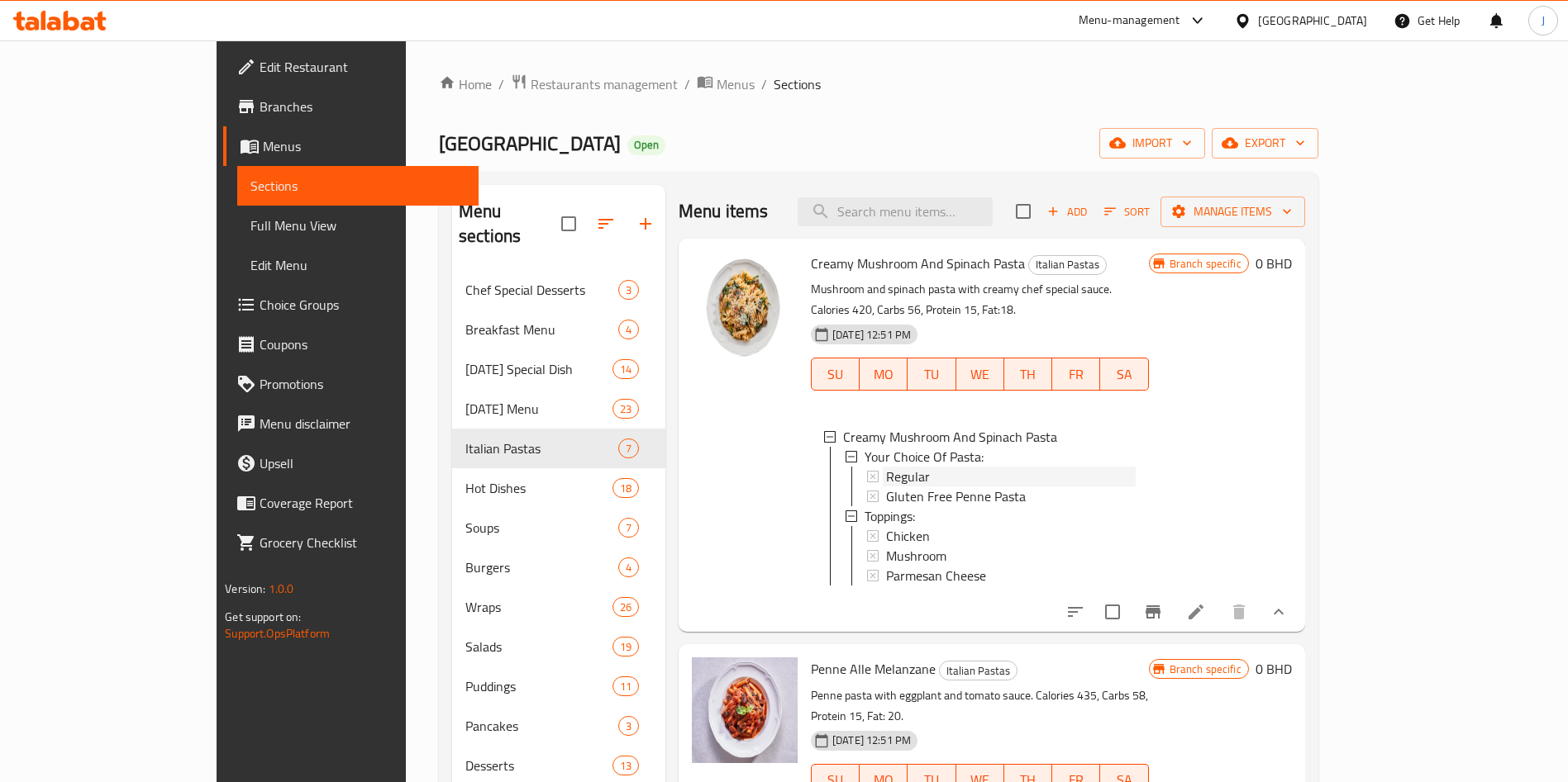
click at [927, 467] on div "Regular" at bounding box center [1010, 477] width 250 height 20
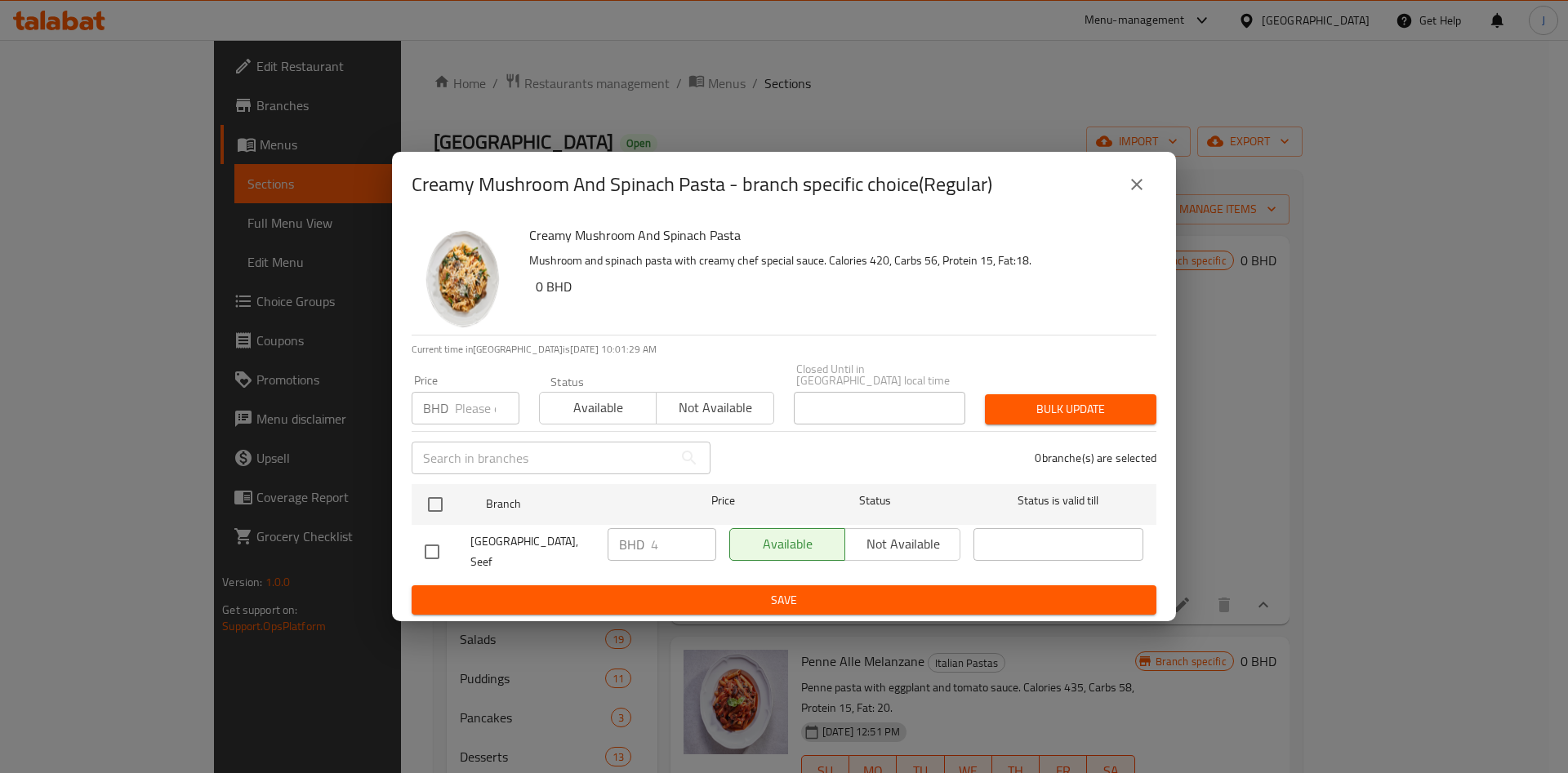
click at [470, 416] on input "number" at bounding box center [486, 408] width 65 height 33
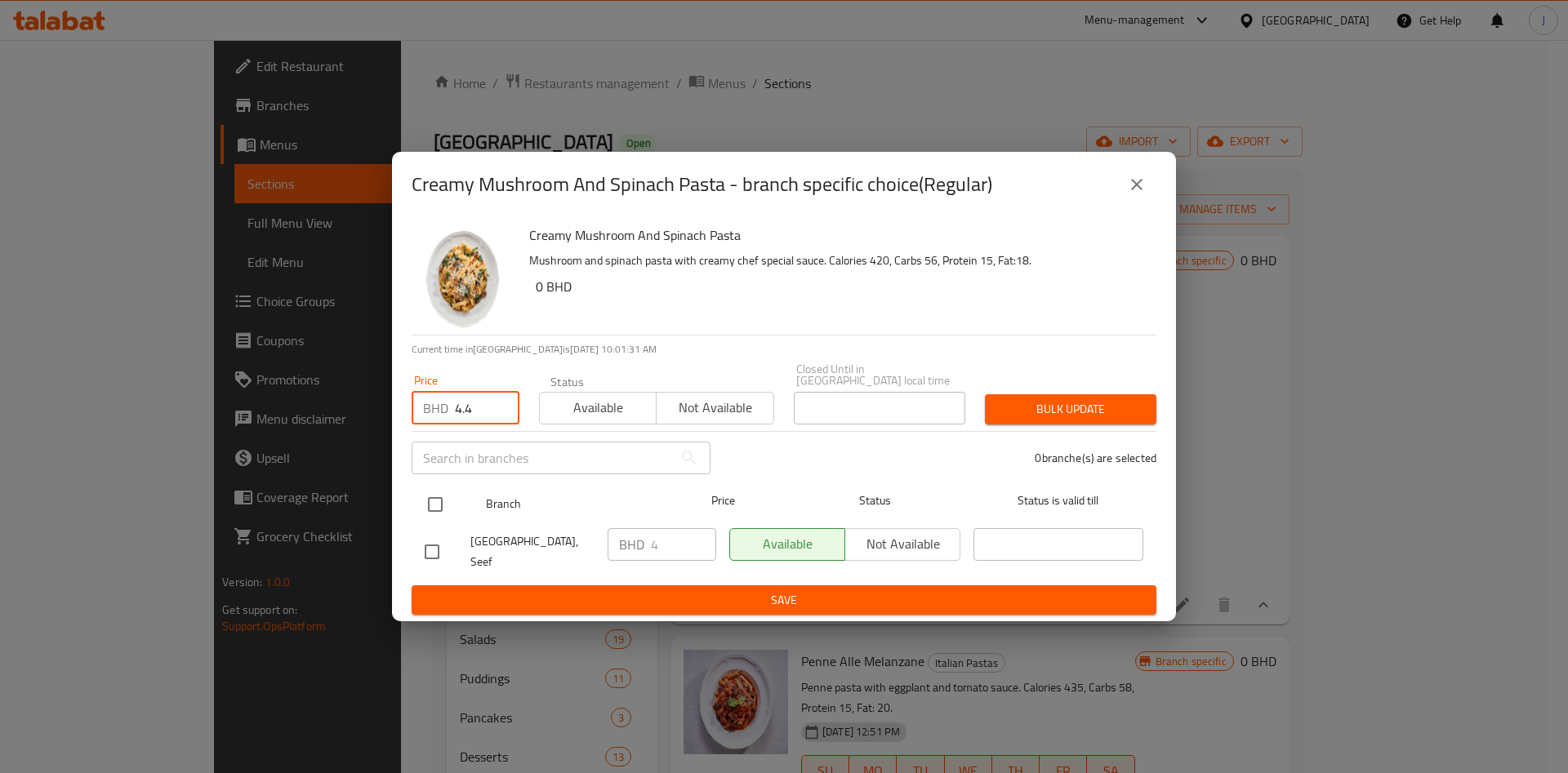
type input "4.4"
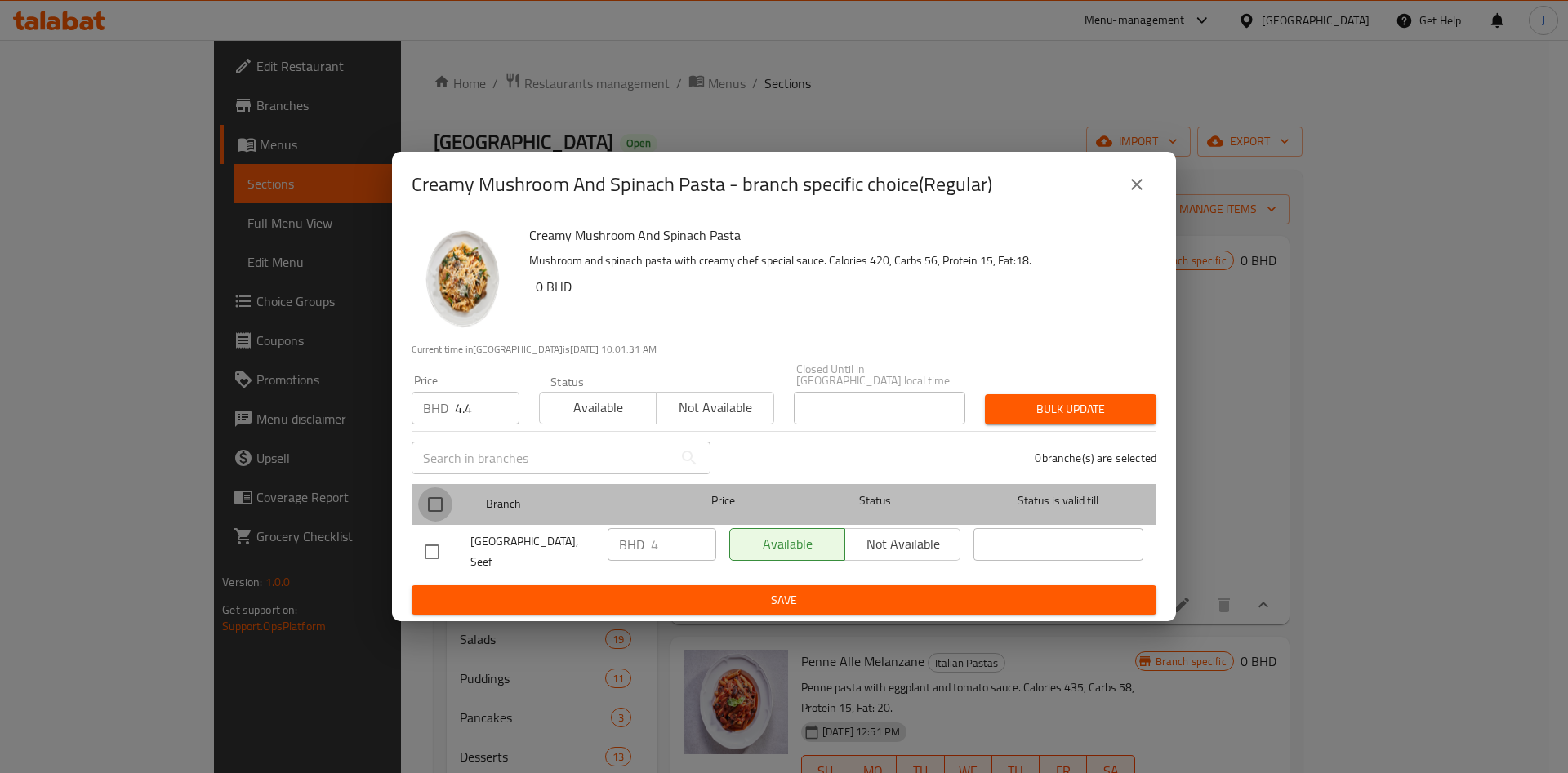
click at [444, 501] on input "checkbox" at bounding box center [435, 504] width 34 height 34
checkbox input "true"
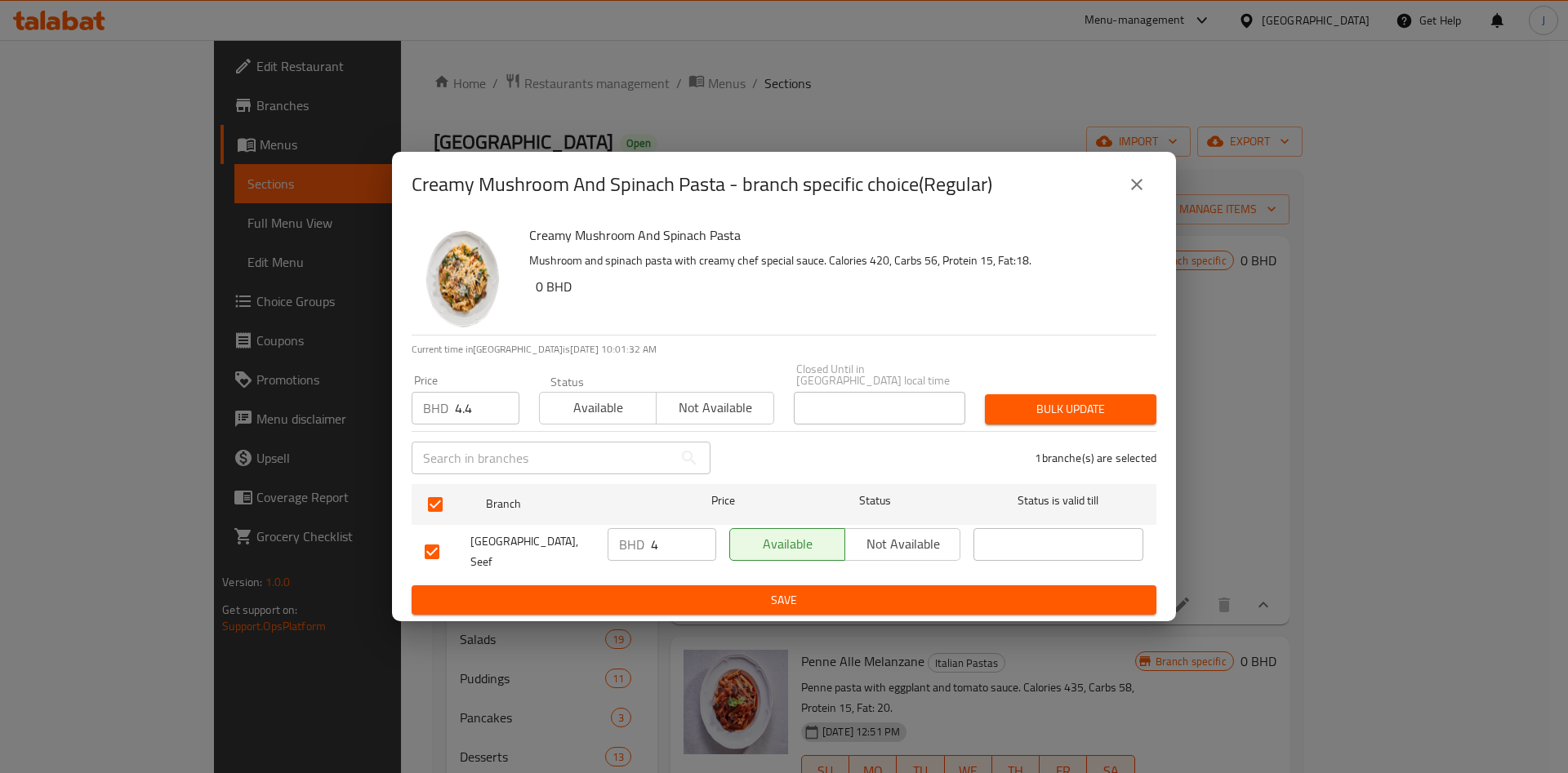
click at [1098, 421] on button "Bulk update" at bounding box center [1071, 409] width 172 height 30
click at [1143, 195] on icon "close" at bounding box center [1136, 185] width 19 height 19
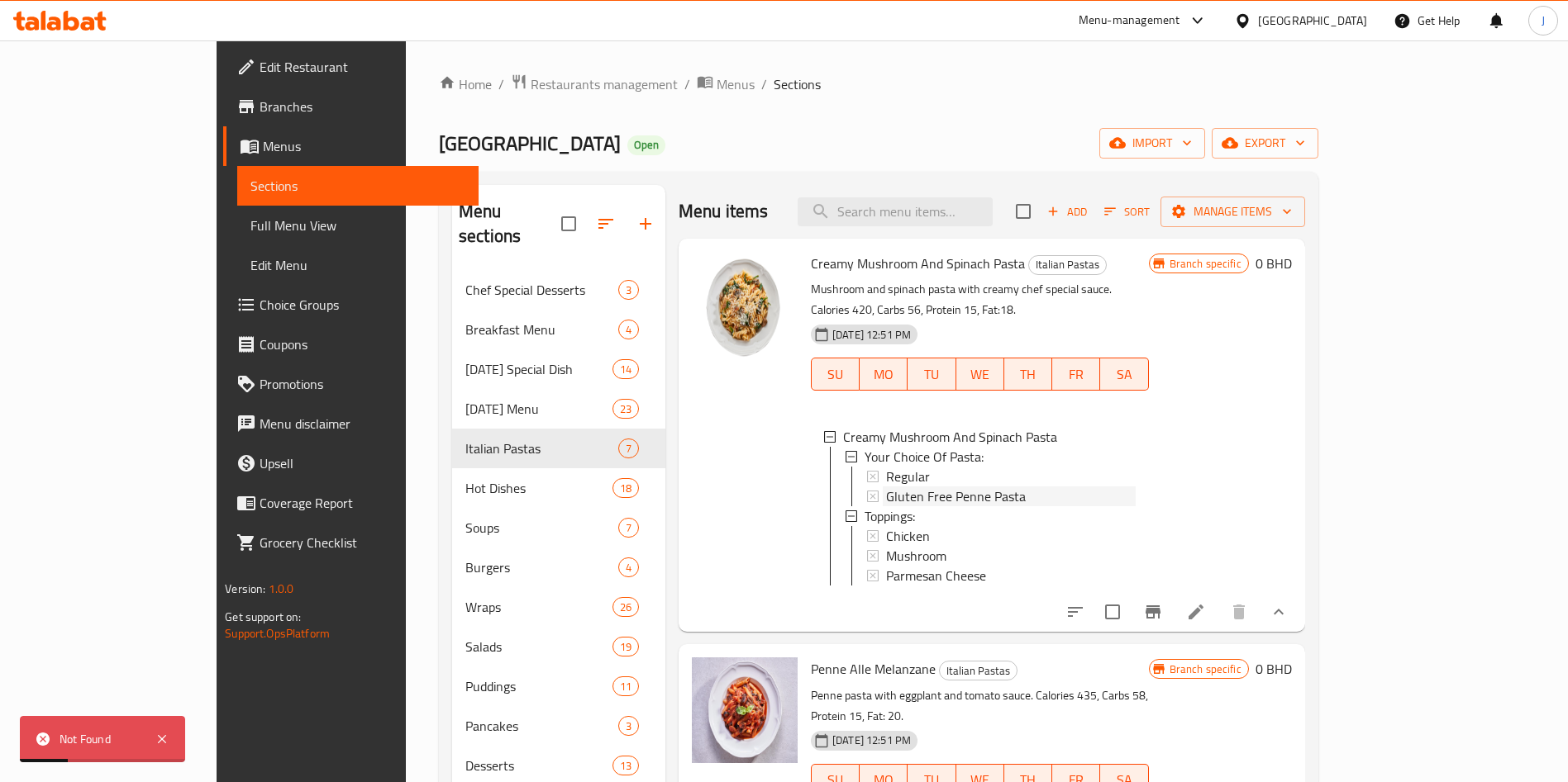
click at [970, 487] on div "Gluten Free Penne Pasta" at bounding box center [1010, 497] width 250 height 20
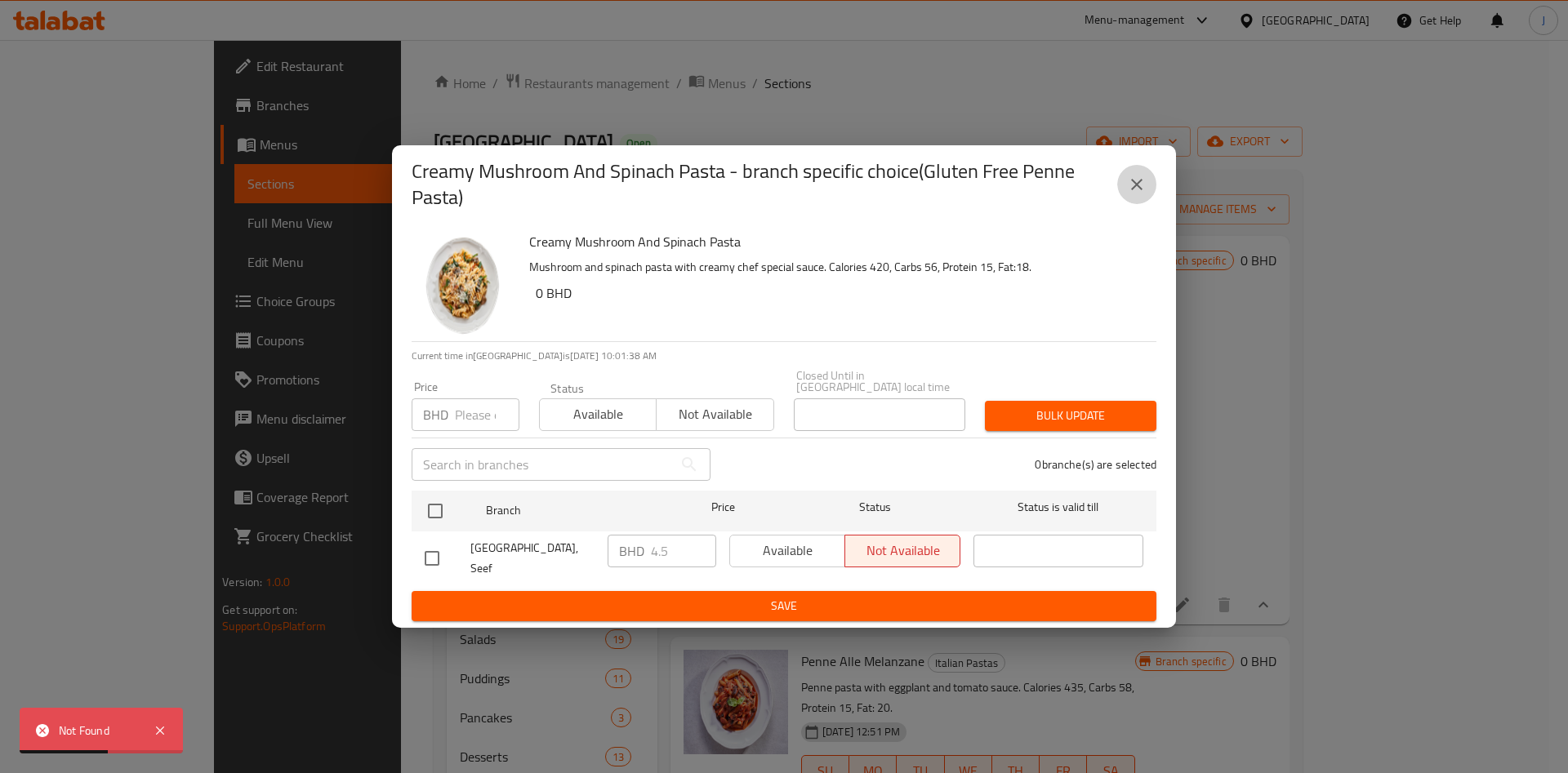
click at [1135, 195] on icon "close" at bounding box center [1136, 185] width 19 height 19
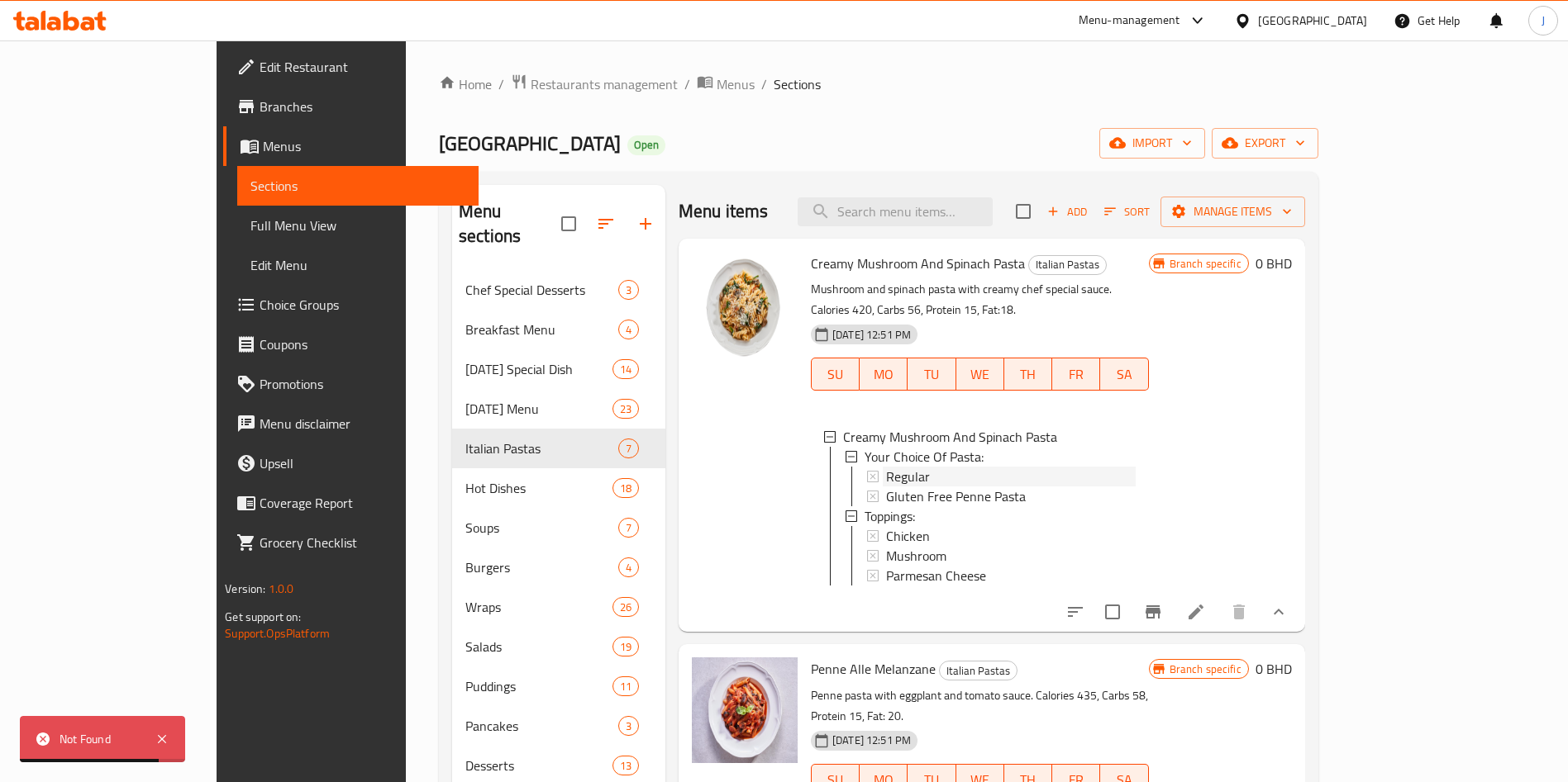
click at [1001, 467] on div "Regular" at bounding box center [1010, 477] width 250 height 20
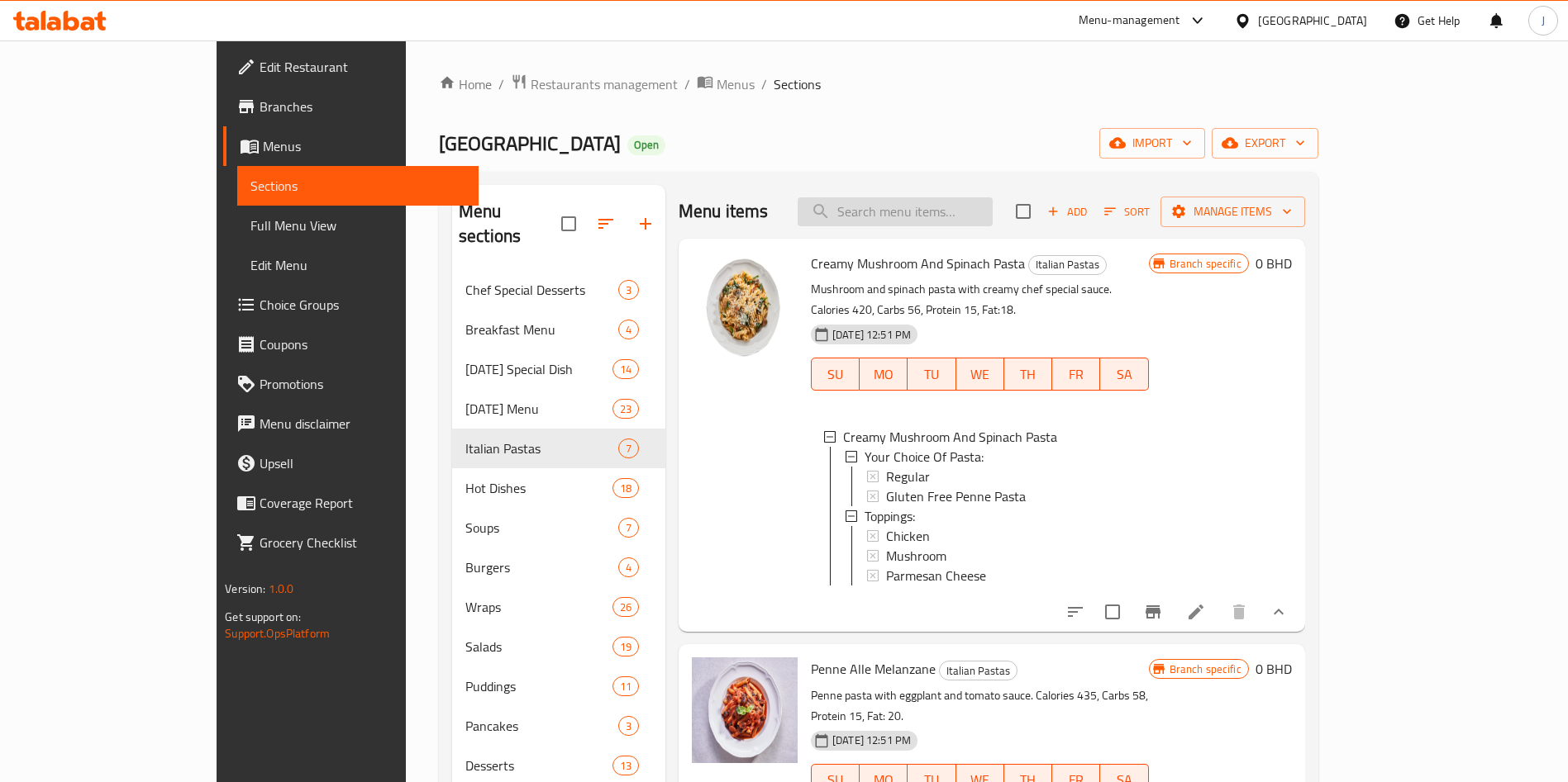
click at [954, 213] on input "search" at bounding box center [895, 212] width 195 height 29
paste input "Penne Alle Melanzane"
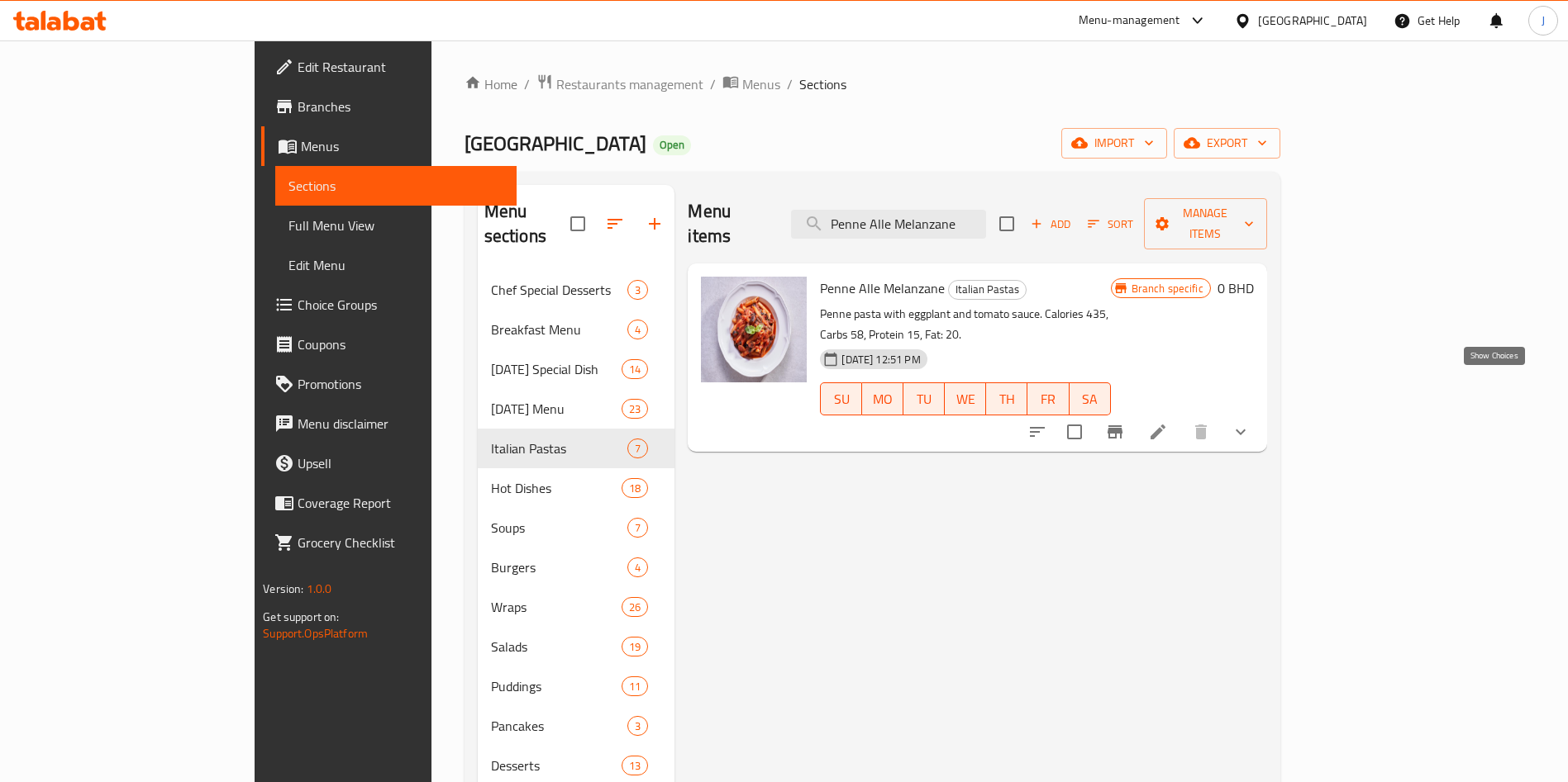
type input "Penne Alle Melanzane"
click at [1250, 422] on icon "show more" at bounding box center [1240, 432] width 20 height 20
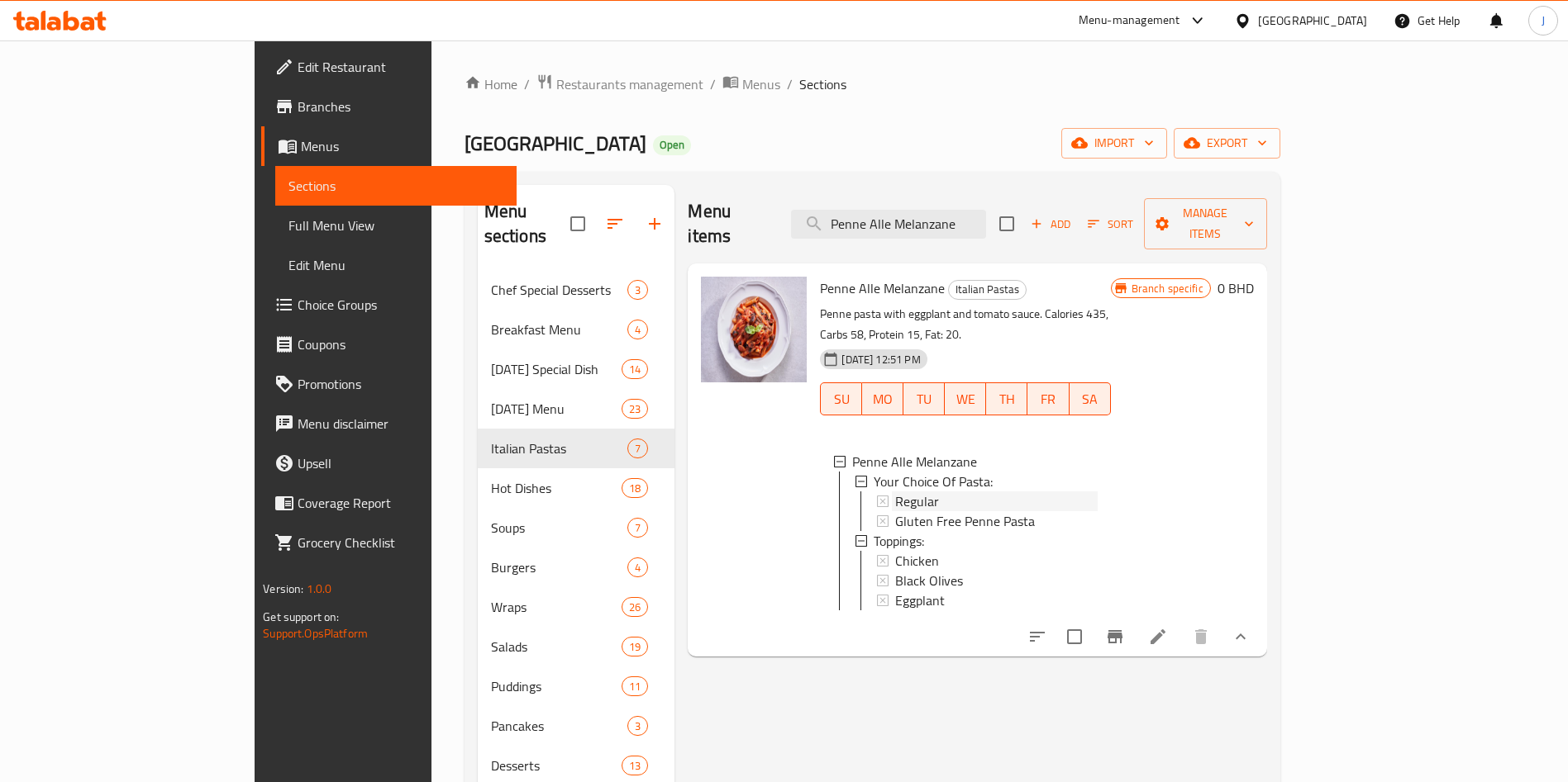
click at [1096, 491] on div "Regular" at bounding box center [995, 501] width 201 height 20
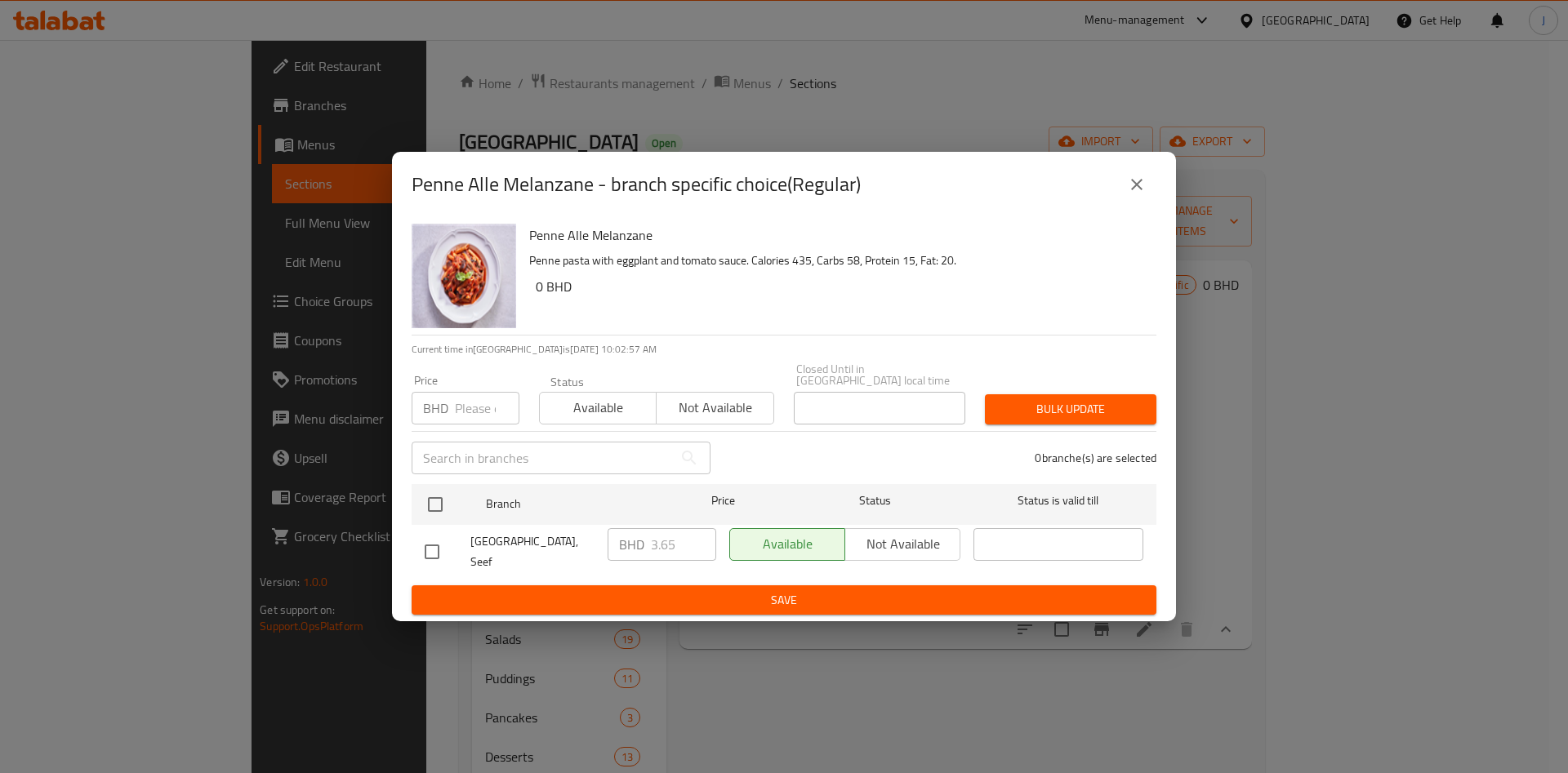
click at [1140, 195] on icon "close" at bounding box center [1136, 185] width 19 height 19
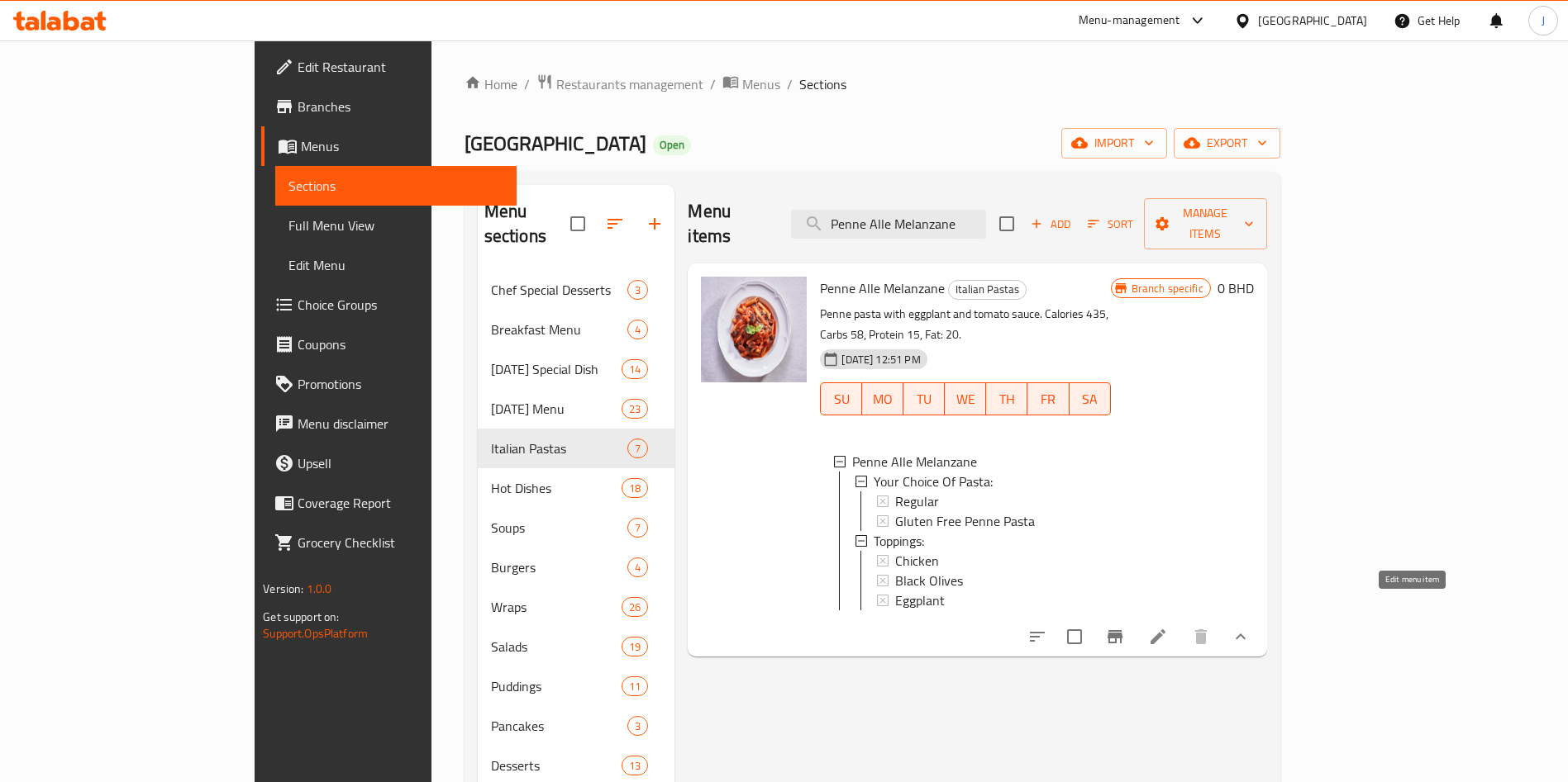
click at [1168, 627] on icon at bounding box center [1158, 637] width 20 height 20
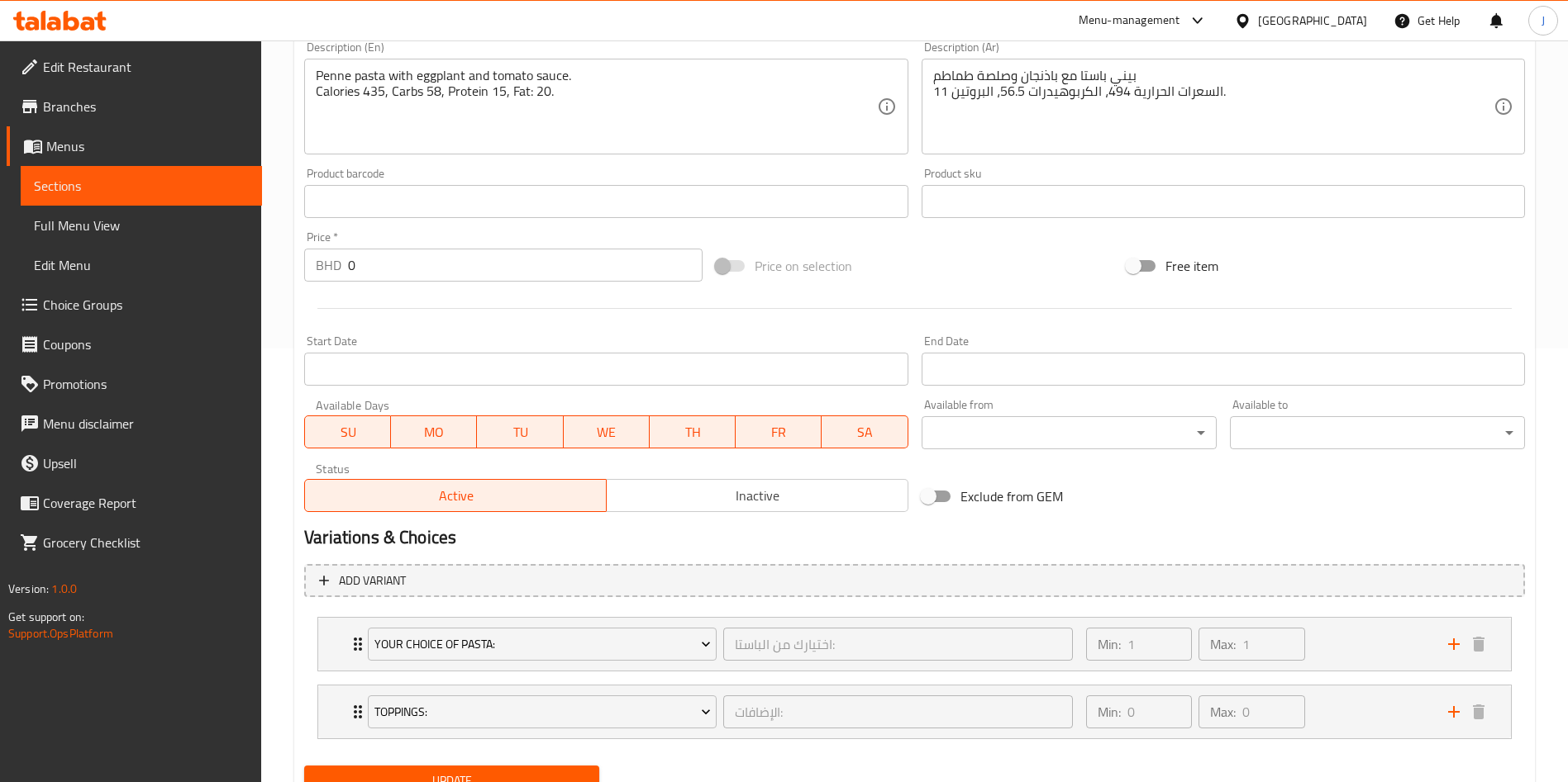
scroll to position [504, 0]
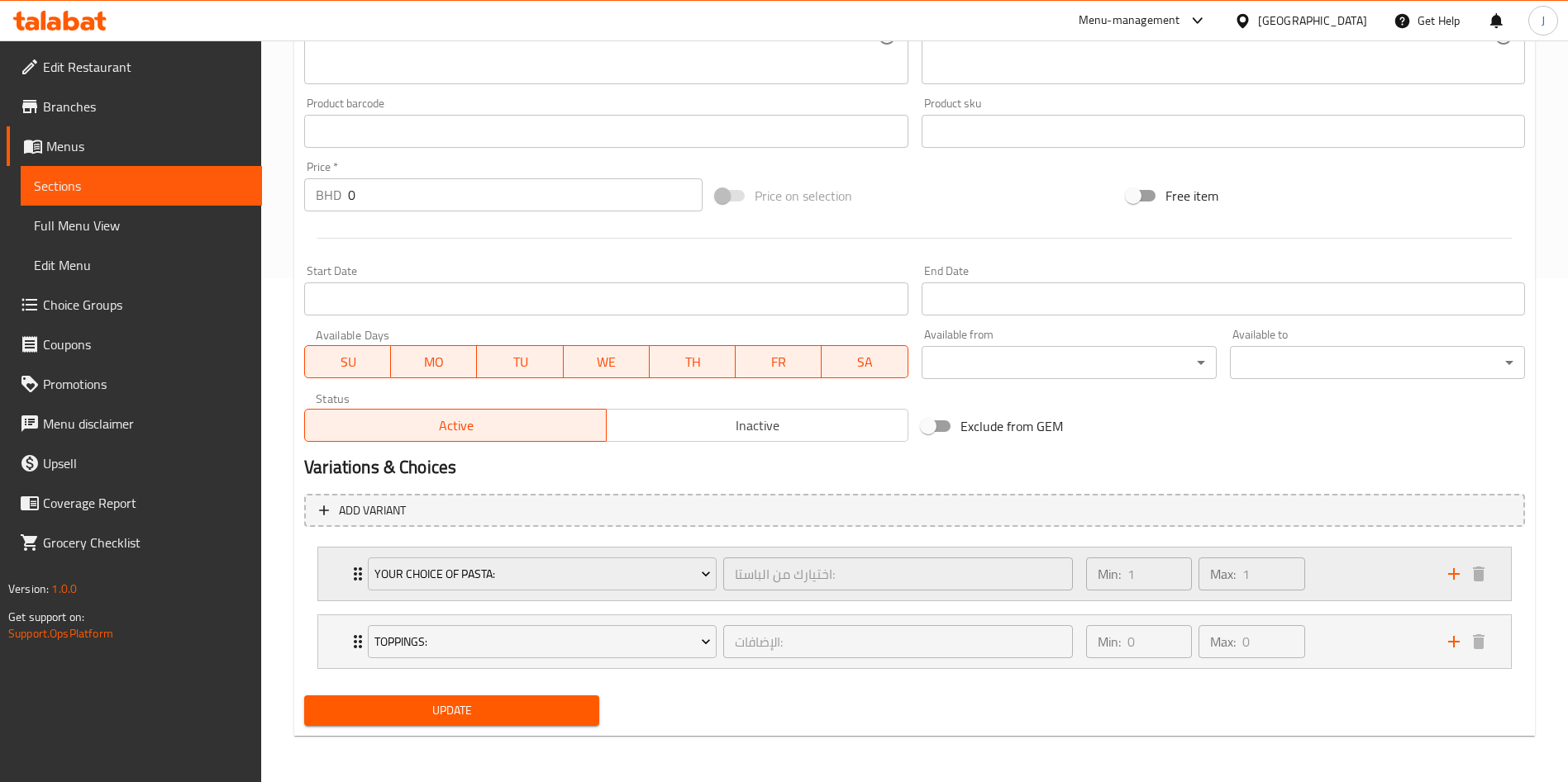
click at [356, 587] on div "Your Choice Of Pasta: اختيارك من الباستا: ​ Min: 1 ​ Max: 1 ​" at bounding box center [919, 574] width 1143 height 53
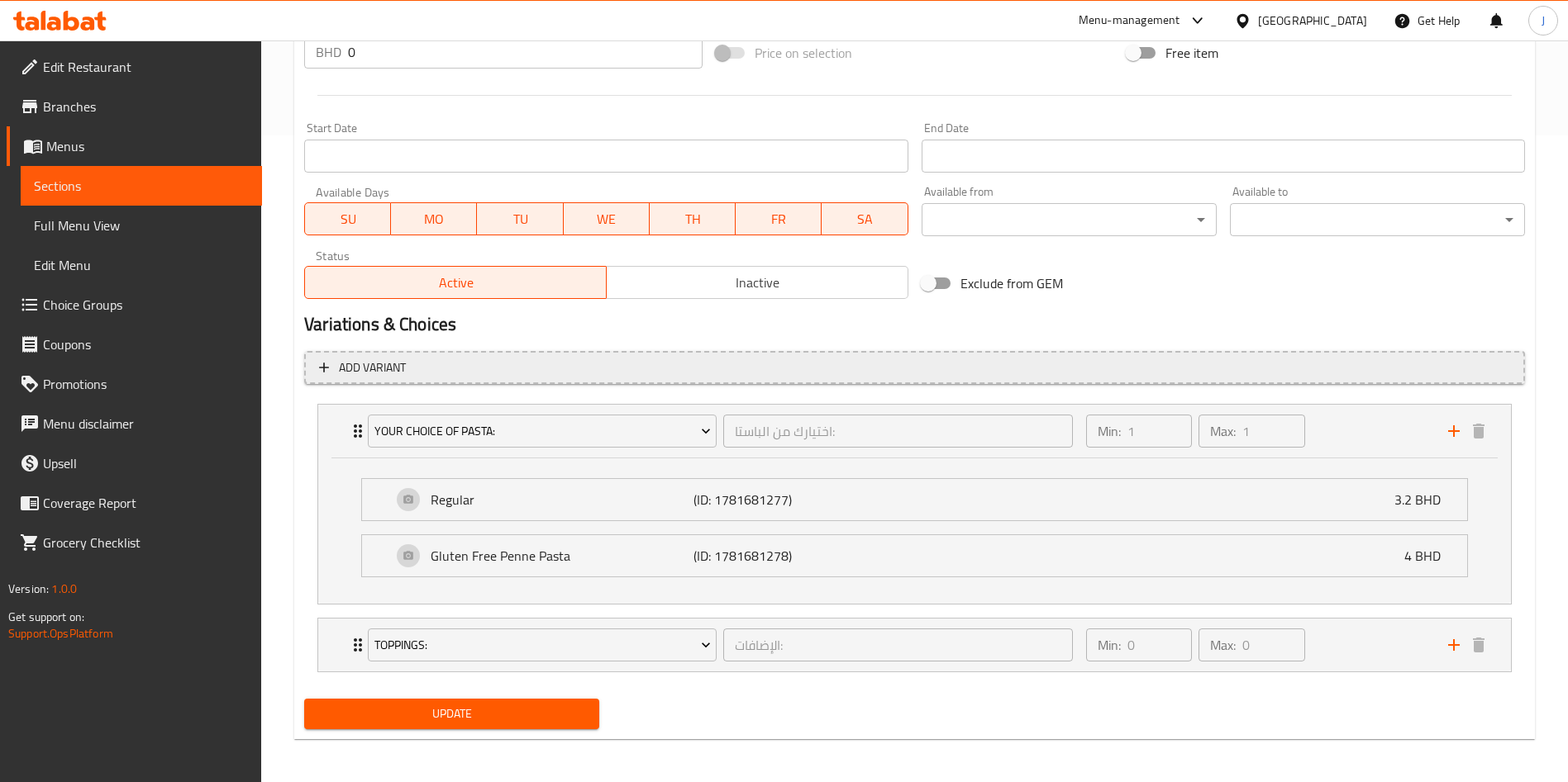
scroll to position [648, 0]
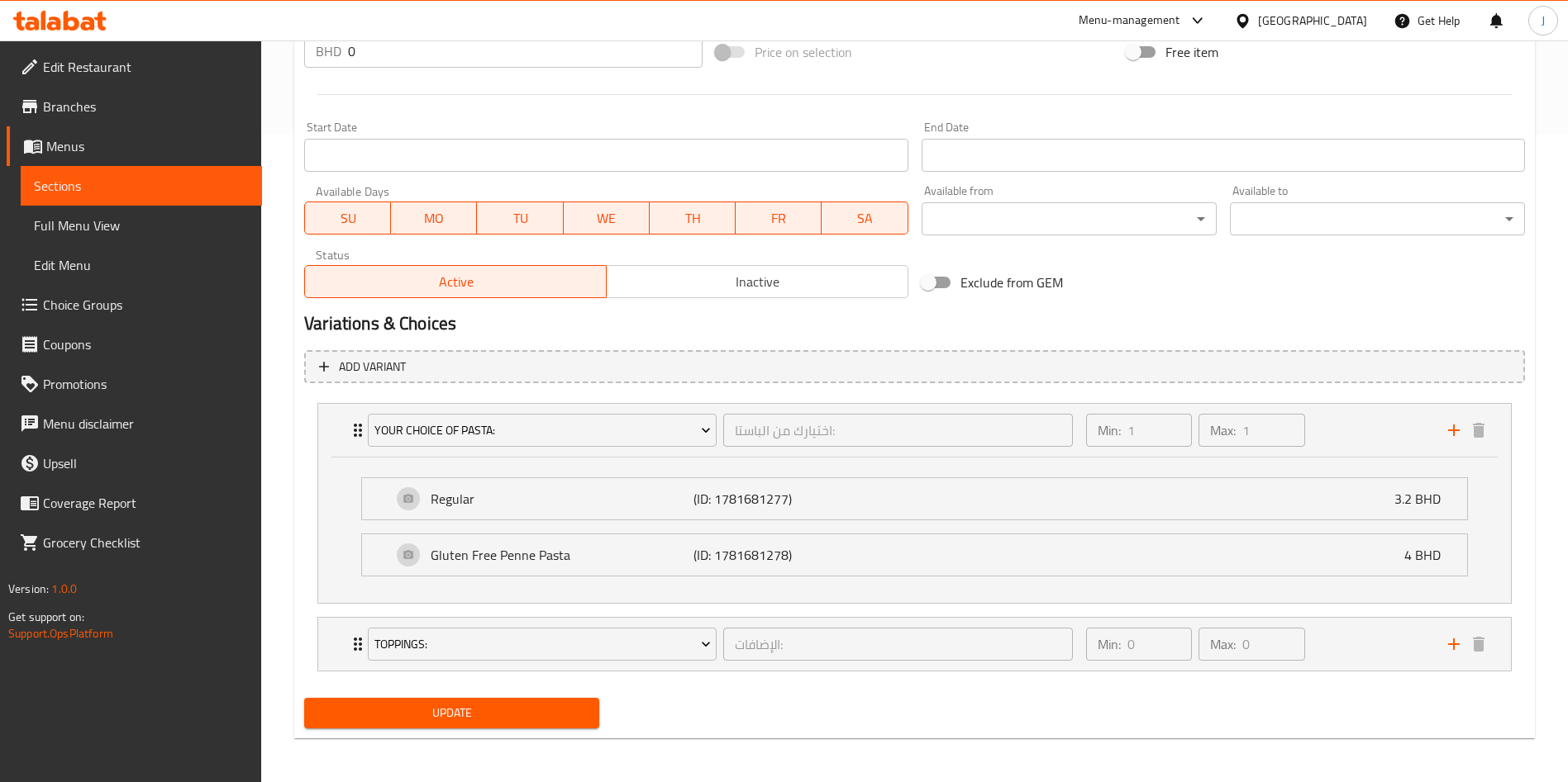
click at [81, 309] on span "Choice Groups" at bounding box center [146, 305] width 206 height 20
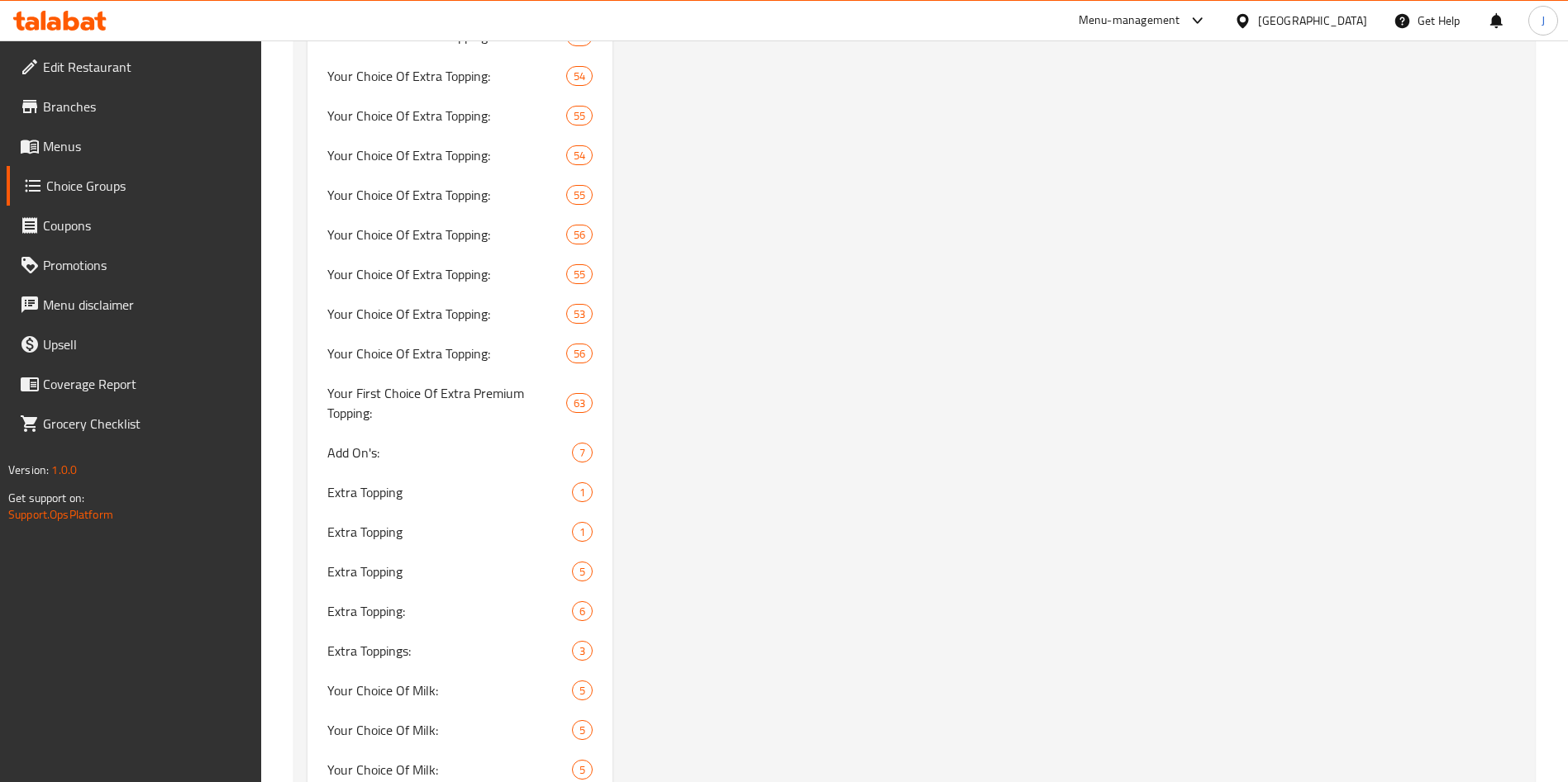
scroll to position [55, 0]
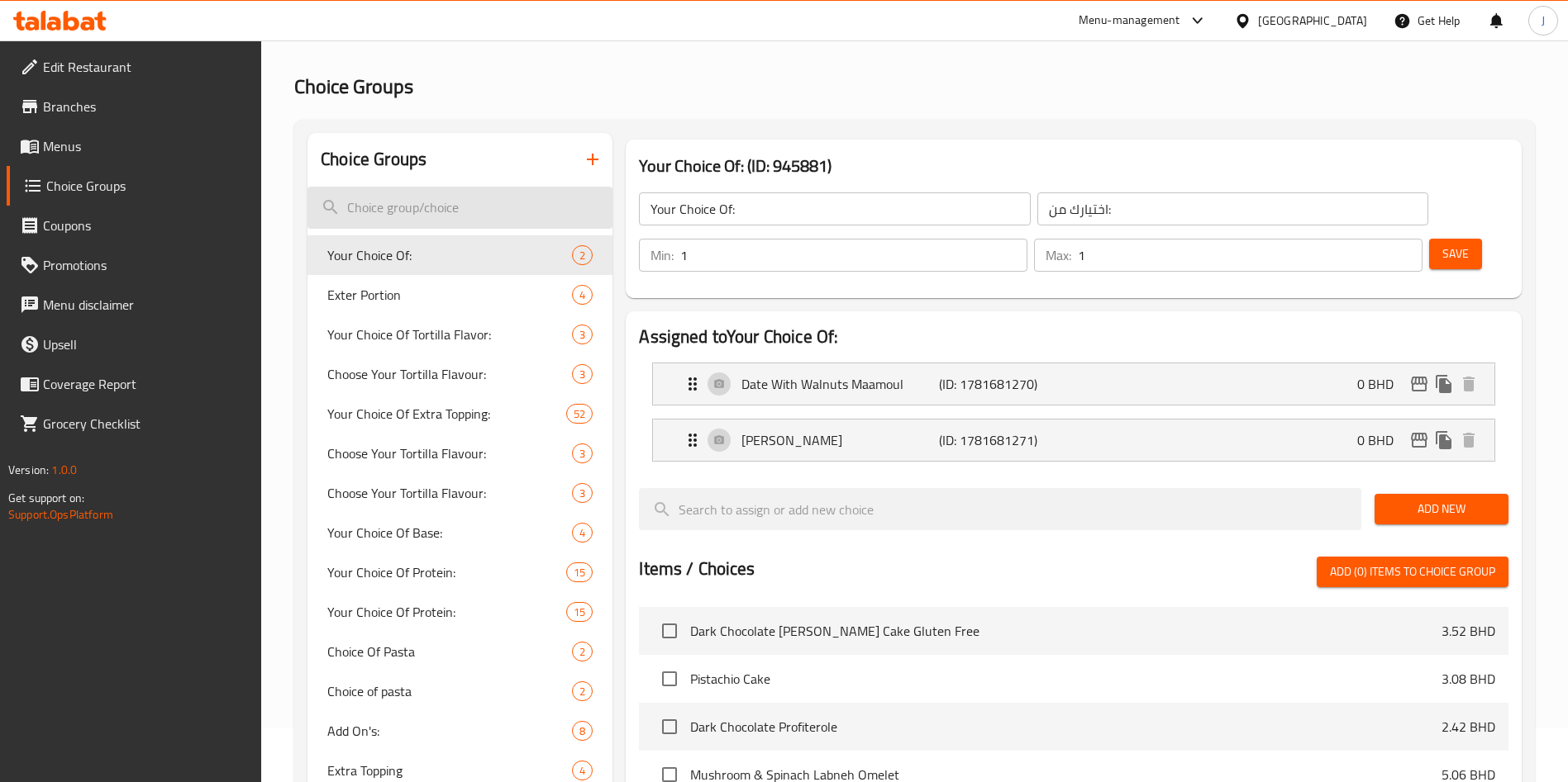
click at [475, 224] on input "search" at bounding box center [459, 208] width 305 height 42
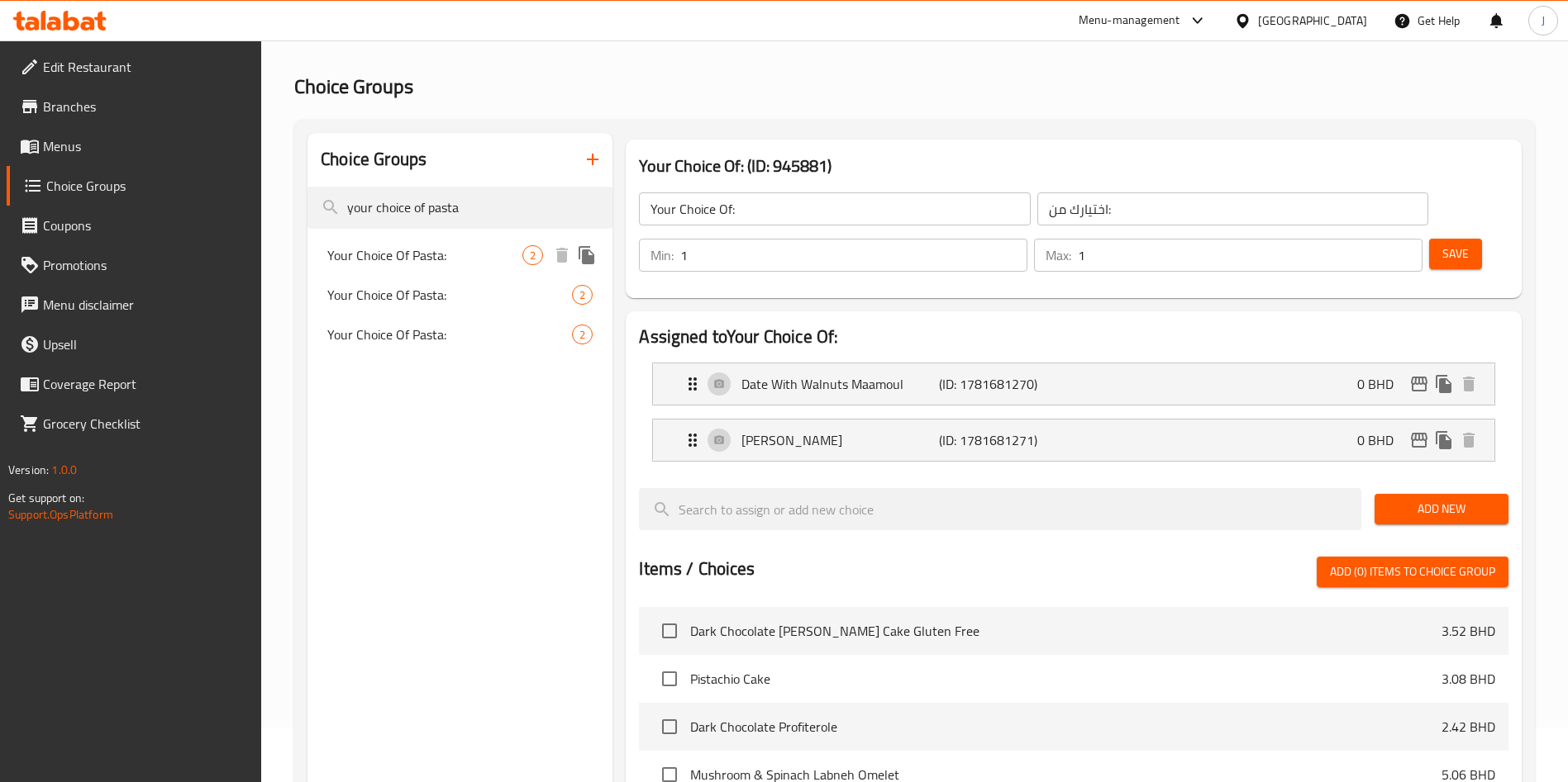
type input "your choice of pasta"
click at [484, 253] on span "Your Choice Of Pasta:" at bounding box center [425, 255] width 195 height 20
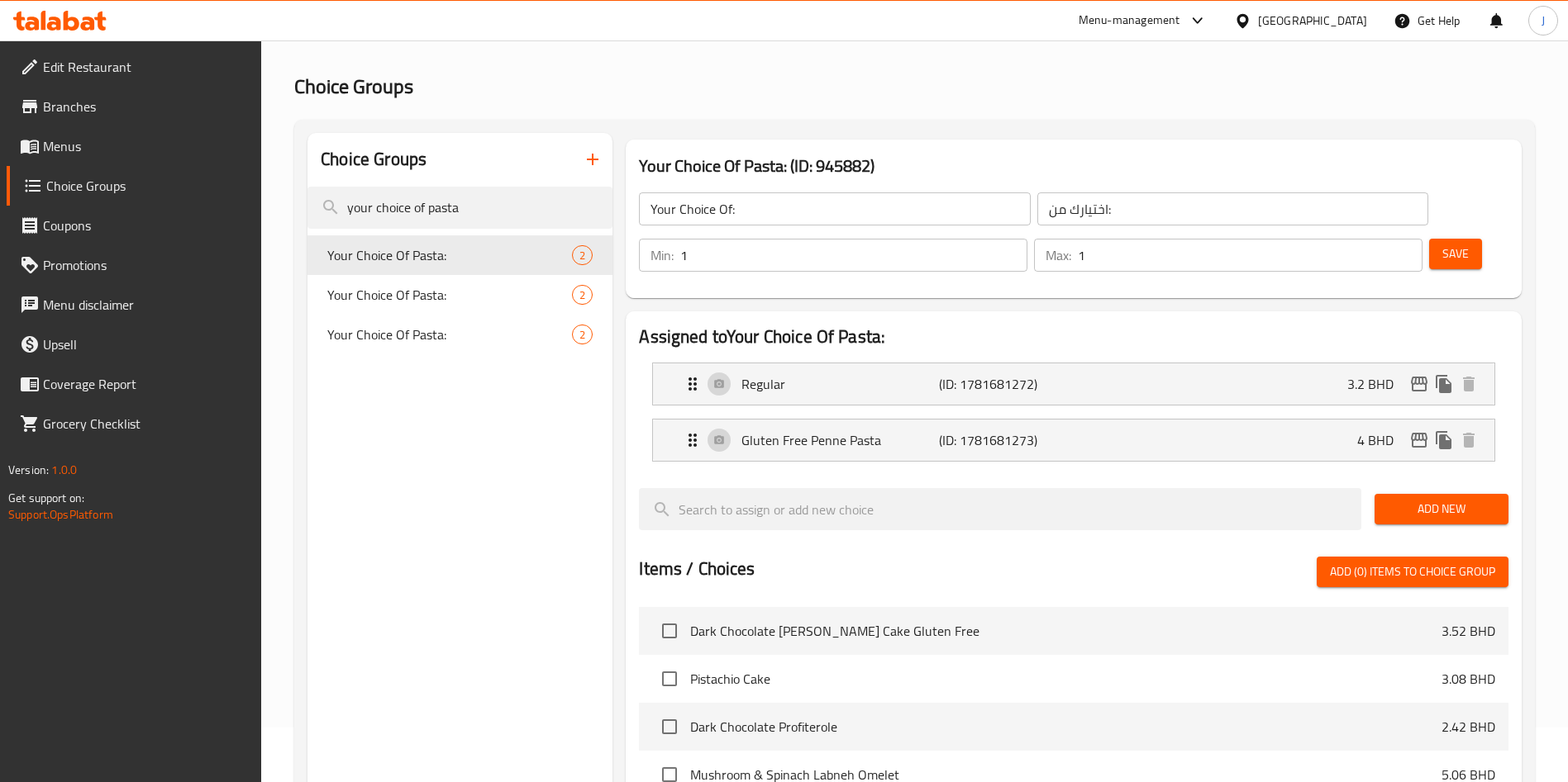
type input "Your Choice Of Pasta:"
type input "اختيارك من الباستا:"
click at [854, 374] on p "Regular" at bounding box center [839, 384] width 197 height 20
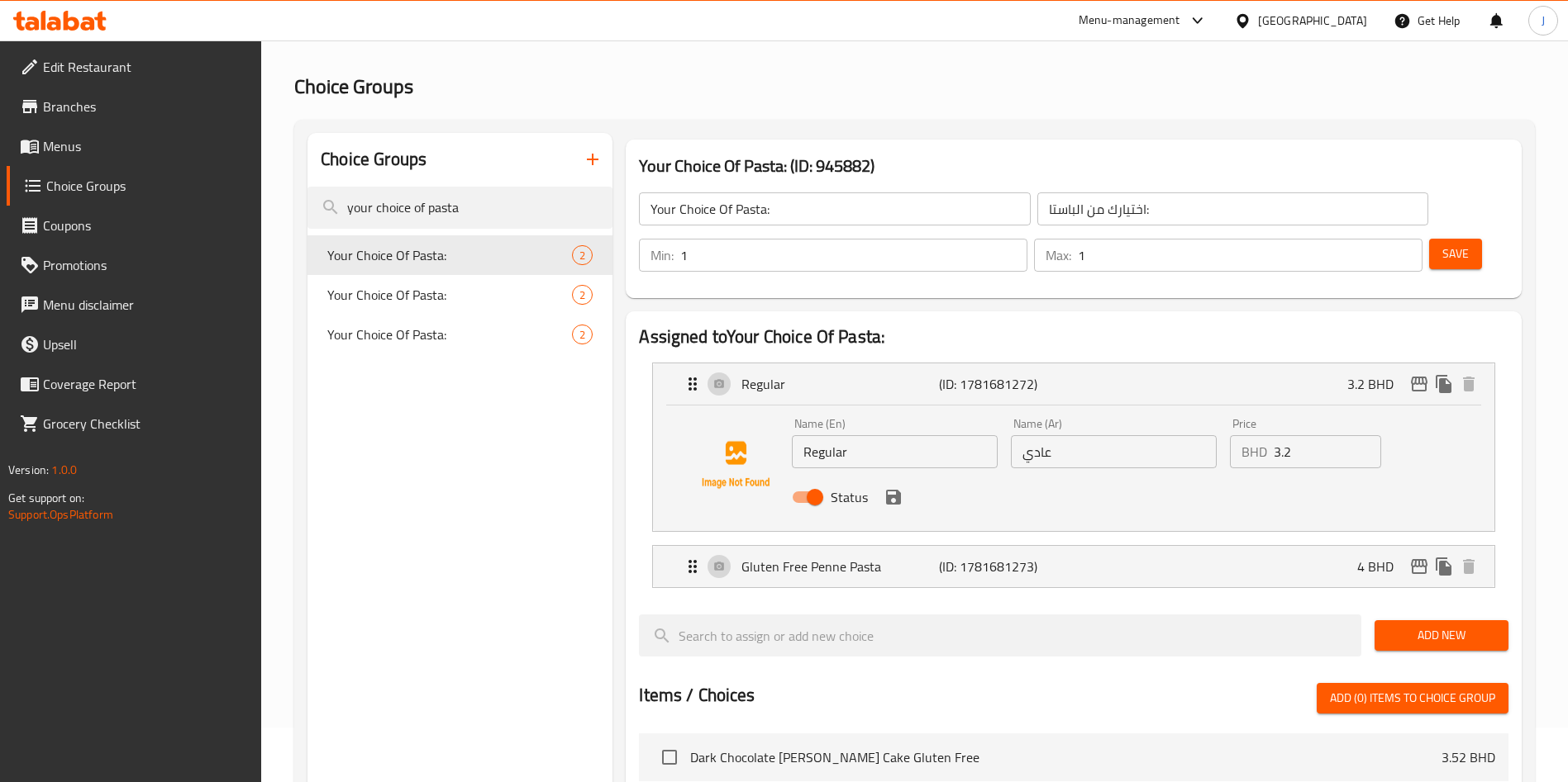
scroll to position [604, 0]
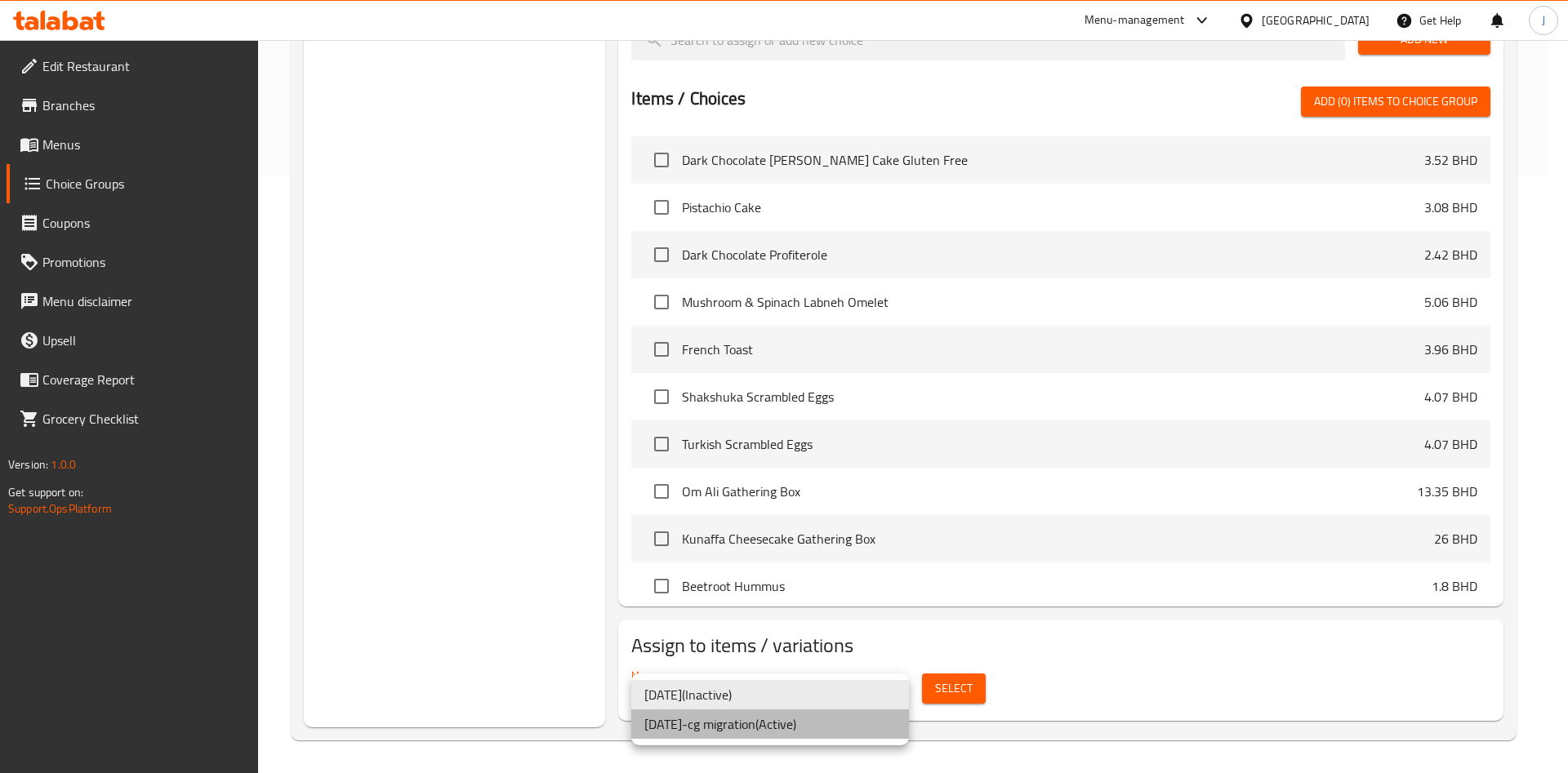
click at [838, 738] on li "[DATE]-cg migration ( Active )" at bounding box center [770, 723] width 278 height 29
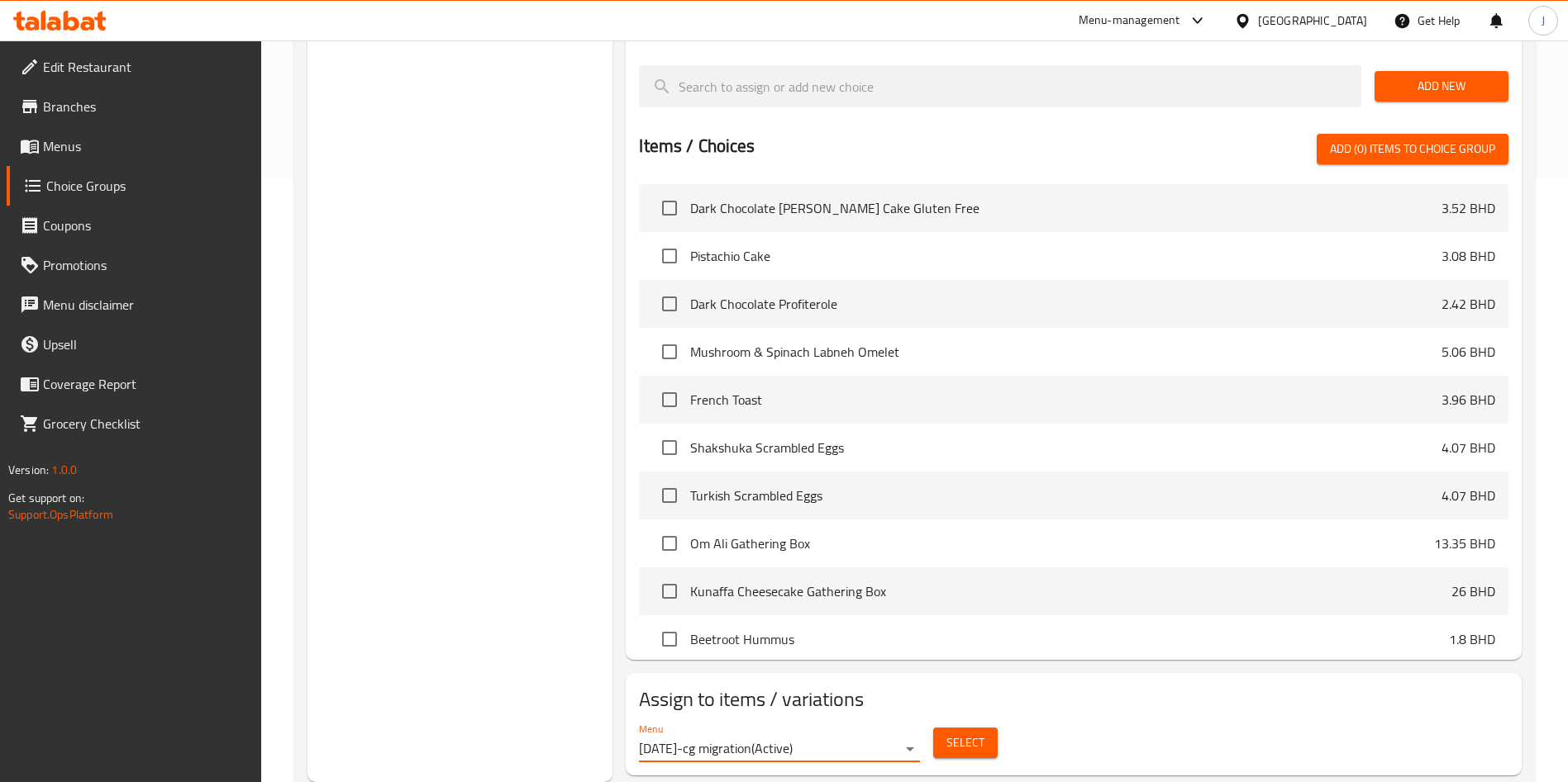
click at [965, 733] on span "Select" at bounding box center [965, 743] width 38 height 21
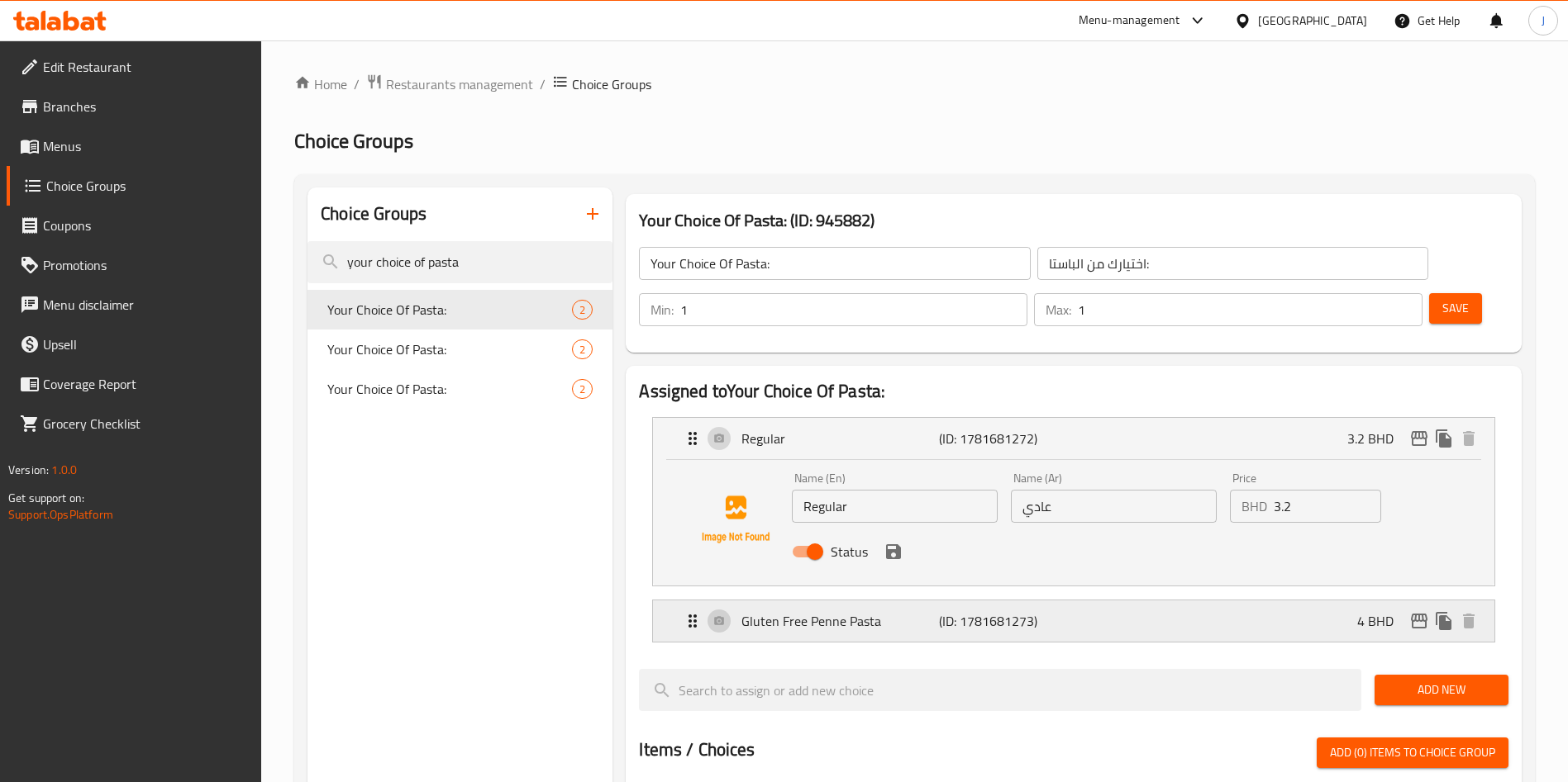
click at [793, 611] on p "Gluten Free Penne Pasta" at bounding box center [839, 621] width 197 height 20
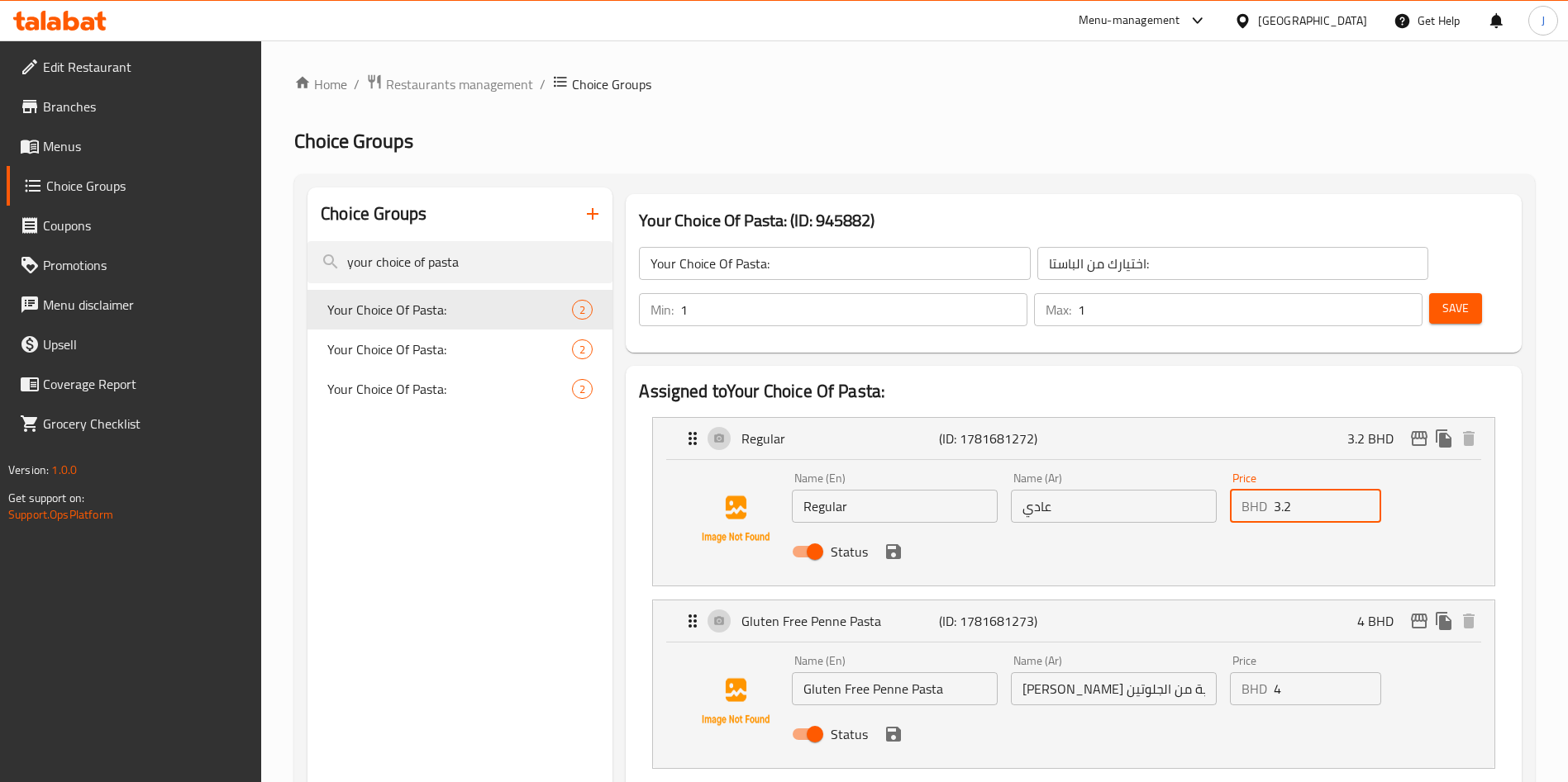
drag, startPoint x: 1289, startPoint y: 459, endPoint x: 1257, endPoint y: 461, distance: 32.1
click at [1257, 490] on div "BHD 3.2 Price" at bounding box center [1305, 506] width 151 height 33
click at [895, 544] on icon "save" at bounding box center [893, 551] width 15 height 15
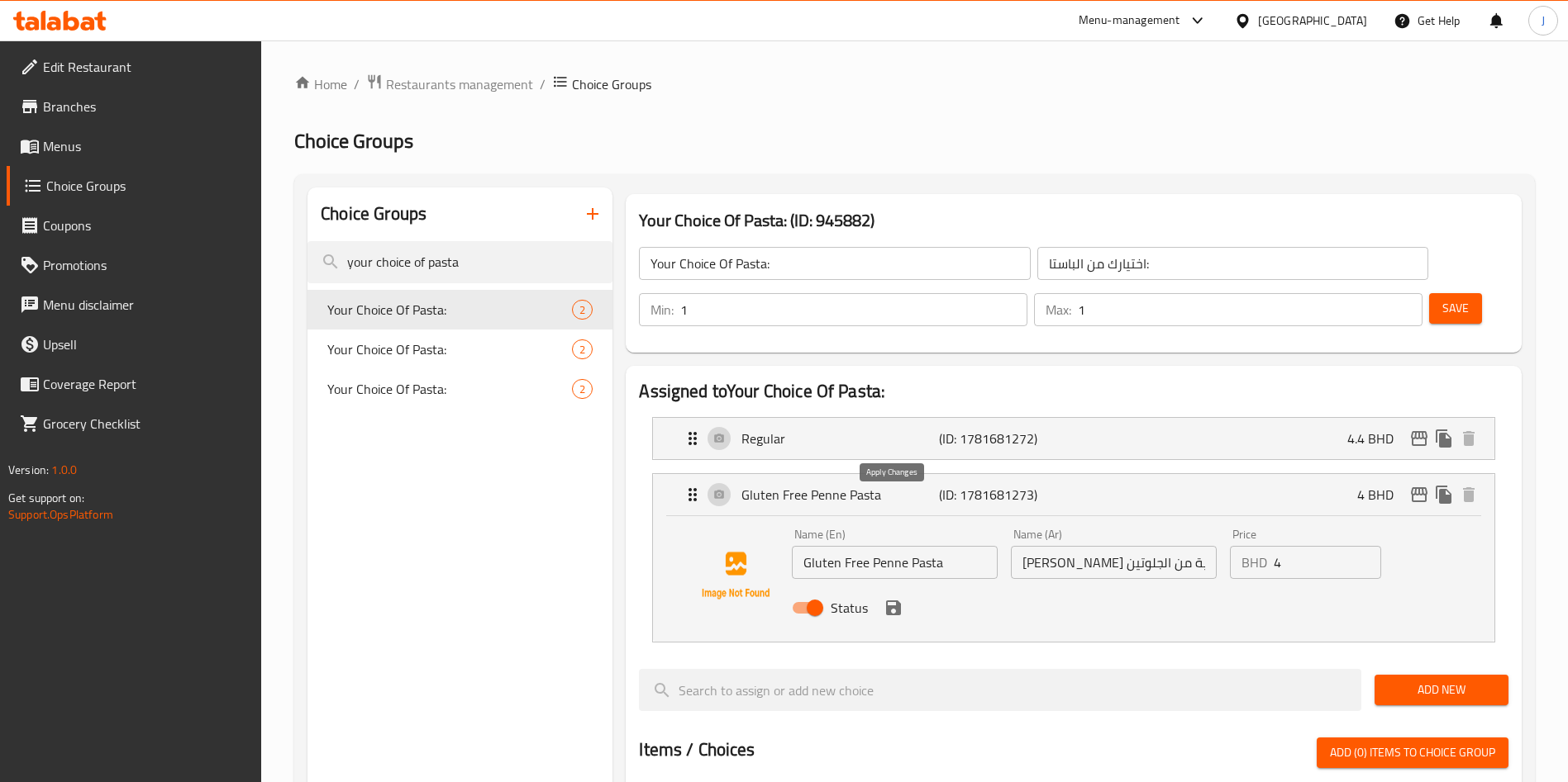
type input "4.4"
click at [1442, 298] on span "Save" at bounding box center [1455, 308] width 27 height 21
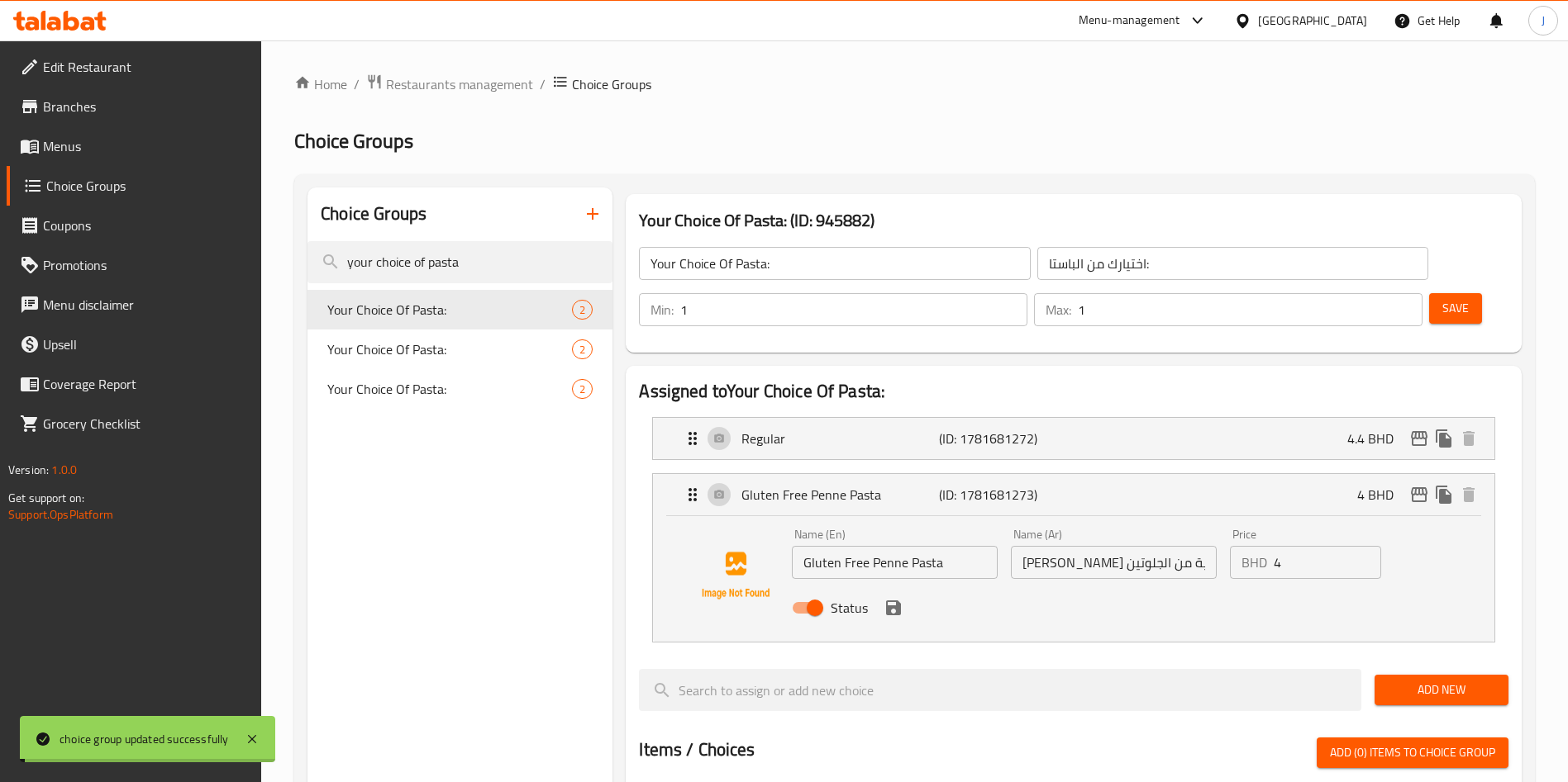
click at [971, 696] on div at bounding box center [784, 391] width 1568 height 782
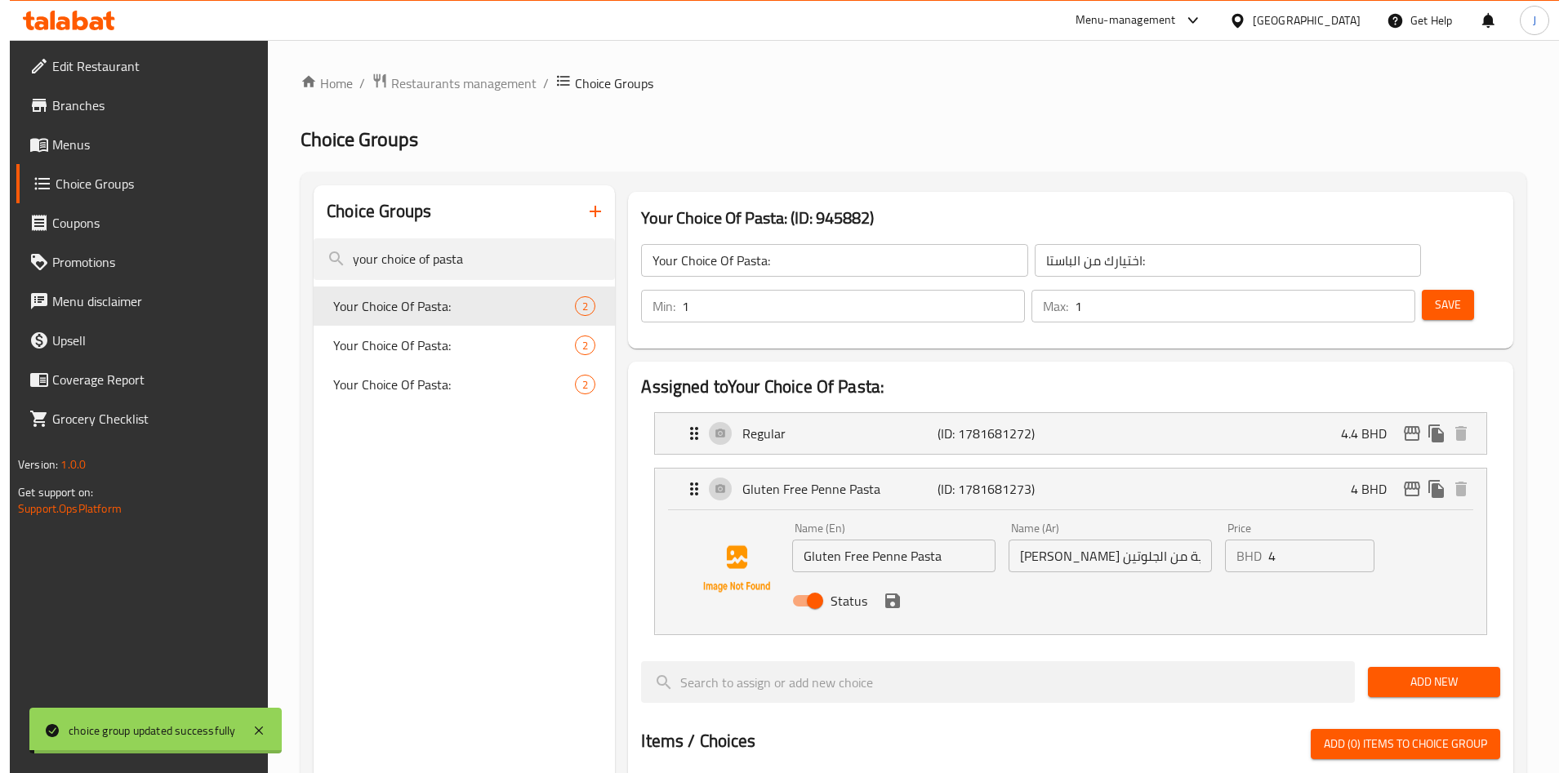
scroll to position [472, 0]
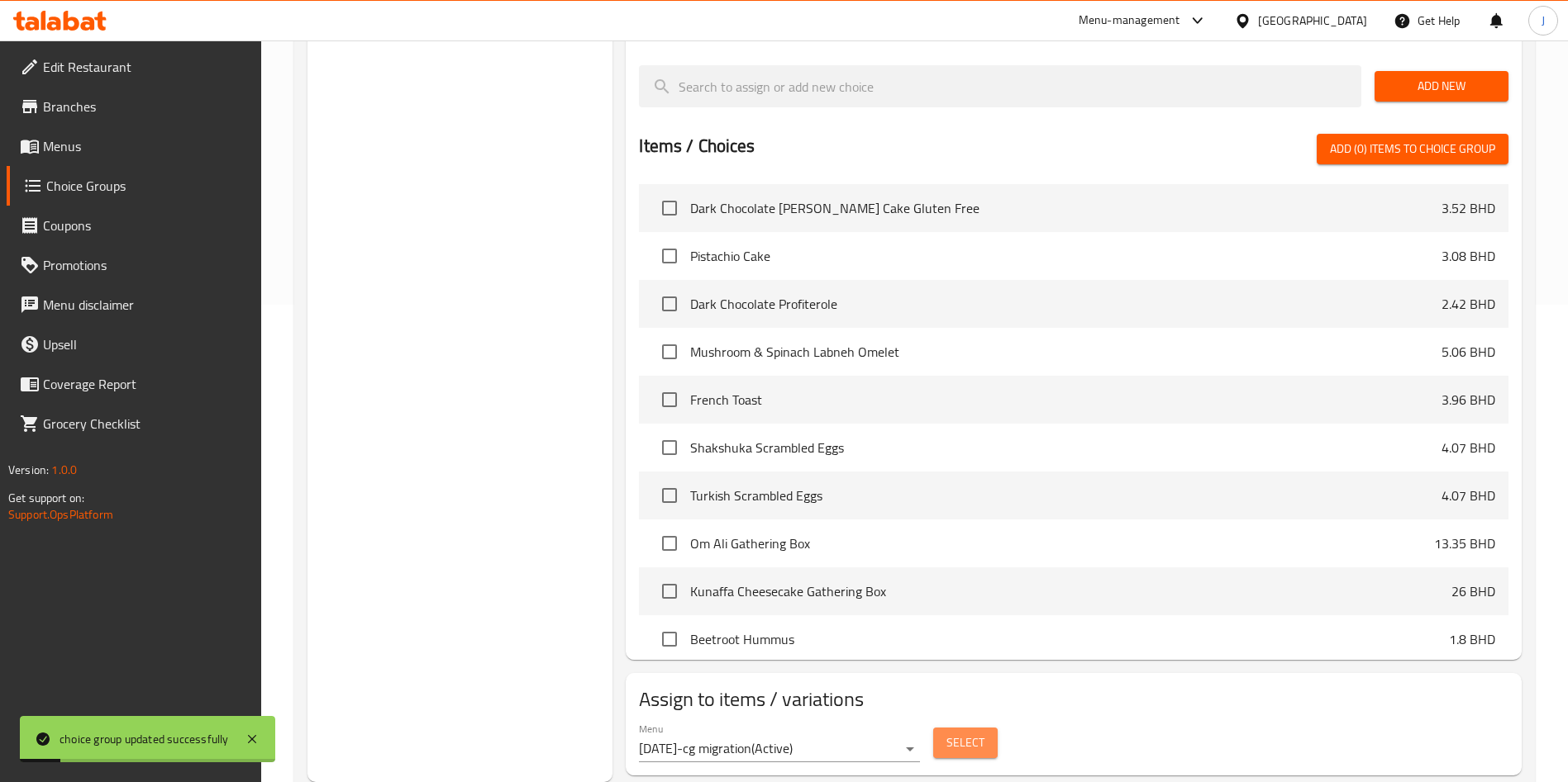
click at [974, 733] on span "Select" at bounding box center [965, 743] width 38 height 21
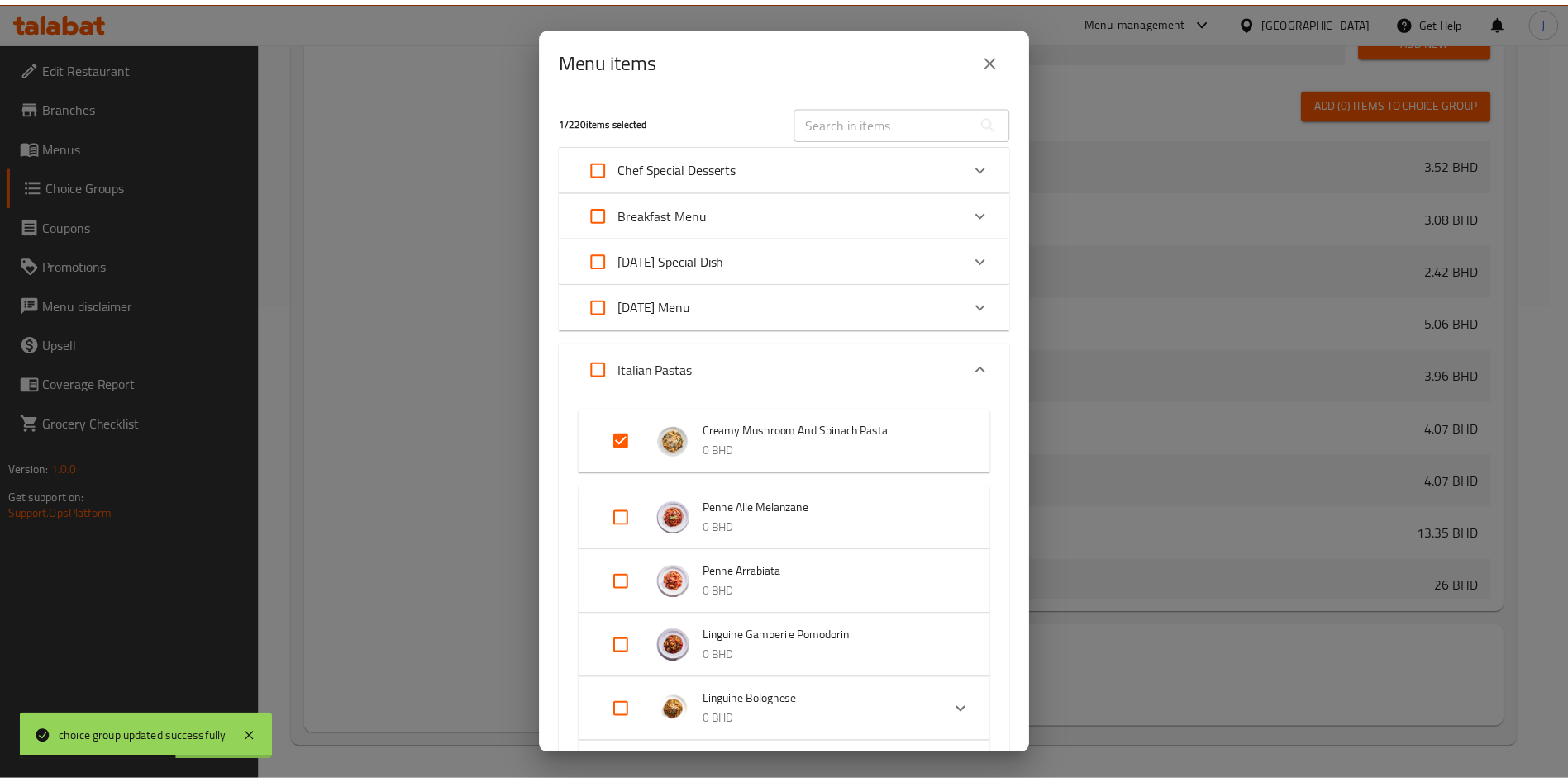
scroll to position [1058, 0]
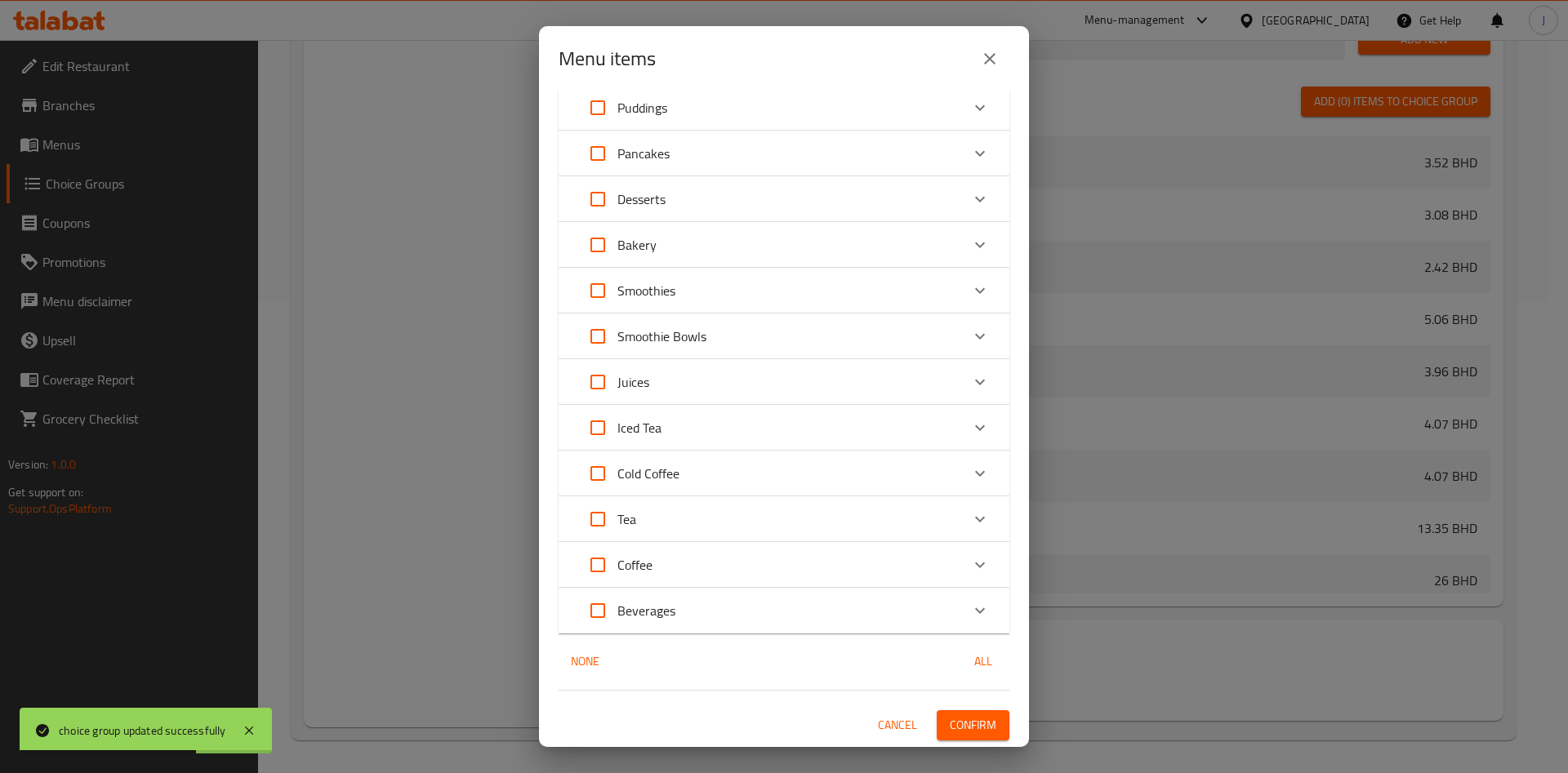
click at [960, 719] on span "Confirm" at bounding box center [973, 725] width 47 height 20
